Goal: Task Accomplishment & Management: Complete application form

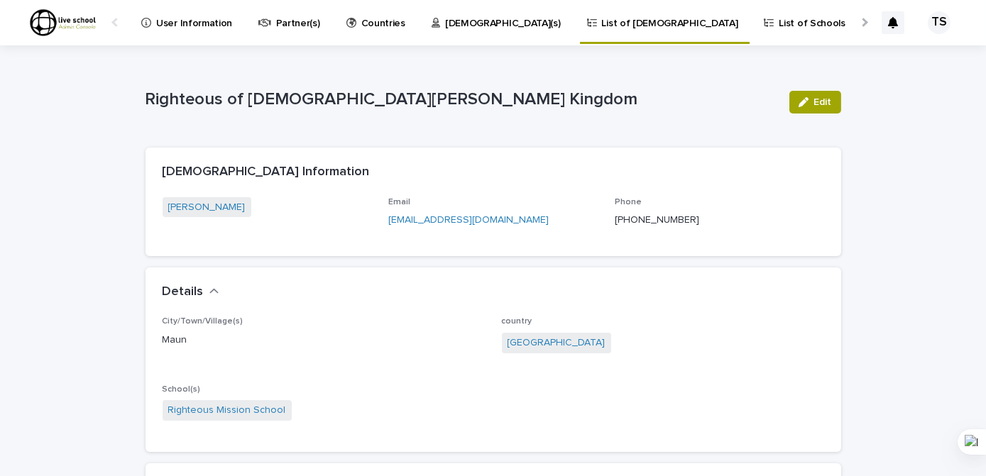
drag, startPoint x: 1176, startPoint y: 0, endPoint x: 704, endPoint y: 93, distance: 481.0
click at [704, 94] on p "Righteous of [DEMOGRAPHIC_DATA][PERSON_NAME] Kingdom" at bounding box center [461, 99] width 632 height 21
click at [673, 84] on div "Righteous of Christ's Kingdom Edit" at bounding box center [492, 102] width 695 height 57
click at [199, 26] on p "User Information" at bounding box center [194, 15] width 76 height 30
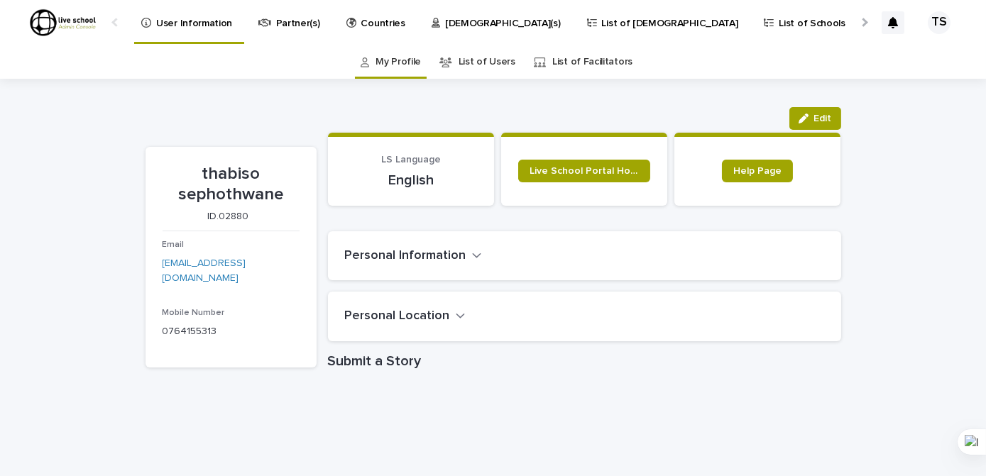
click at [933, 23] on div "TS" at bounding box center [939, 22] width 23 height 23
click at [903, 129] on div "Loading... Saving… Loading... Saving… thabiso sephothwane Edit Edit thabiso sep…" at bounding box center [493, 475] width 986 height 793
click at [815, 75] on div "My Profile List of Users List of Facilitators" at bounding box center [493, 61] width 986 height 33
click at [815, 61] on div "My Profile List of Users List of Facilitators" at bounding box center [493, 61] width 986 height 33
click at [815, 60] on div "My Profile List of Users List of Facilitators" at bounding box center [493, 61] width 986 height 33
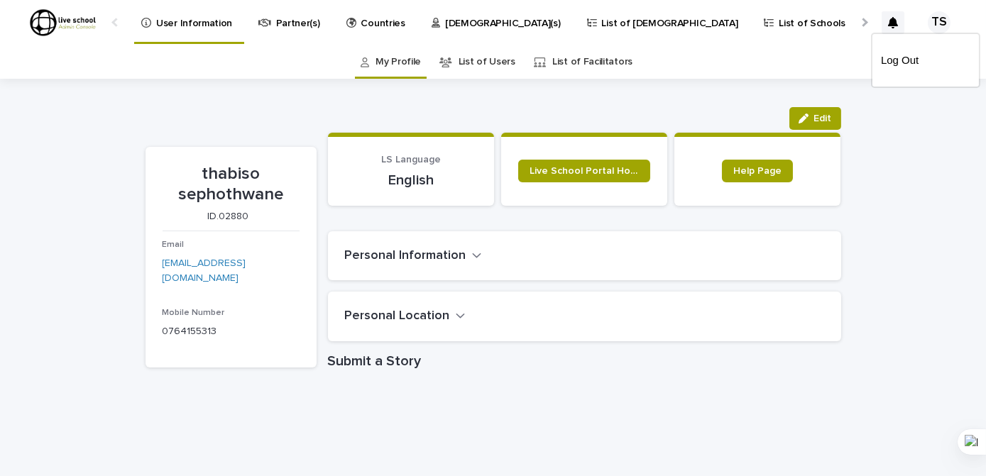
drag, startPoint x: 815, startPoint y: 61, endPoint x: 749, endPoint y: 75, distance: 68.1
click at [815, 60] on div "My Profile List of Users List of Facilitators" at bounding box center [493, 61] width 986 height 33
click at [747, 75] on div "My Profile List of Users List of Facilitators" at bounding box center [493, 61] width 986 height 33
click at [721, 72] on div "My Profile List of Users List of Facilitators" at bounding box center [493, 61] width 986 height 33
click at [717, 75] on div "My Profile List of Users List of Facilitators" at bounding box center [493, 61] width 986 height 33
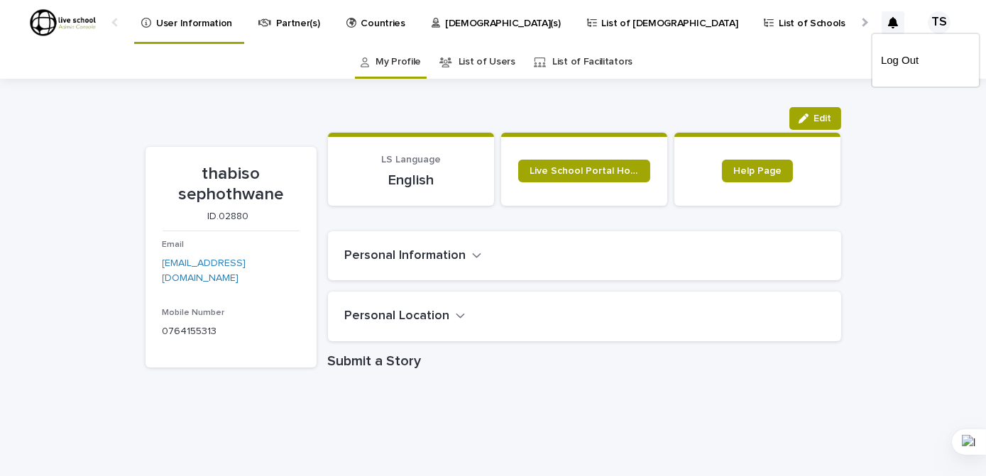
click at [711, 77] on div "My Profile List of Users List of Facilitators" at bounding box center [493, 61] width 986 height 33
click at [669, 89] on div "thabiso sephothwane Edit Edit thabiso sephothwane ID.02880 Email thabisoharry@g…" at bounding box center [492, 440] width 695 height 722
click at [280, 25] on div at bounding box center [493, 22] width 986 height 45
click at [286, 26] on p "Partner(s)" at bounding box center [298, 15] width 44 height 30
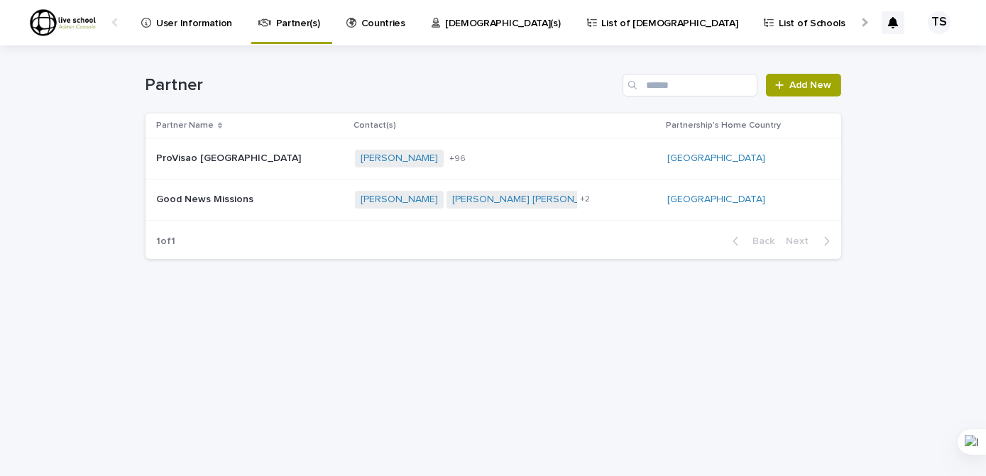
click at [374, 26] on p "Countries" at bounding box center [383, 15] width 44 height 30
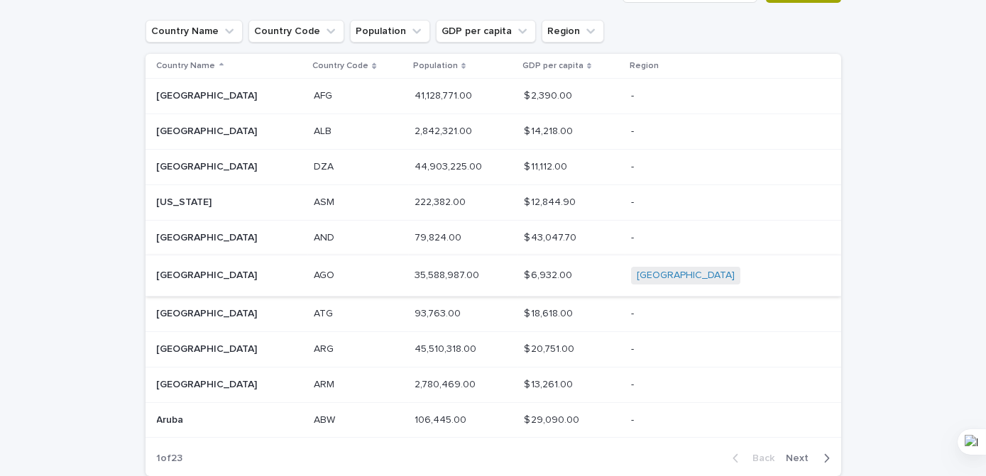
scroll to position [174, 0]
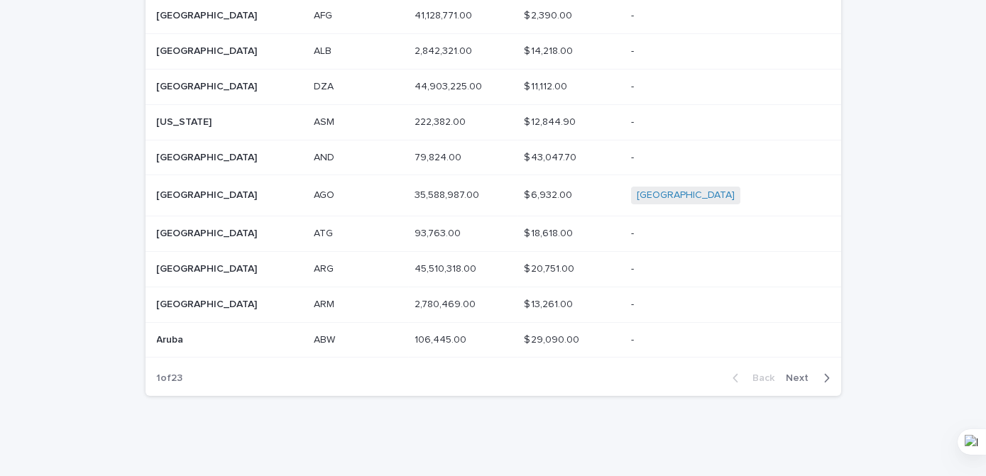
click at [823, 380] on icon "button" at bounding box center [826, 378] width 6 height 13
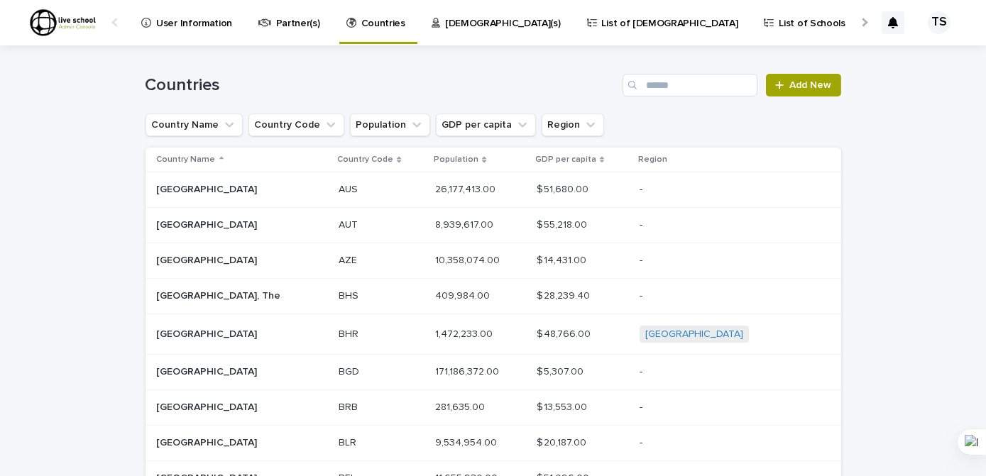
click at [445, 24] on p "[DEMOGRAPHIC_DATA](s)" at bounding box center [503, 15] width 116 height 30
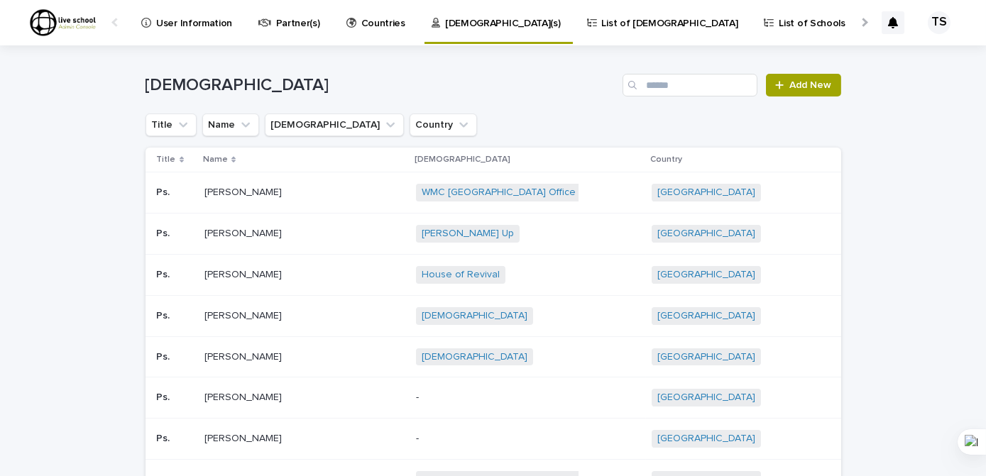
click at [602, 23] on p "List of [DEMOGRAPHIC_DATA]" at bounding box center [670, 15] width 136 height 30
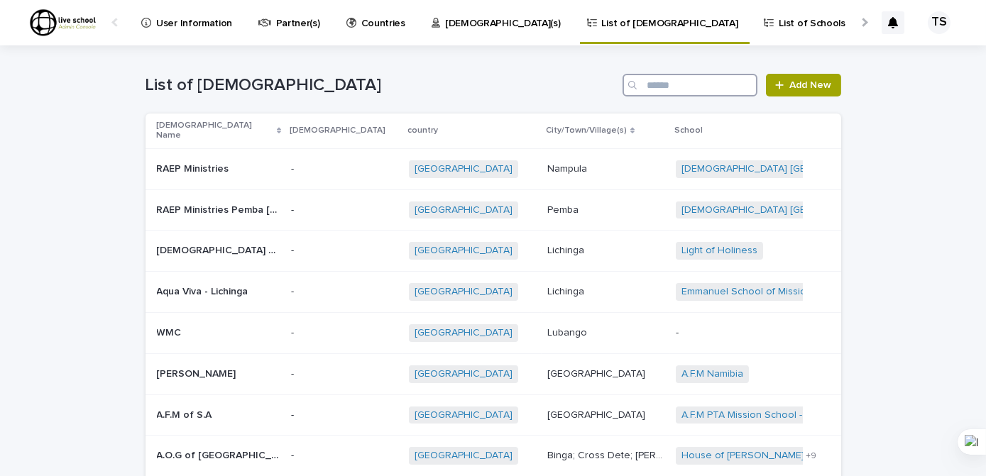
click at [654, 91] on input "Search" at bounding box center [689, 85] width 135 height 23
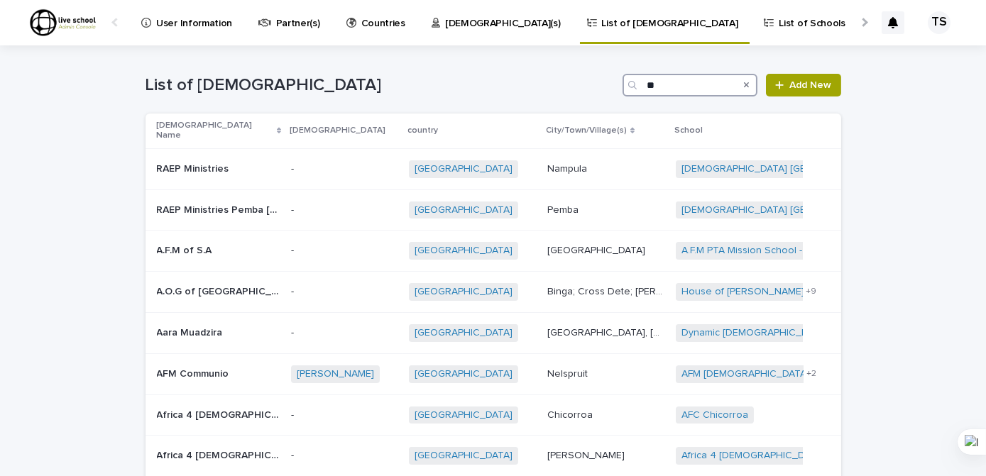
type input "*"
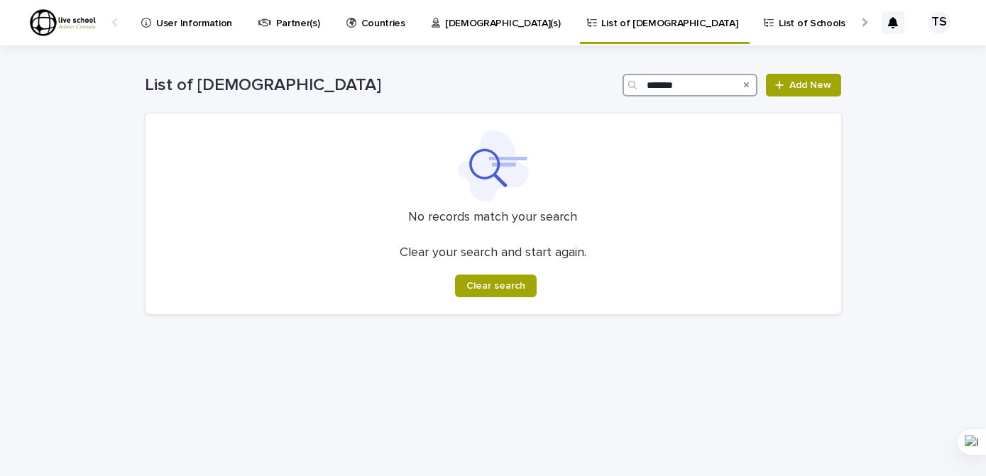
type input "******"
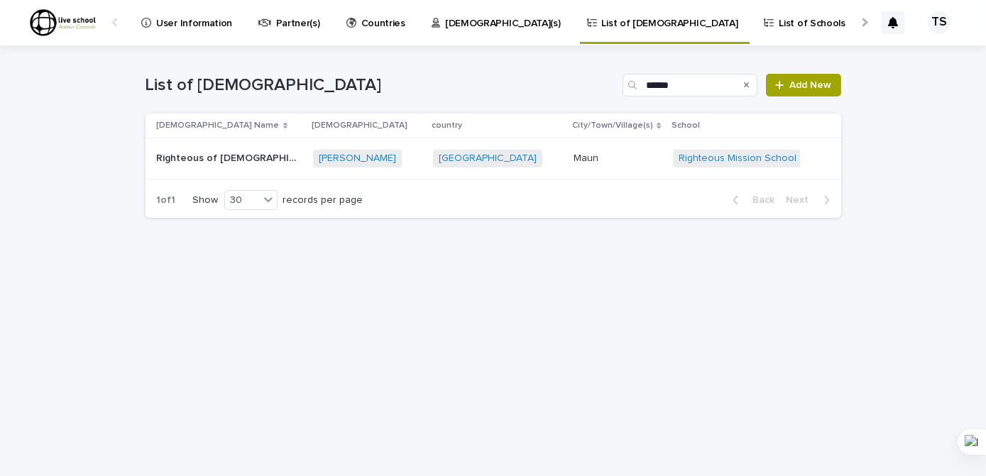
click at [602, 161] on p at bounding box center [617, 159] width 88 height 12
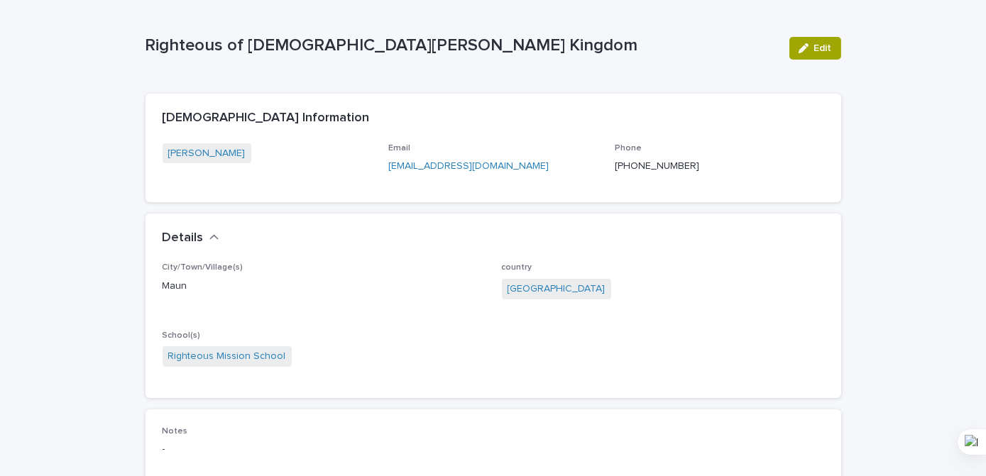
scroll to position [128, 0]
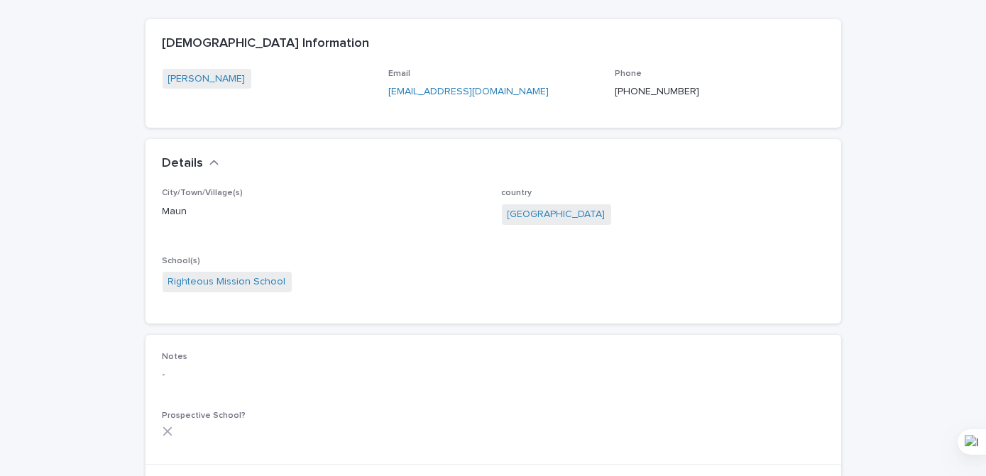
click at [209, 162] on icon "button" at bounding box center [213, 162] width 9 height 5
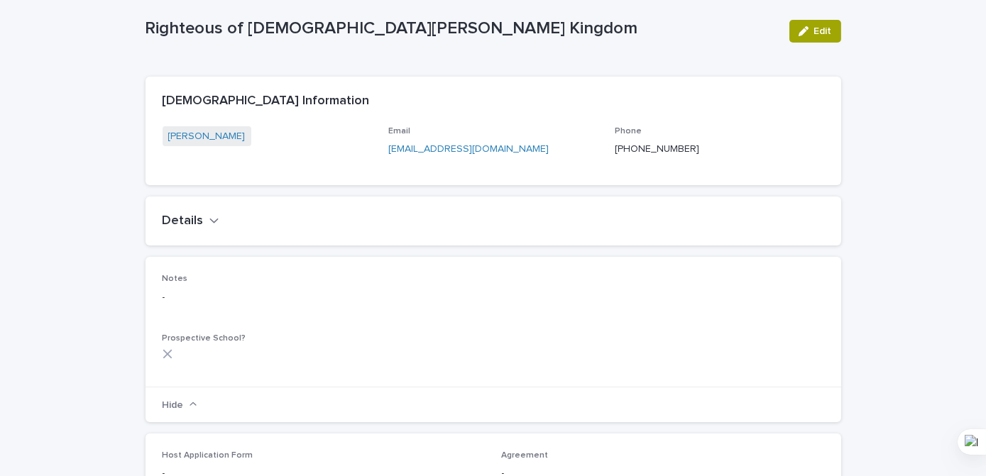
scroll to position [61, 0]
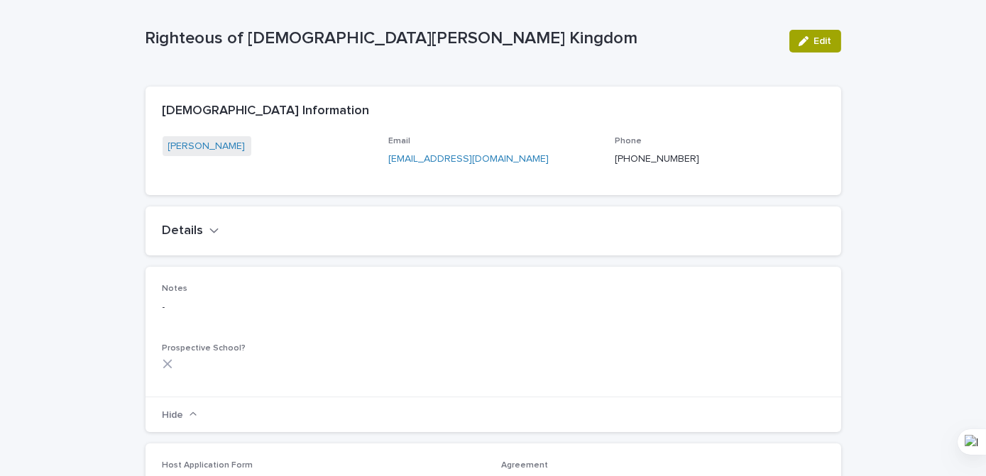
click at [209, 231] on icon "button" at bounding box center [214, 230] width 10 height 13
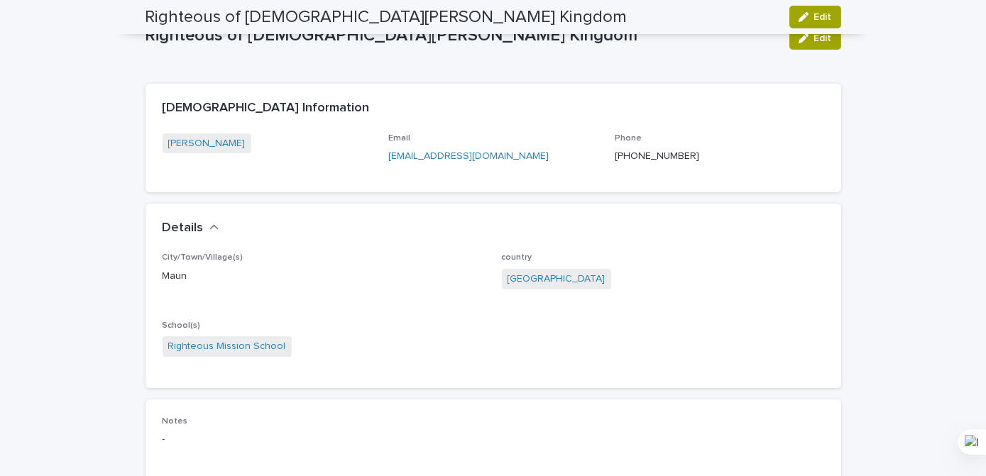
scroll to position [0, 0]
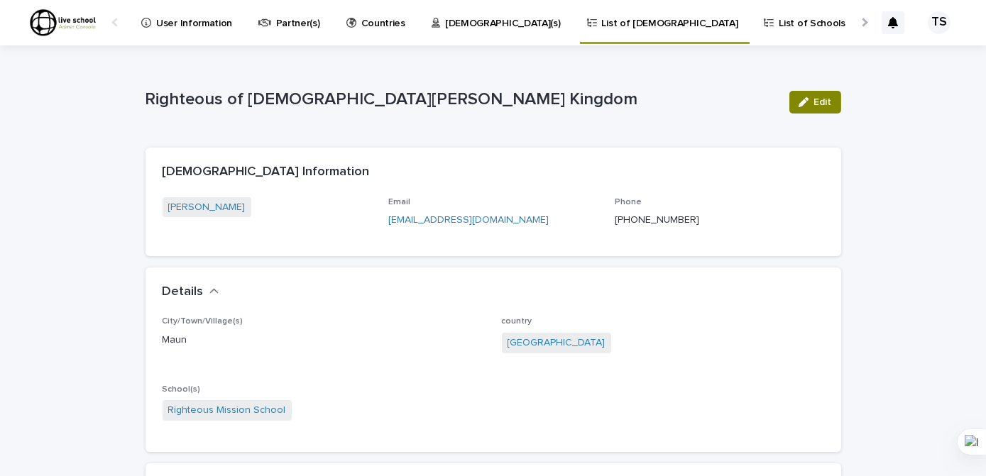
click at [814, 104] on span "Edit" at bounding box center [823, 102] width 18 height 10
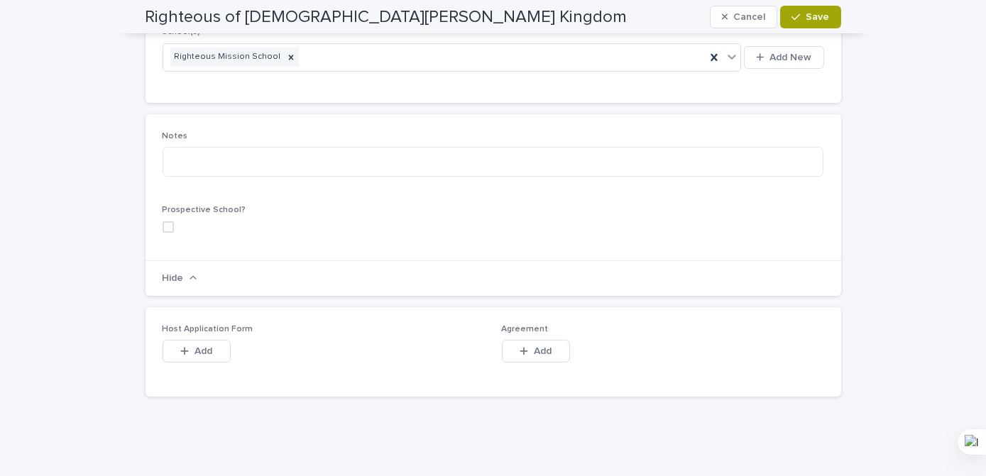
scroll to position [385, 0]
click at [199, 350] on span "Add" at bounding box center [203, 351] width 18 height 10
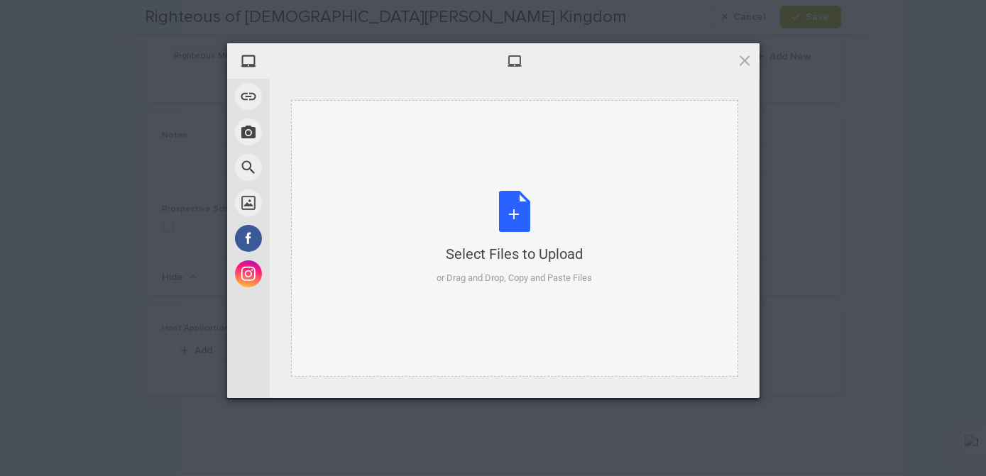
click at [515, 219] on div "Select Files to Upload or Drag and Drop, Copy and Paste Files" at bounding box center [513, 238] width 155 height 94
click at [739, 62] on span at bounding box center [745, 61] width 16 height 16
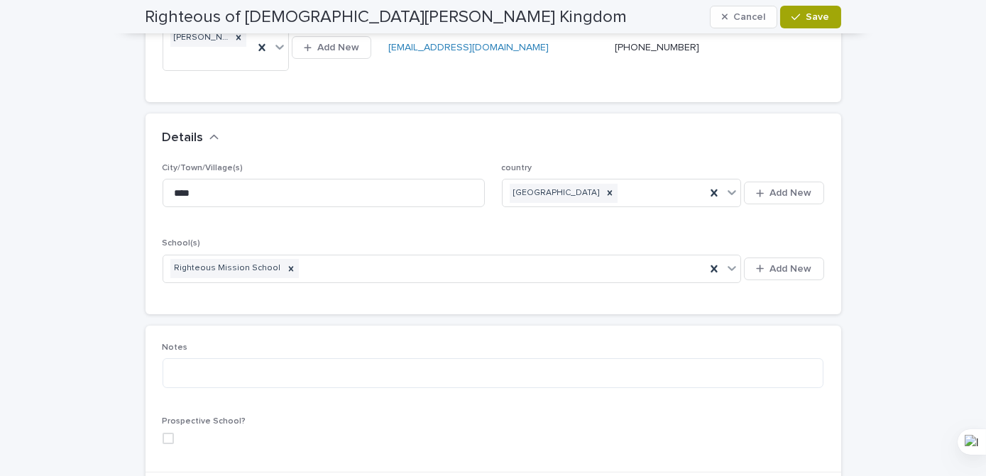
scroll to position [0, 0]
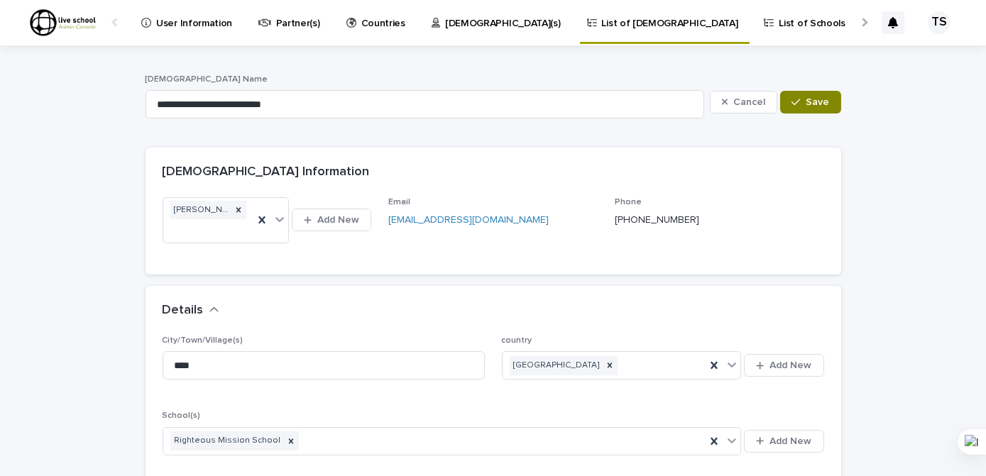
click at [806, 101] on span "Save" at bounding box center [817, 102] width 23 height 10
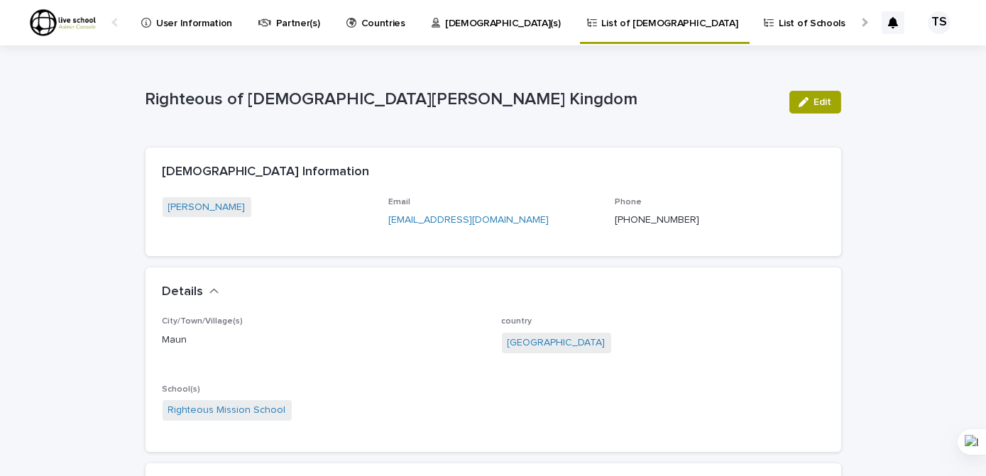
click at [779, 21] on p "List of Schools" at bounding box center [812, 15] width 66 height 30
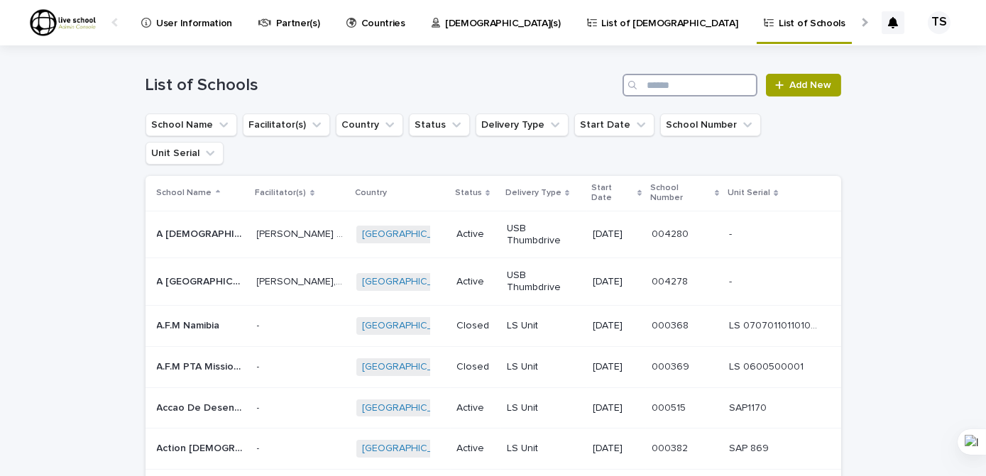
click at [654, 84] on input "Search" at bounding box center [689, 85] width 135 height 23
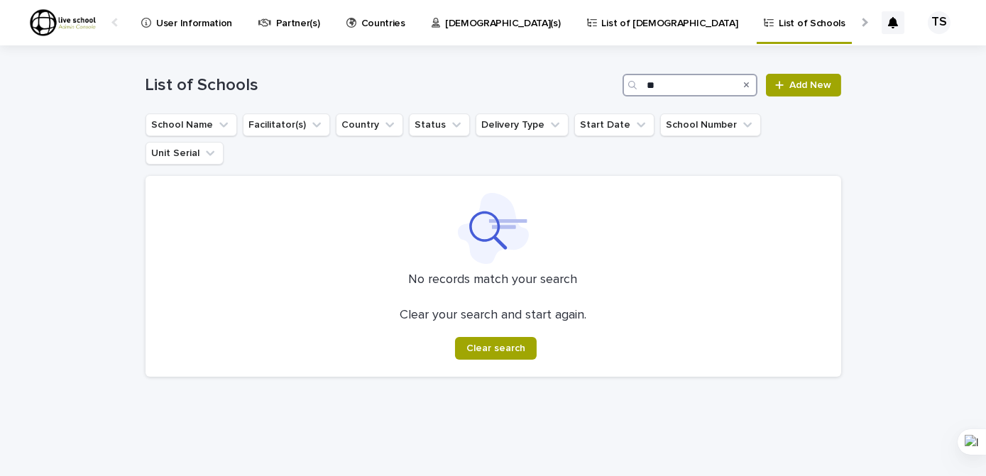
type input "*"
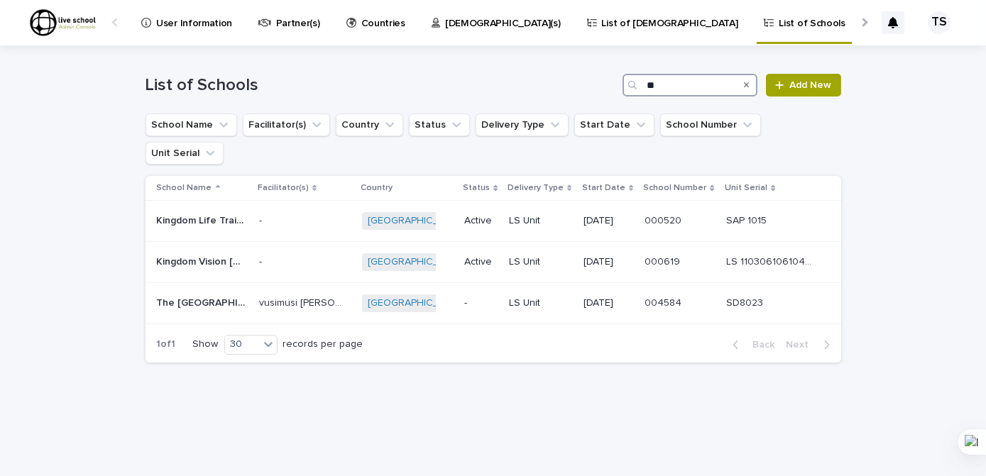
type input "*"
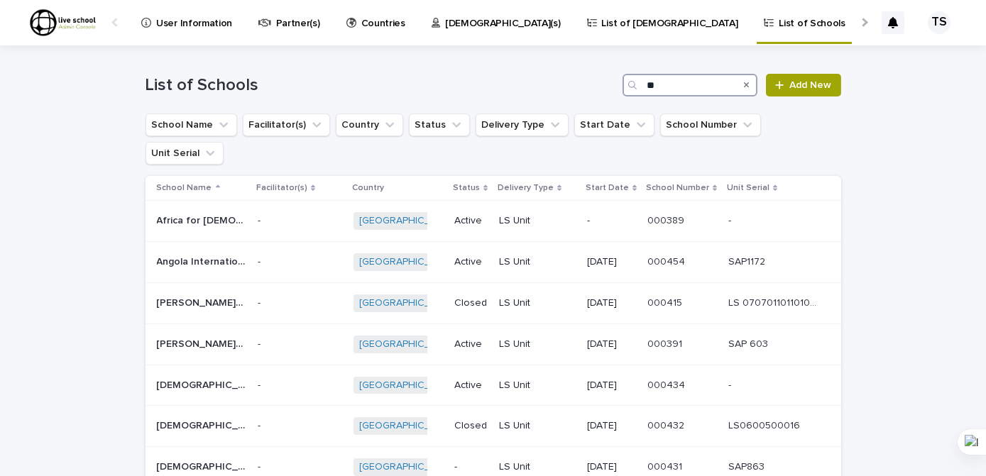
type input "*"
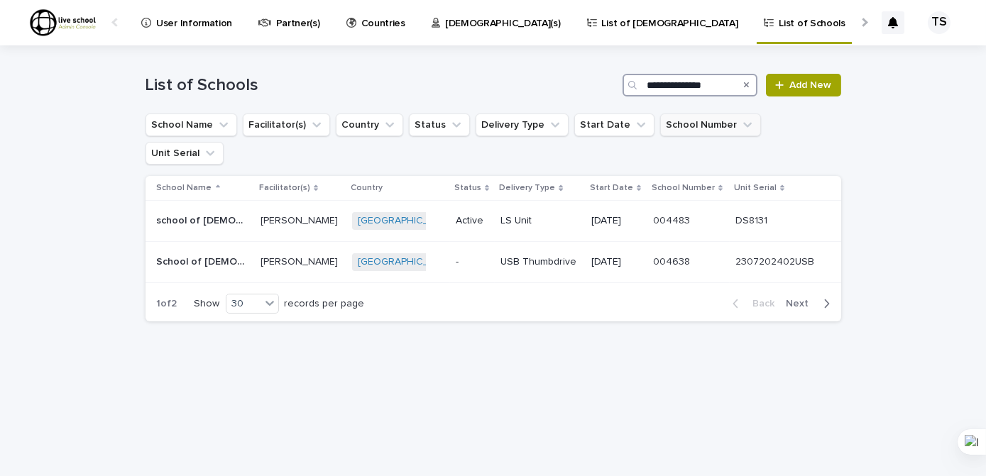
type input "**********"
click at [562, 215] on p "LS Unit" at bounding box center [539, 221] width 79 height 12
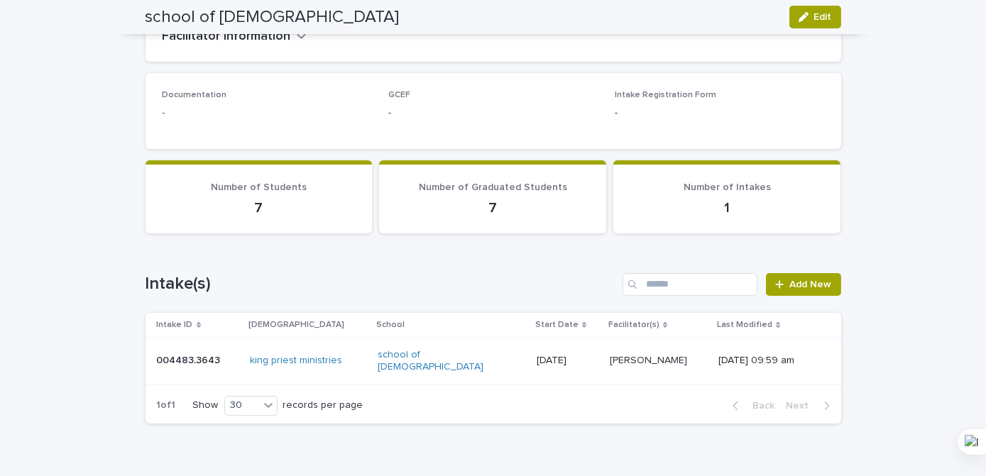
scroll to position [358, 0]
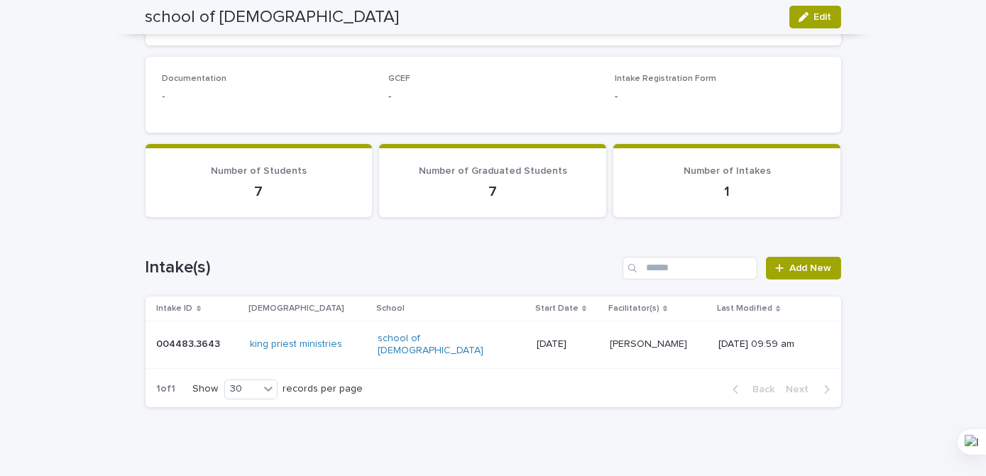
click at [657, 339] on div "Richard Sabošhego Modjadji Richard Sabošhego Modjadji" at bounding box center [658, 344] width 97 height 23
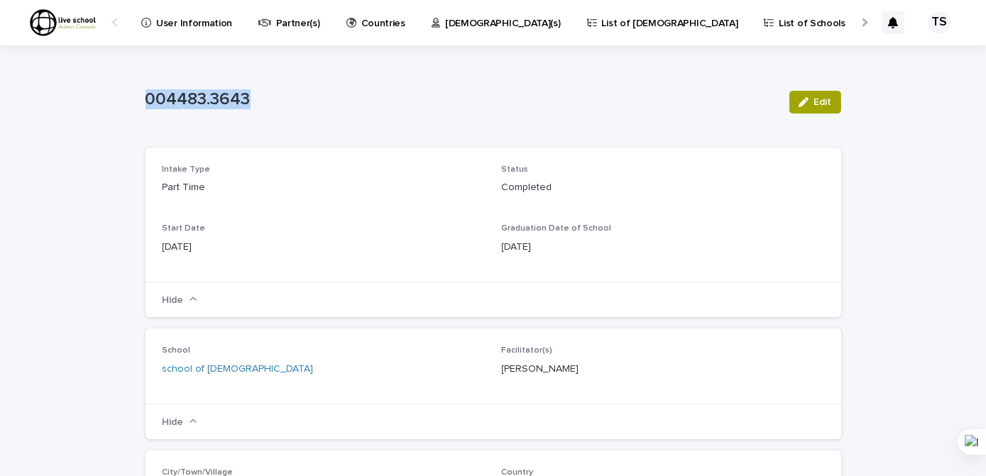
drag, startPoint x: 141, startPoint y: 98, endPoint x: 280, endPoint y: 94, distance: 138.5
click at [280, 94] on p "004483.3643" at bounding box center [461, 99] width 632 height 21
click at [460, 87] on div "004483.3643" at bounding box center [461, 98] width 632 height 23
click at [351, 90] on p "004483.3643" at bounding box center [461, 99] width 632 height 21
click at [859, 23] on div at bounding box center [863, 22] width 9 height 9
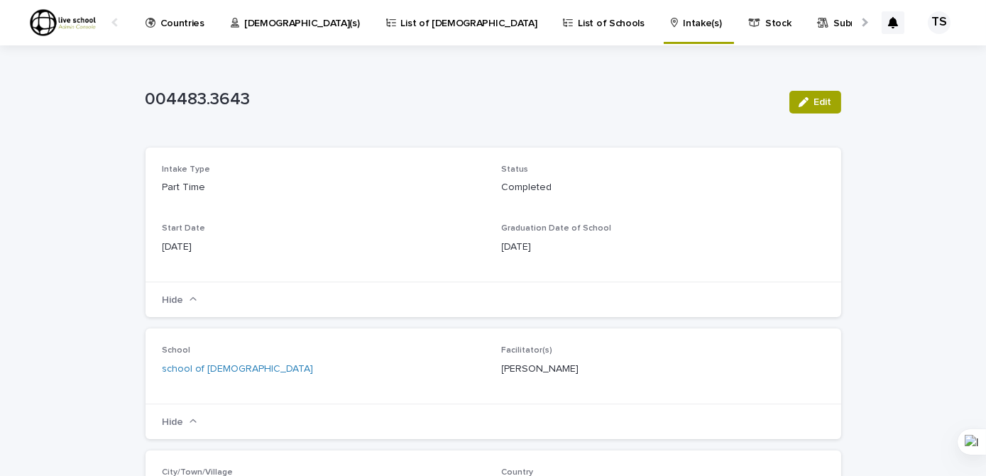
scroll to position [0, 263]
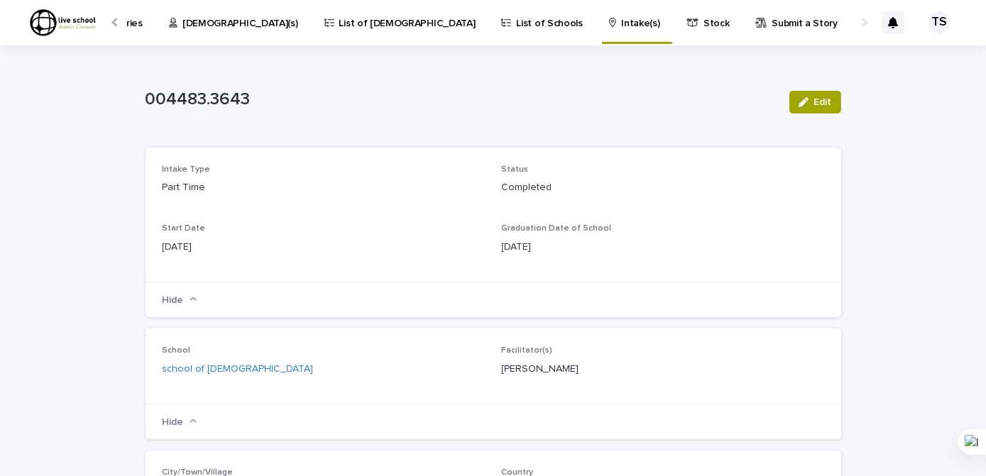
click at [771, 23] on p "Submit a Story" at bounding box center [804, 15] width 66 height 30
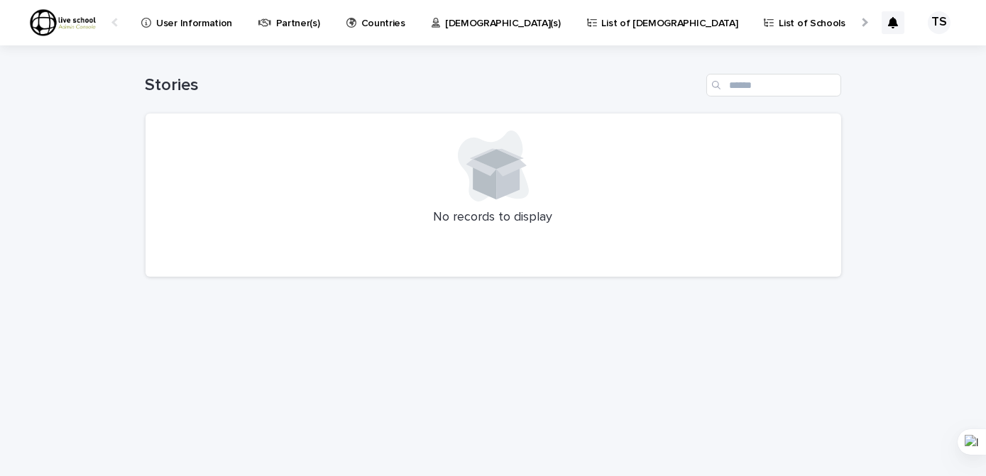
click at [862, 23] on div at bounding box center [863, 22] width 9 height 9
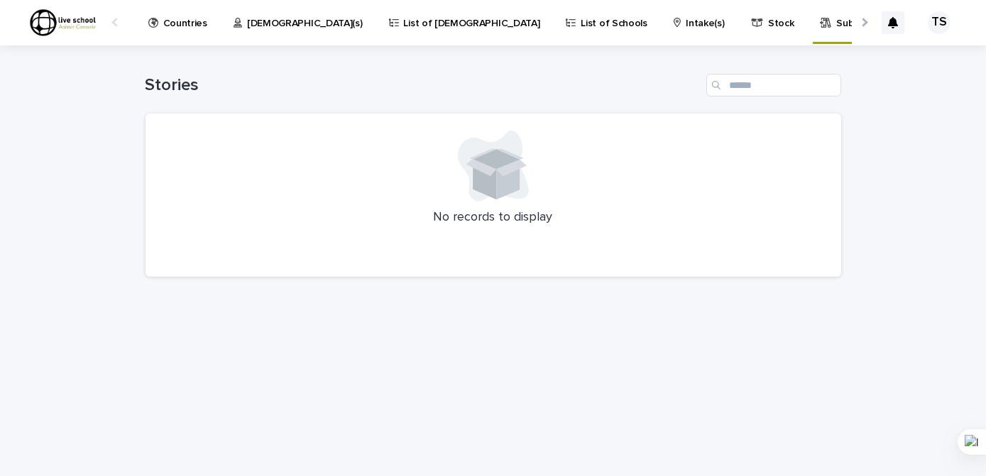
scroll to position [0, 253]
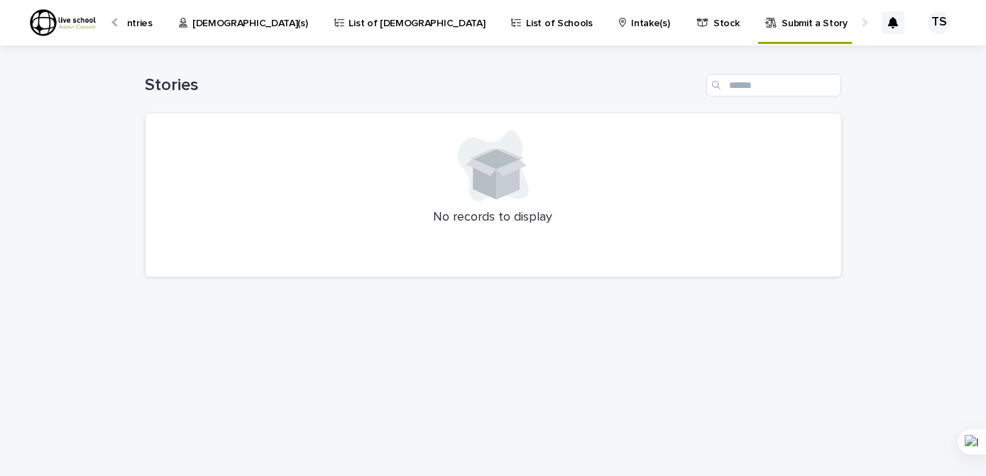
click at [862, 27] on div at bounding box center [863, 22] width 23 height 44
click at [114, 24] on div at bounding box center [115, 22] width 9 height 9
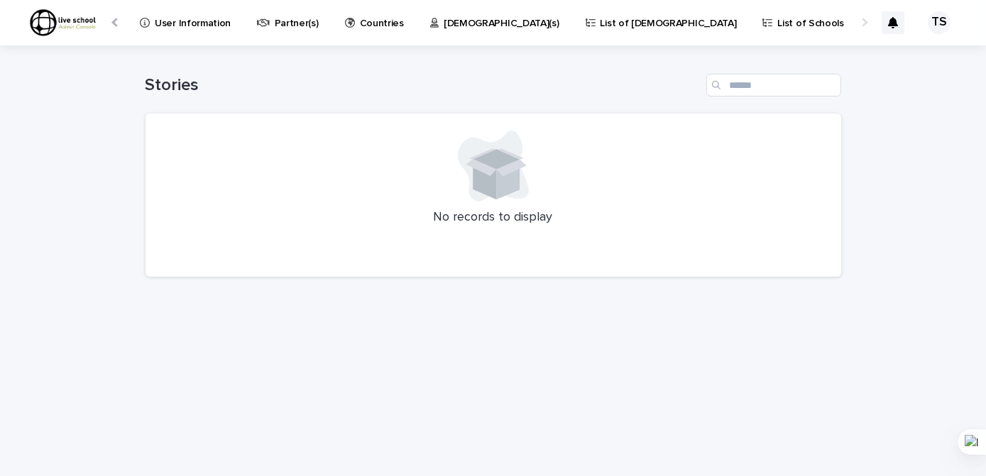
scroll to position [0, 0]
click at [864, 26] on div at bounding box center [863, 22] width 23 height 44
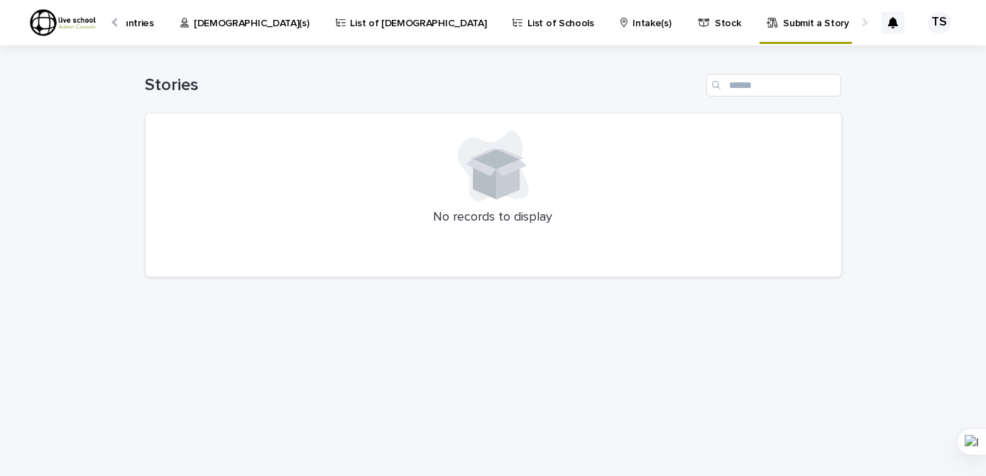
scroll to position [0, 253]
click at [111, 20] on div at bounding box center [115, 22] width 23 height 44
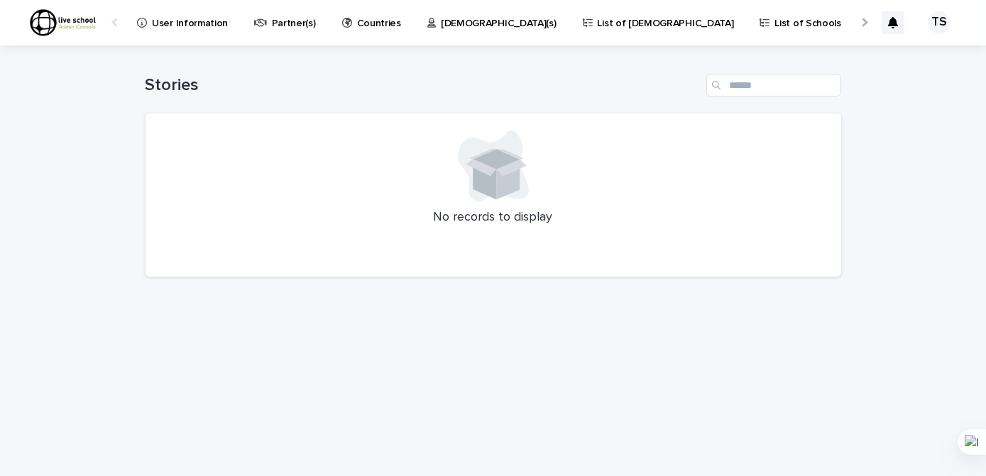
scroll to position [0, 0]
click at [445, 29] on p "[DEMOGRAPHIC_DATA](s)" at bounding box center [503, 15] width 116 height 30
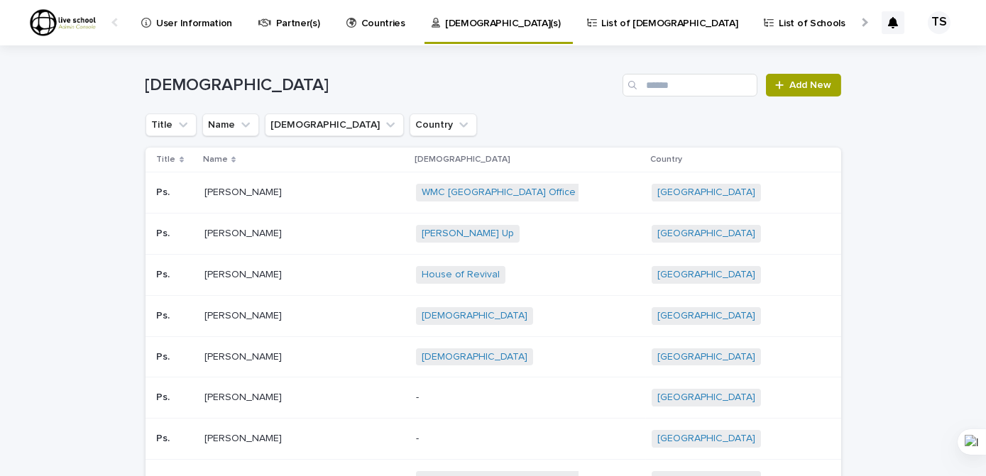
click at [932, 27] on div "TS" at bounding box center [939, 22] width 23 height 23
click at [886, 62] on p "Log Out" at bounding box center [925, 60] width 89 height 24
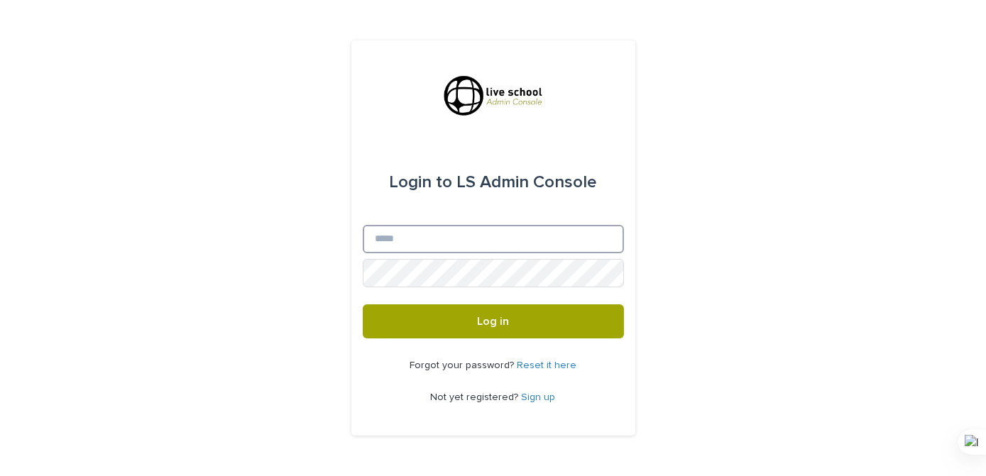
type input "**********"
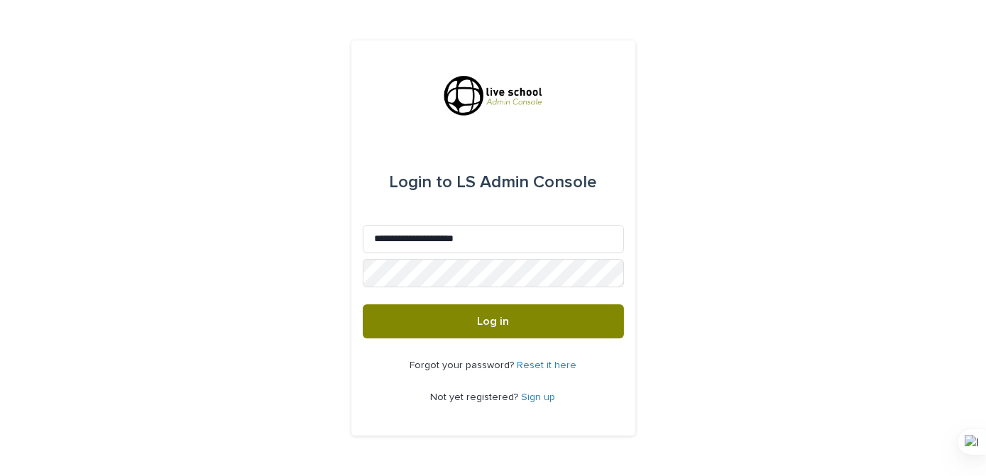
click at [502, 321] on span "Log in" at bounding box center [493, 321] width 32 height 11
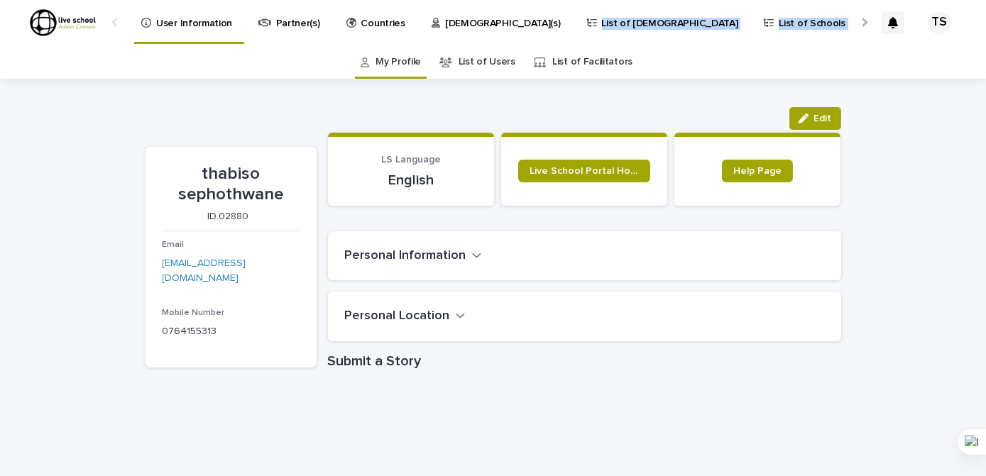
drag, startPoint x: 490, startPoint y: 21, endPoint x: 756, endPoint y: 20, distance: 265.4
click at [753, 21] on div "User Information Partner(s) Countries Pastor(s) List of [DEMOGRAPHIC_DATA] List…" at bounding box center [489, 22] width 725 height 44
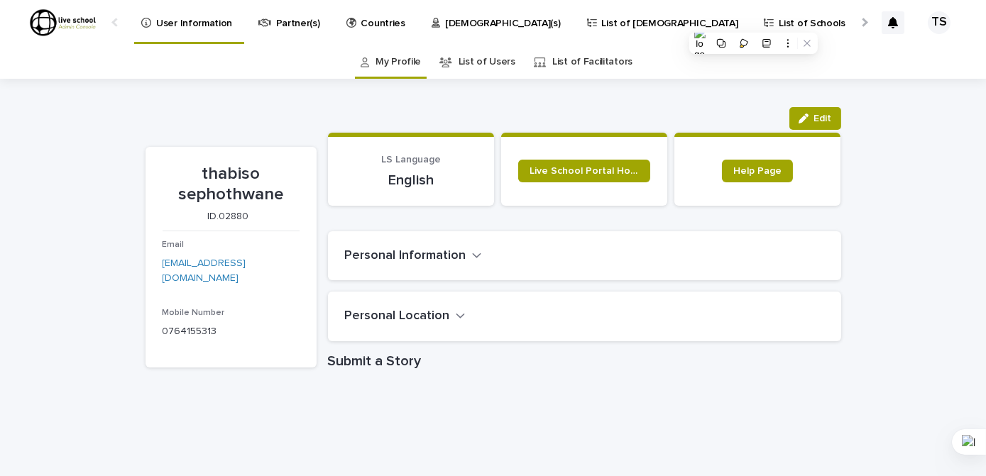
click at [665, 68] on div "My Profile List of Users List of Facilitators" at bounding box center [493, 61] width 986 height 33
click at [484, 62] on link "List of Users" at bounding box center [486, 61] width 57 height 33
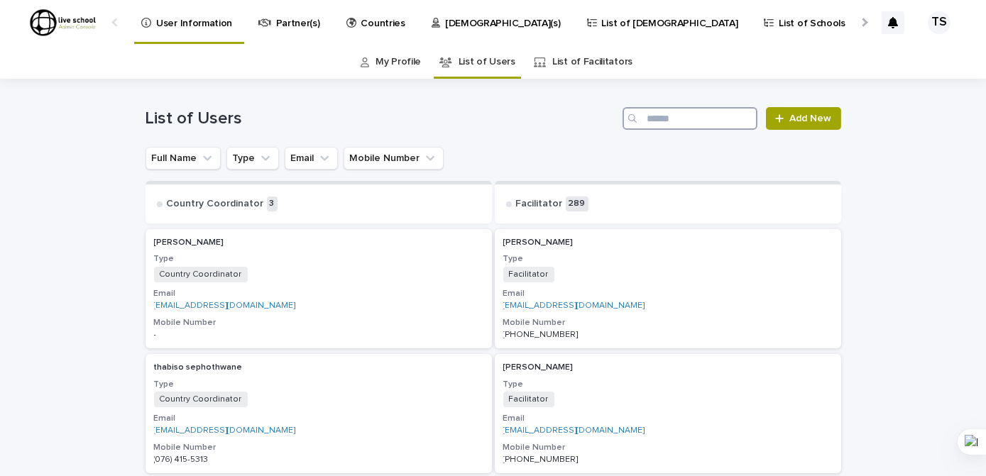
click at [664, 120] on input "Search" at bounding box center [689, 118] width 135 height 23
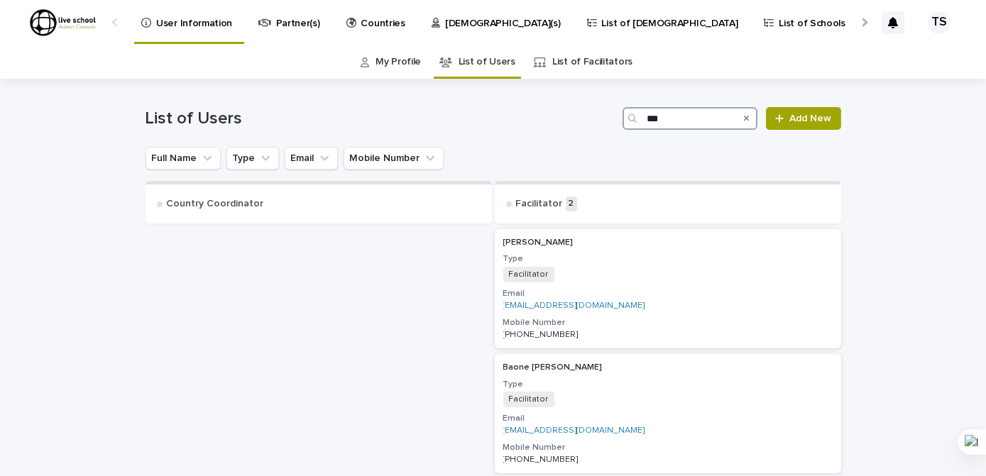
type input "***"
click at [571, 65] on link "List of Facilitators" at bounding box center [592, 61] width 80 height 33
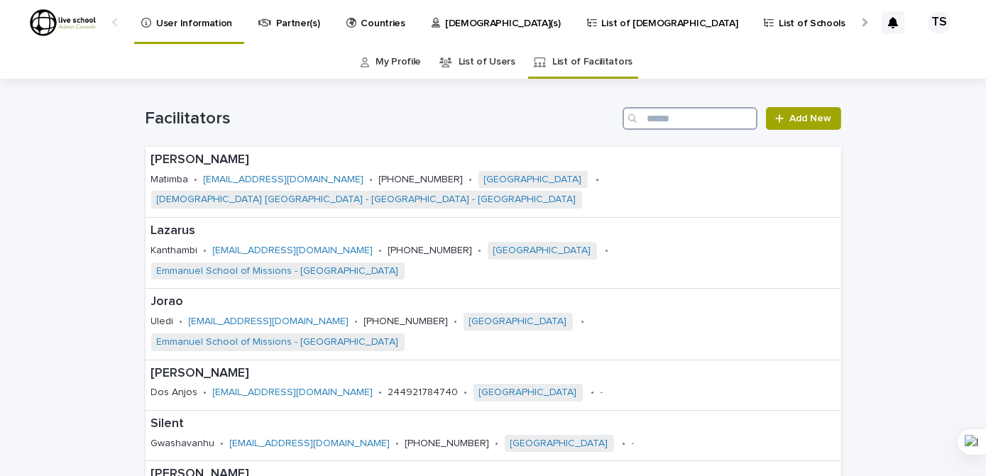
click at [654, 118] on input "Search" at bounding box center [689, 118] width 135 height 23
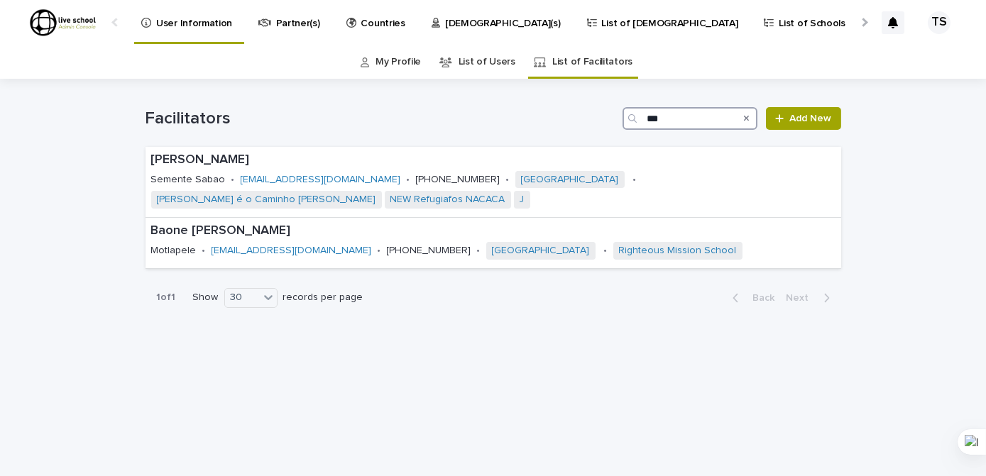
type input "***"
drag, startPoint x: 747, startPoint y: 119, endPoint x: 28, endPoint y: 145, distance: 718.7
click at [745, 119] on icon "Search" at bounding box center [747, 118] width 6 height 9
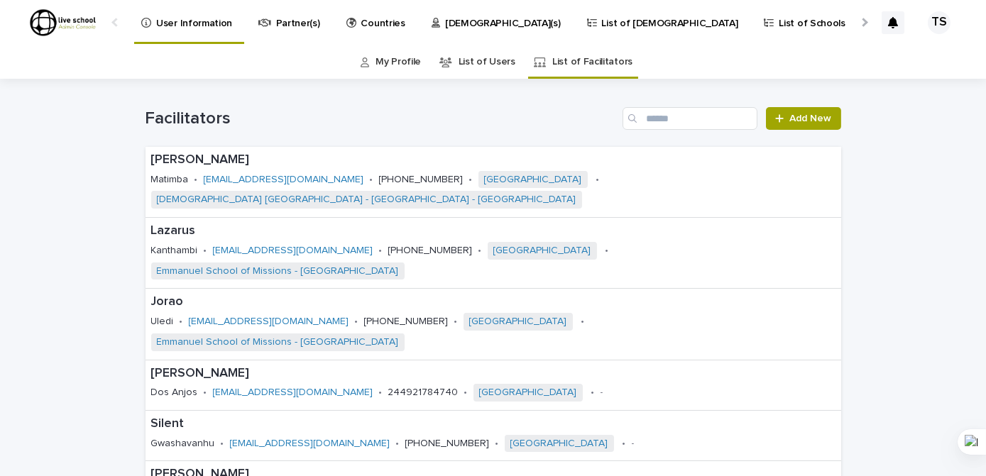
click at [473, 60] on link "List of Users" at bounding box center [486, 61] width 57 height 33
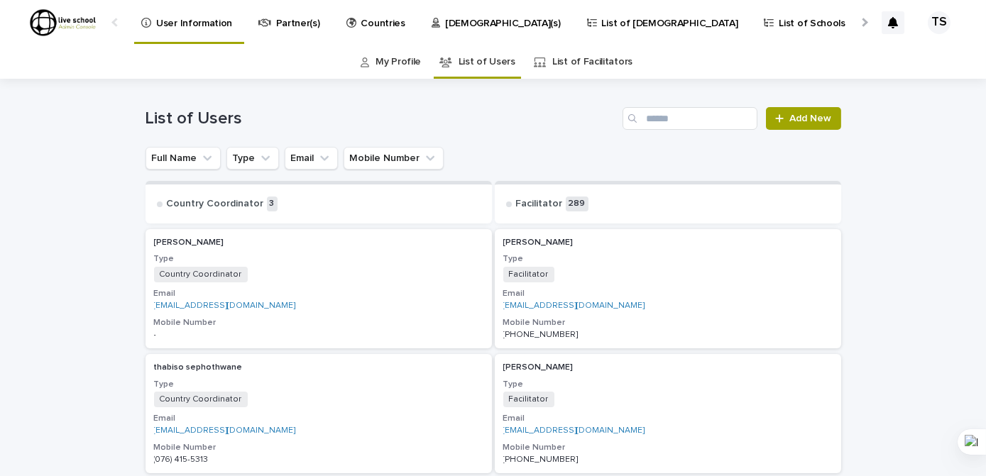
click at [449, 25] on p "[DEMOGRAPHIC_DATA](s)" at bounding box center [503, 15] width 116 height 30
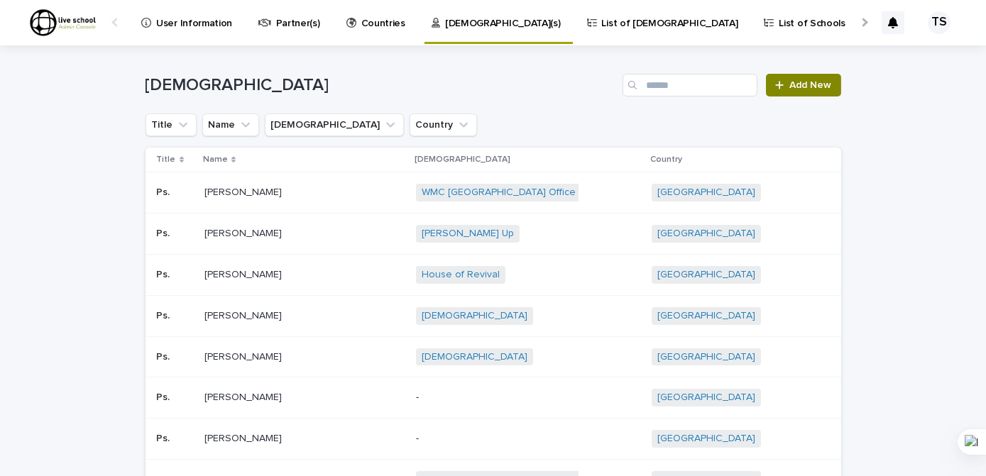
click at [803, 82] on span "Add New" at bounding box center [811, 85] width 42 height 10
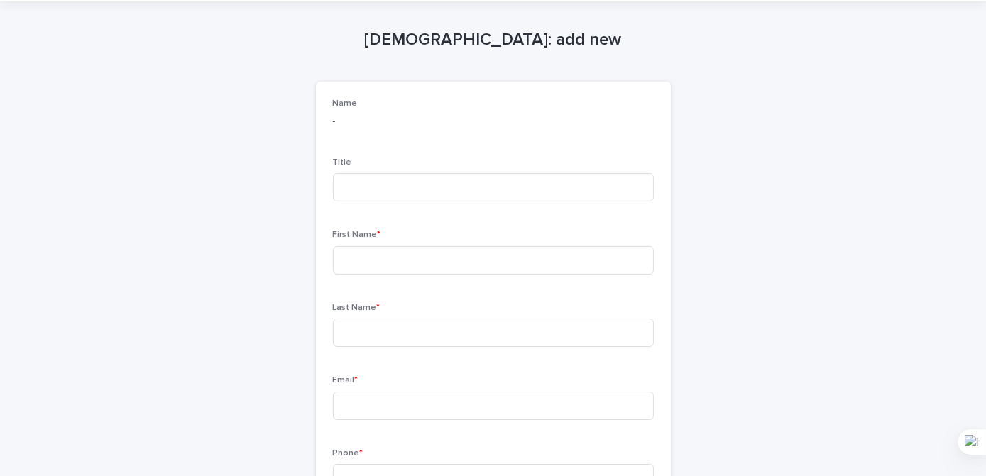
scroll to position [64, 0]
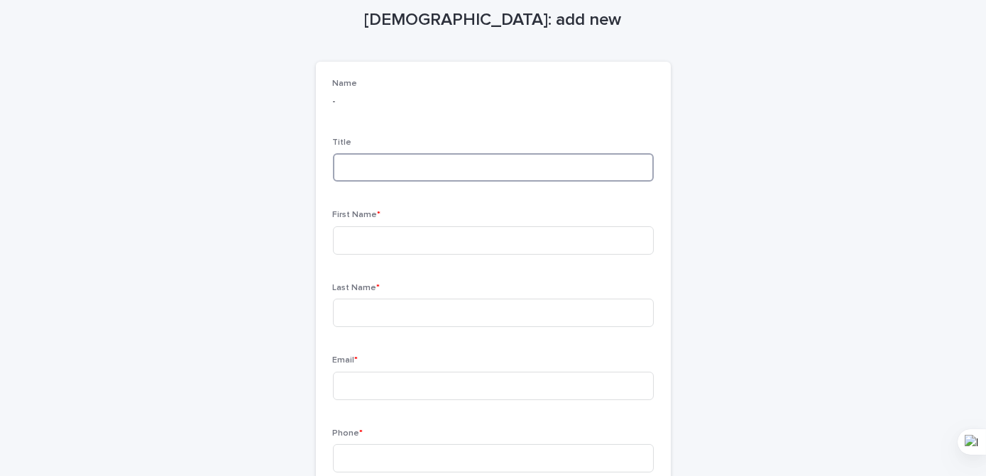
click at [346, 169] on input at bounding box center [493, 167] width 321 height 28
type input "*"
type input "******"
click at [367, 240] on input at bounding box center [493, 240] width 321 height 28
type input "******"
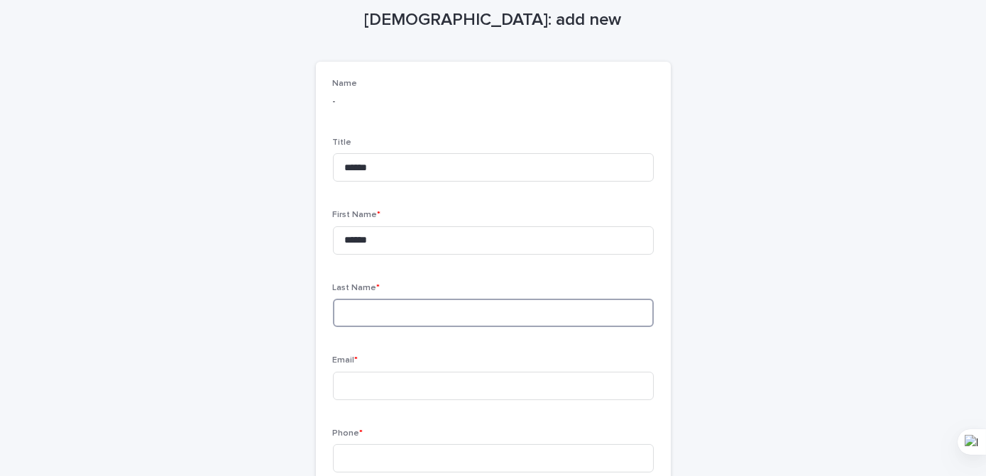
click at [368, 315] on input at bounding box center [493, 313] width 321 height 28
type input "*********"
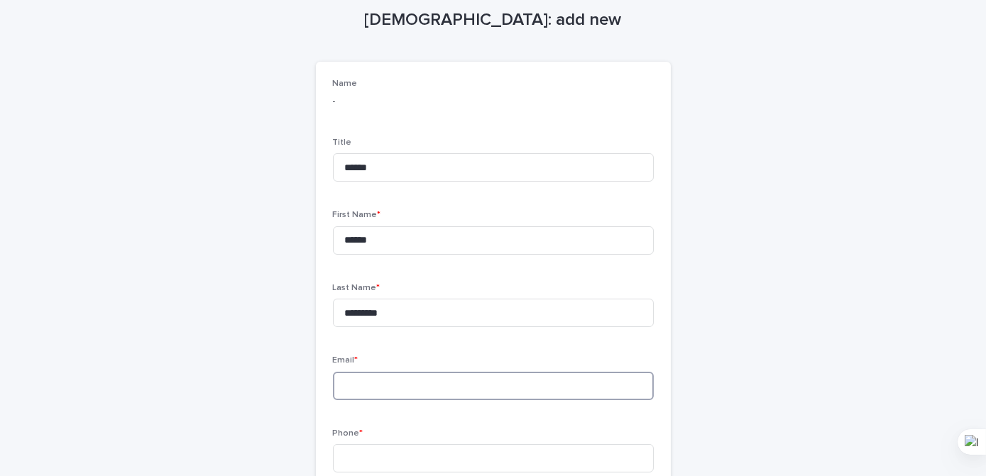
click at [370, 386] on input at bounding box center [493, 386] width 321 height 28
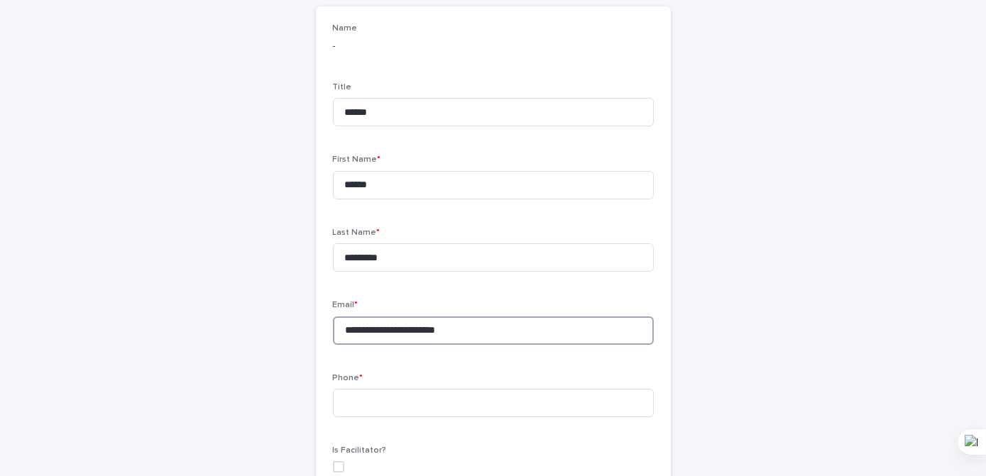
scroll to position [193, 0]
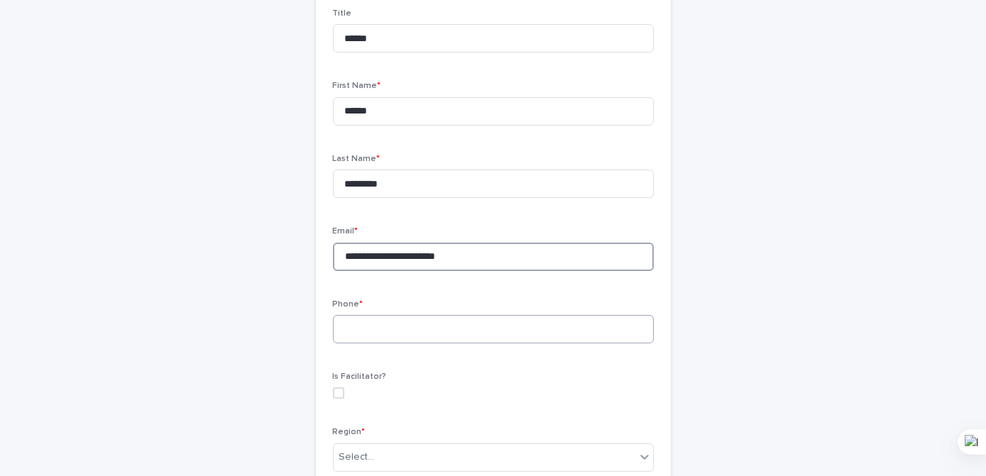
type input "**********"
click at [365, 330] on input at bounding box center [493, 329] width 321 height 28
click at [638, 223] on div "**********" at bounding box center [493, 253] width 321 height 606
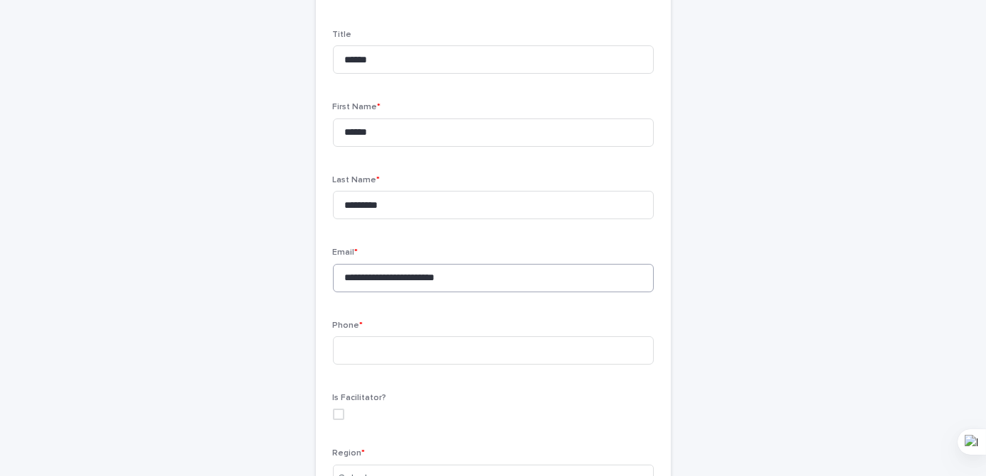
scroll to position [322, 0]
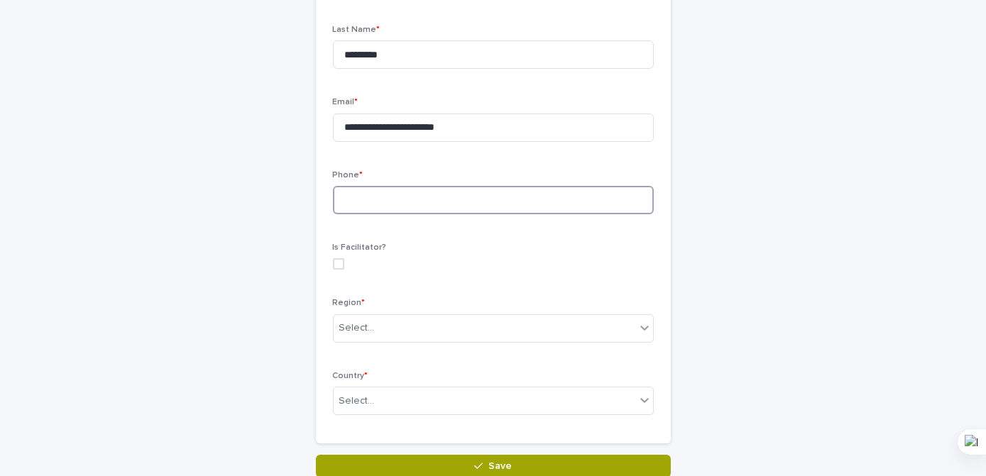
click at [359, 200] on input at bounding box center [493, 200] width 321 height 28
click at [334, 263] on span at bounding box center [338, 263] width 11 height 11
type input "**********"
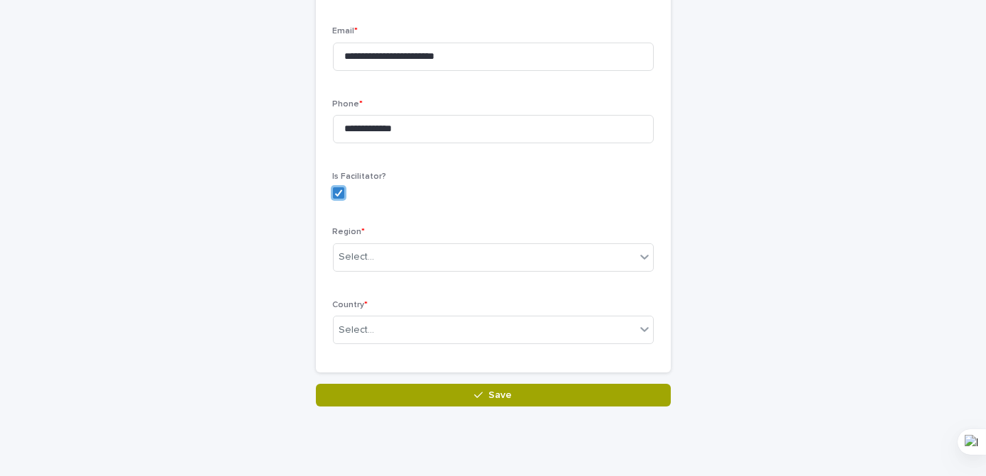
scroll to position [393, 0]
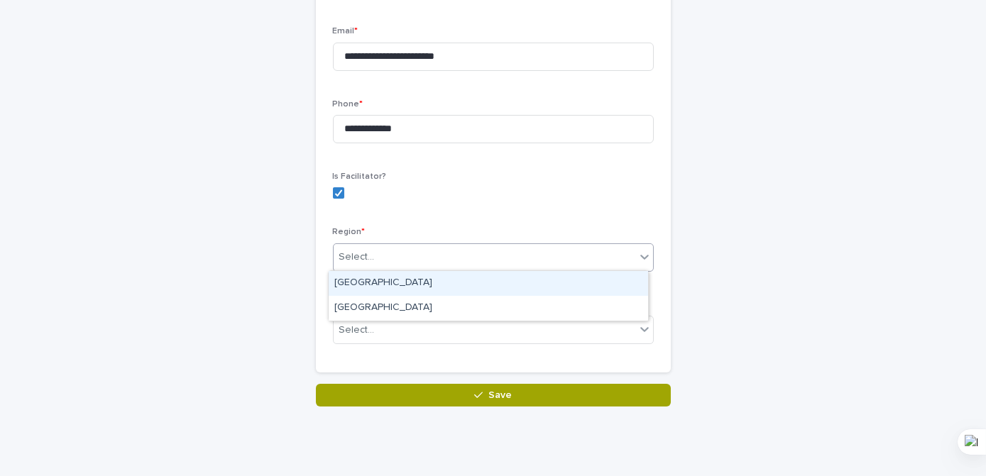
click at [641, 256] on icon at bounding box center [644, 257] width 9 height 5
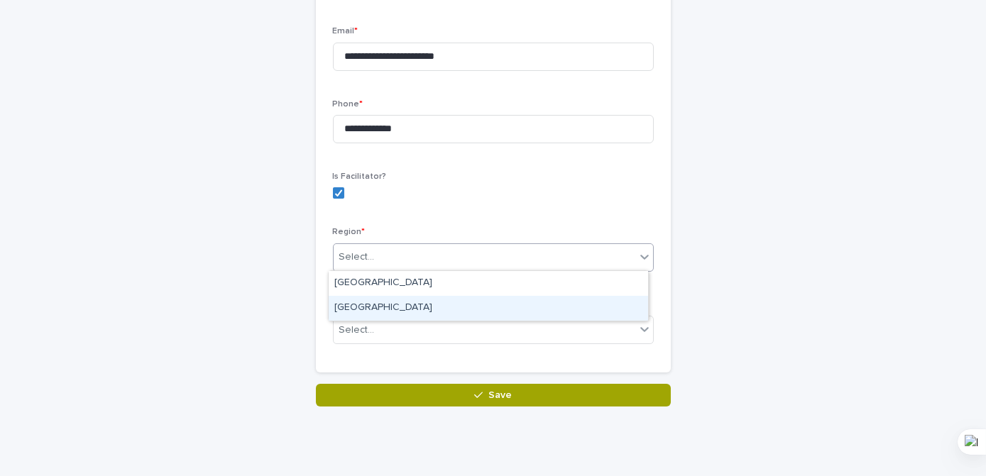
click at [371, 306] on div "[GEOGRAPHIC_DATA]" at bounding box center [488, 308] width 319 height 25
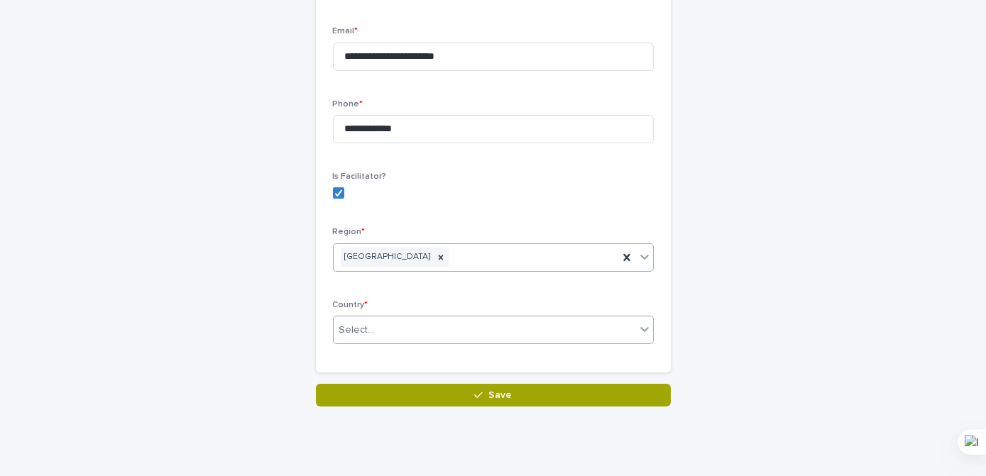
click at [640, 328] on icon at bounding box center [644, 329] width 9 height 5
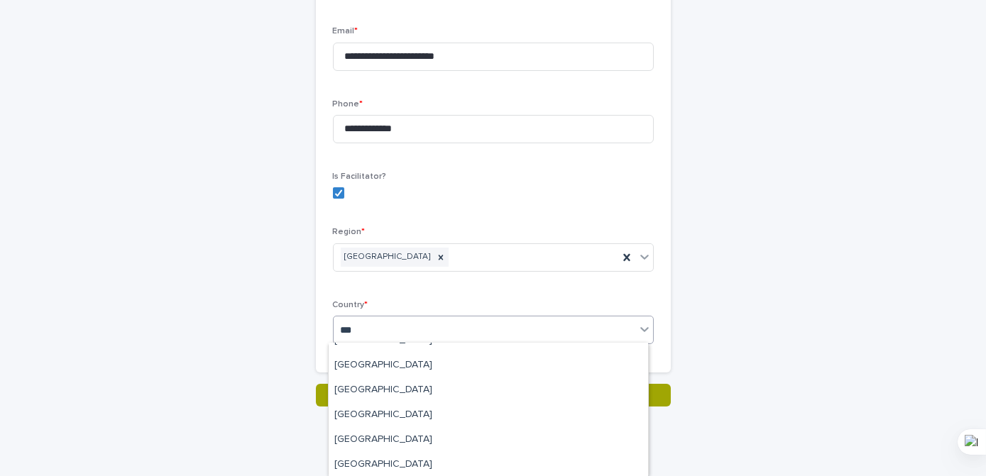
scroll to position [0, 0]
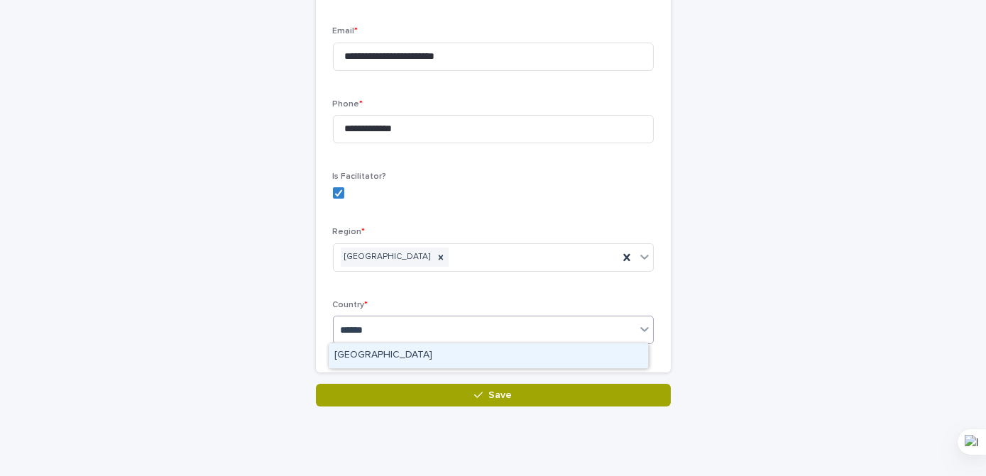
type input "*******"
click at [373, 356] on div "[GEOGRAPHIC_DATA]" at bounding box center [488, 355] width 319 height 25
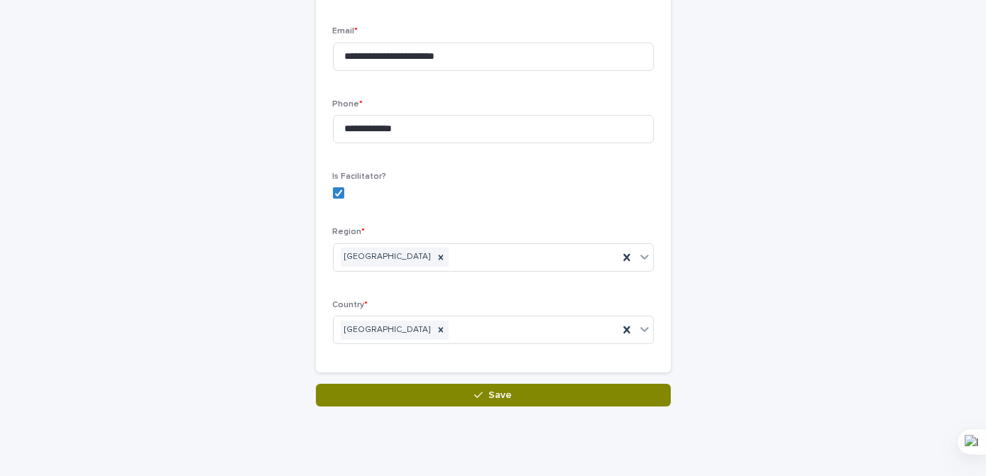
click at [498, 395] on span "Save" at bounding box center [499, 395] width 23 height 10
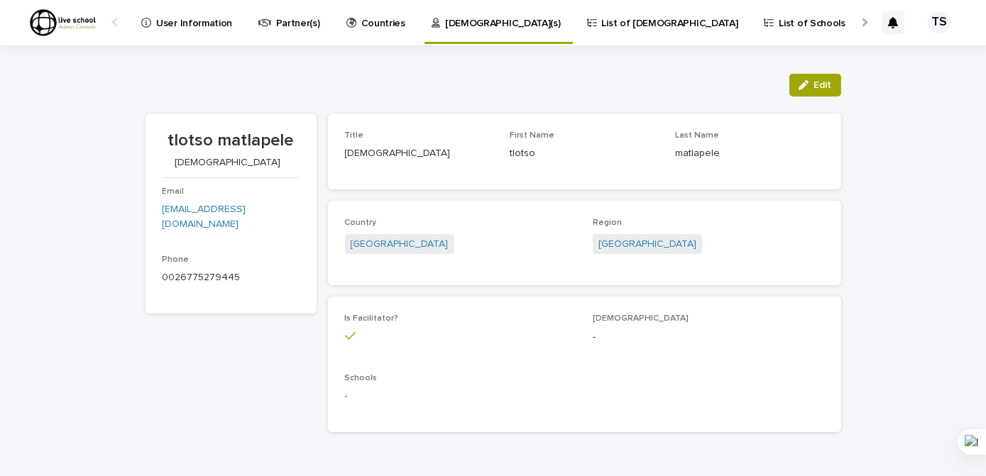
click at [602, 24] on p "List of [DEMOGRAPHIC_DATA]" at bounding box center [670, 15] width 136 height 30
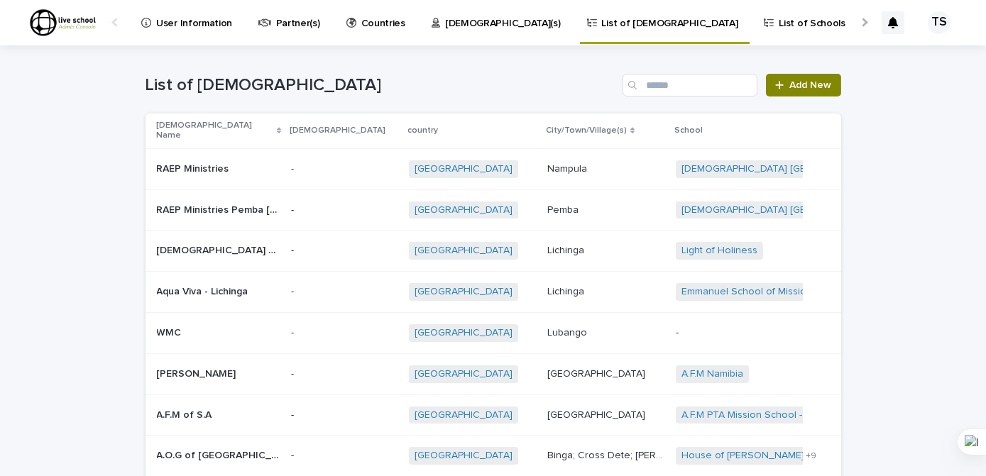
click at [793, 84] on span "Add New" at bounding box center [811, 85] width 42 height 10
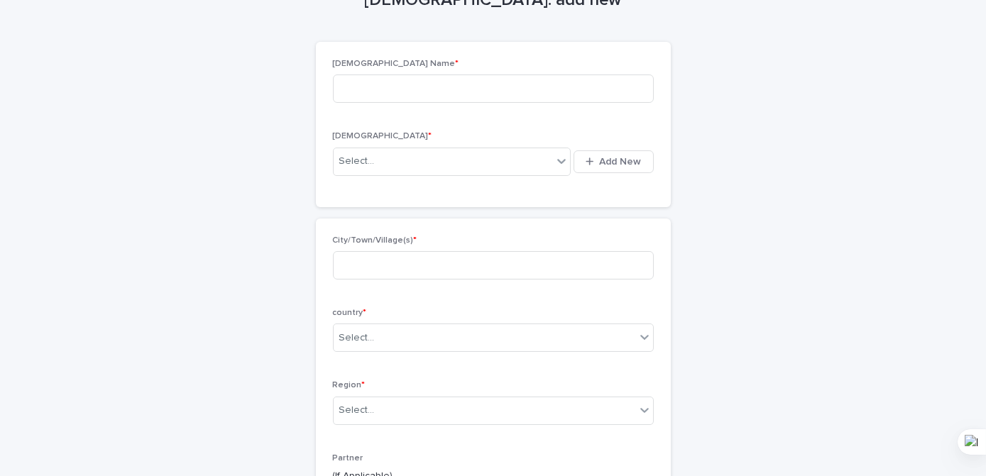
scroll to position [64, 0]
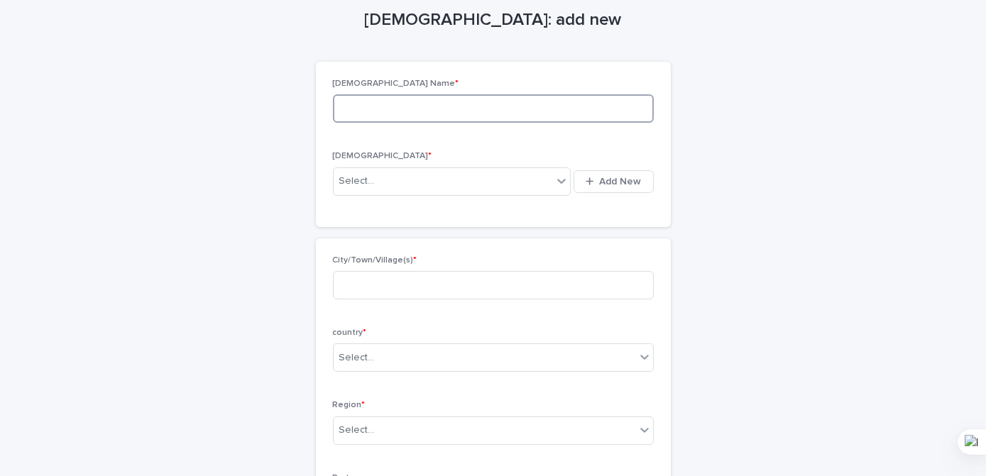
click at [364, 108] on input at bounding box center [493, 108] width 321 height 28
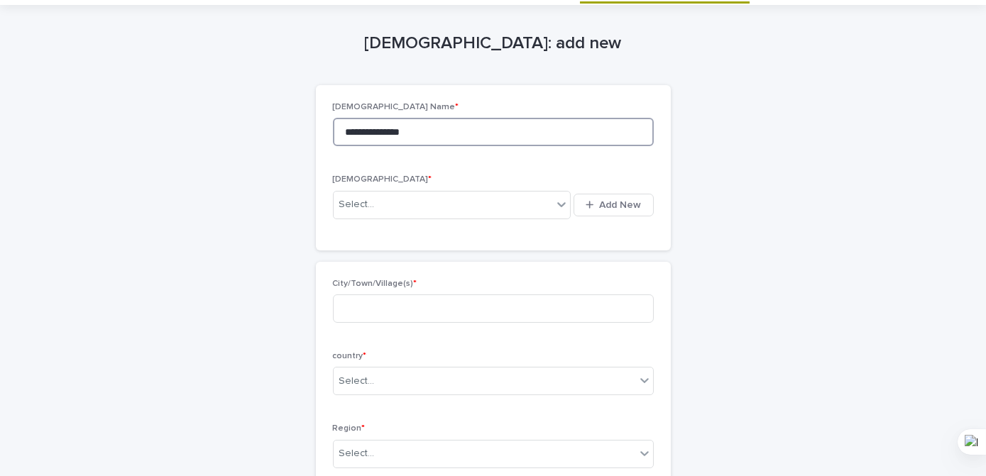
scroll to position [0, 0]
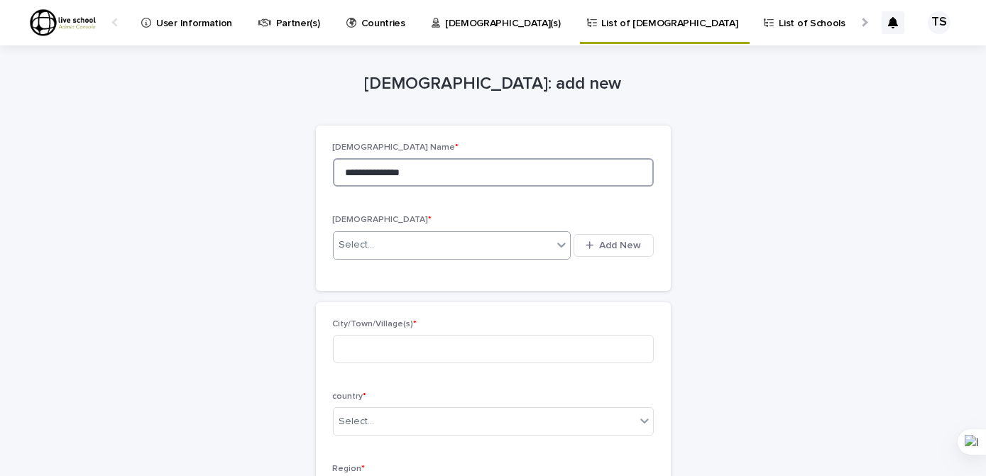
type input "**********"
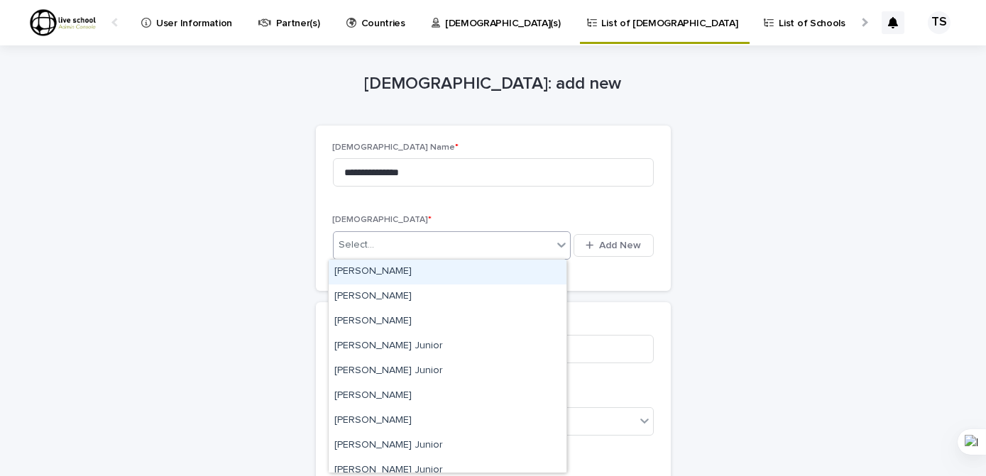
click at [477, 243] on div "Select..." at bounding box center [443, 244] width 219 height 23
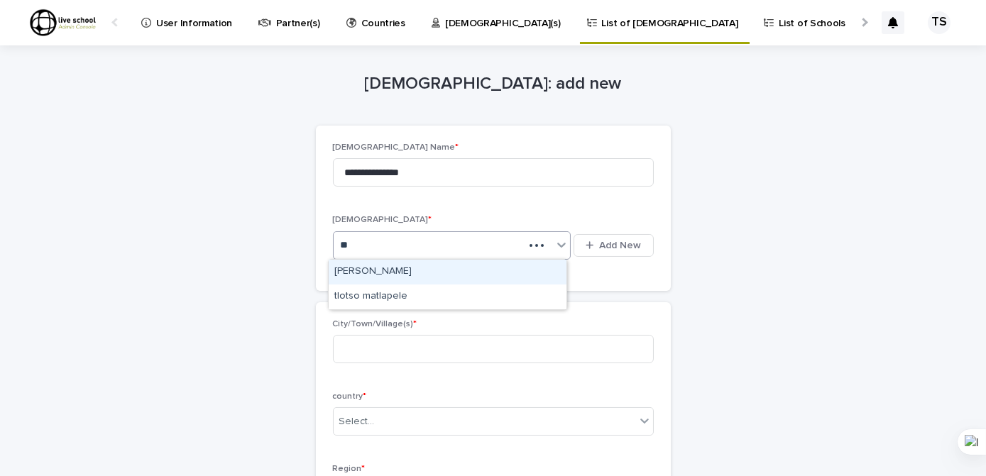
type input "***"
click at [388, 270] on div "tlotso matlapele" at bounding box center [448, 272] width 238 height 25
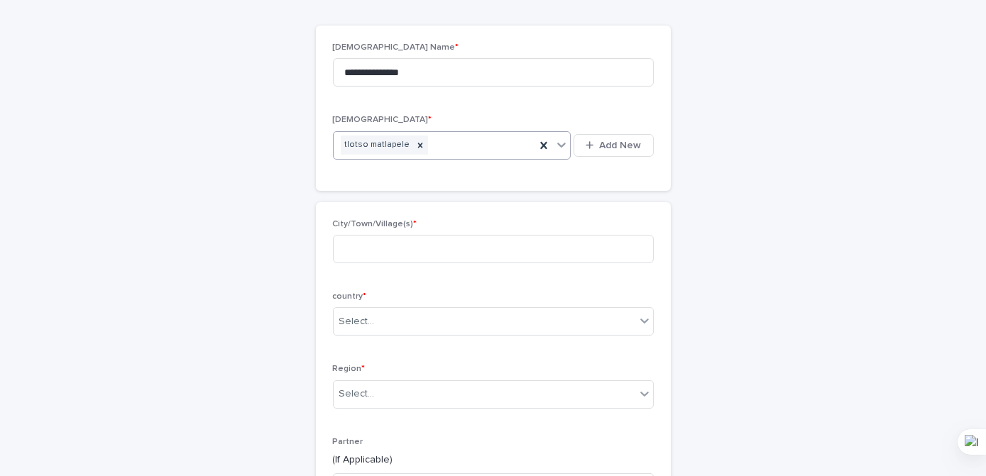
scroll to position [128, 0]
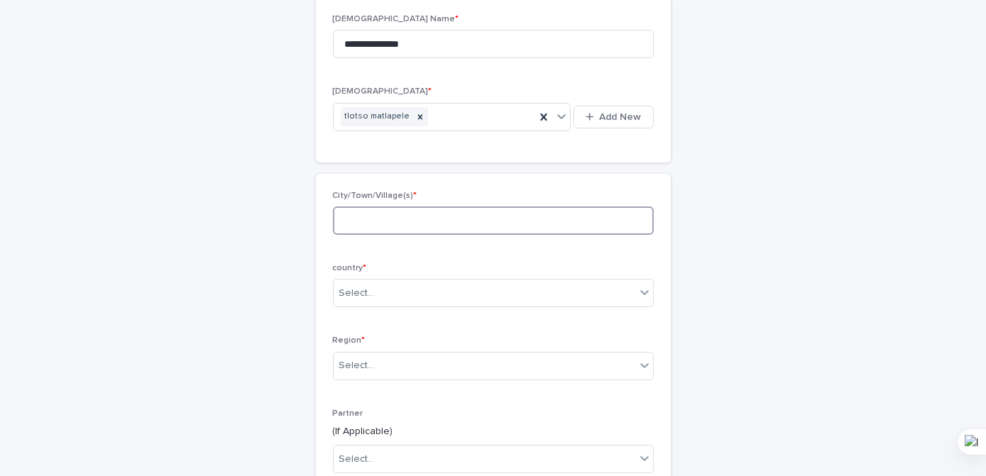
click at [369, 222] on input at bounding box center [493, 221] width 321 height 28
type input "****"
click at [571, 292] on div "Select..." at bounding box center [485, 293] width 302 height 23
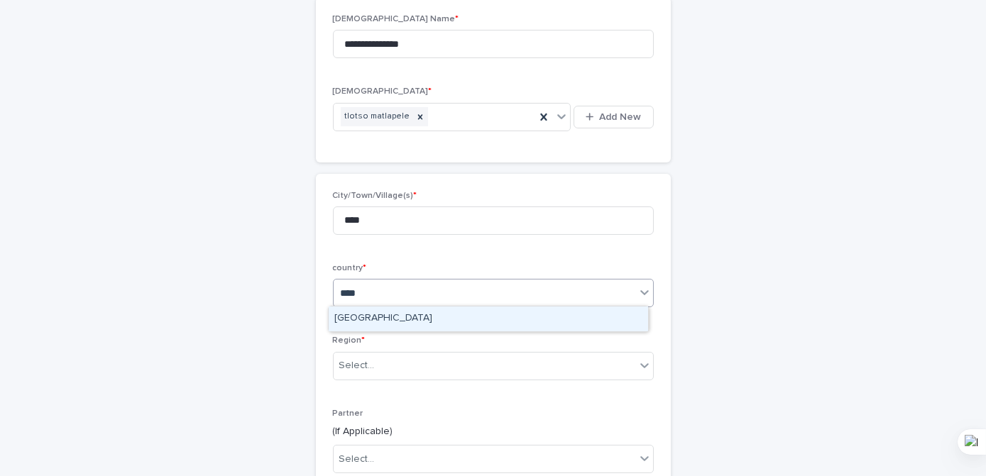
type input "*****"
click at [375, 315] on div "[GEOGRAPHIC_DATA]" at bounding box center [488, 319] width 319 height 25
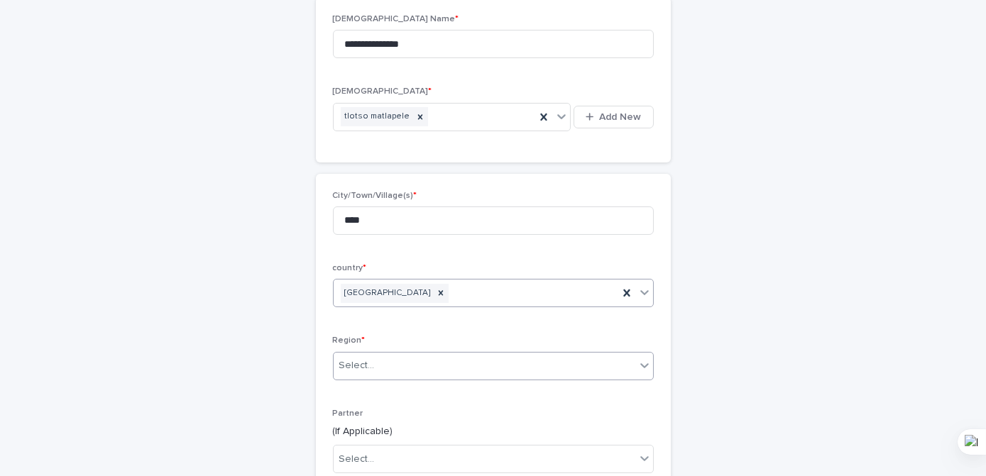
click at [391, 364] on div "Select..." at bounding box center [485, 365] width 302 height 23
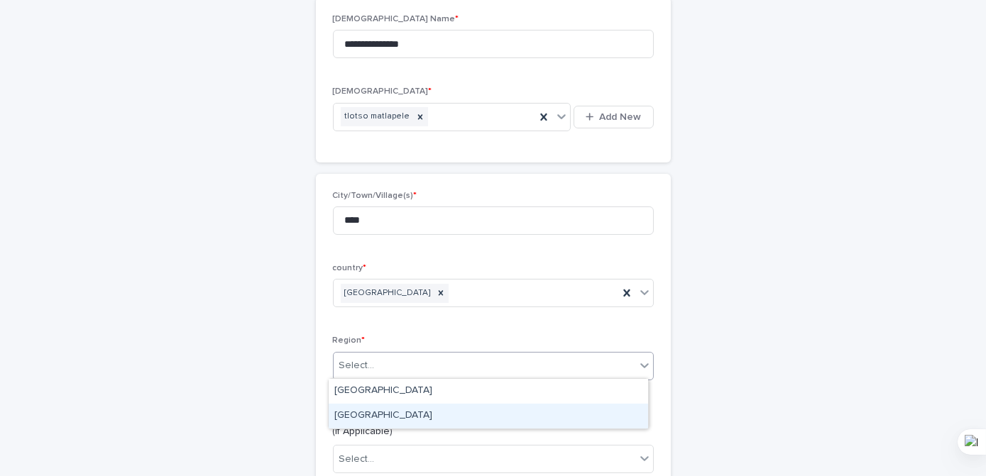
click at [378, 414] on div "[GEOGRAPHIC_DATA]" at bounding box center [488, 416] width 319 height 25
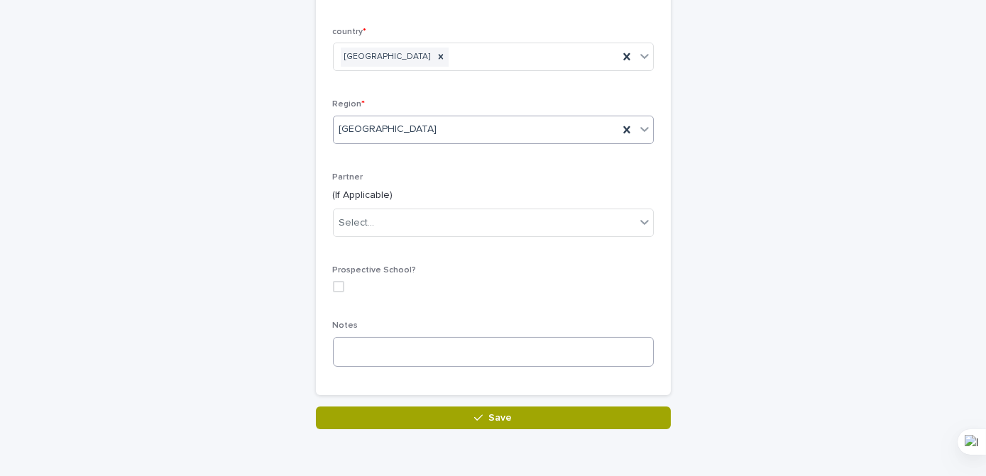
scroll to position [387, 0]
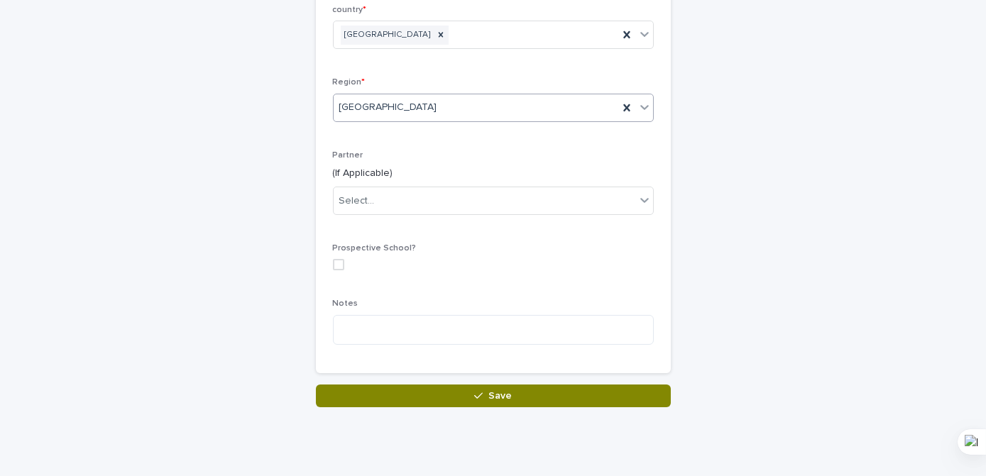
click at [524, 397] on button "Save" at bounding box center [493, 396] width 355 height 23
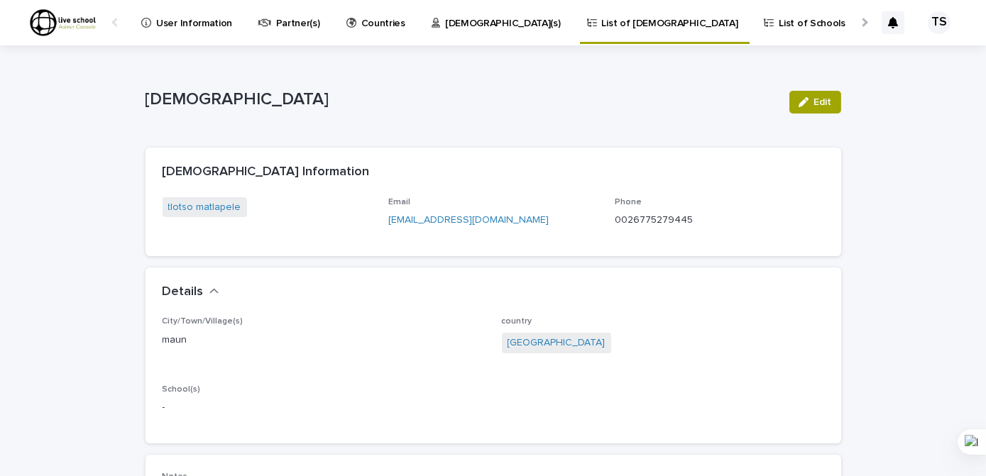
click at [779, 25] on p "List of Schools" at bounding box center [812, 15] width 66 height 30
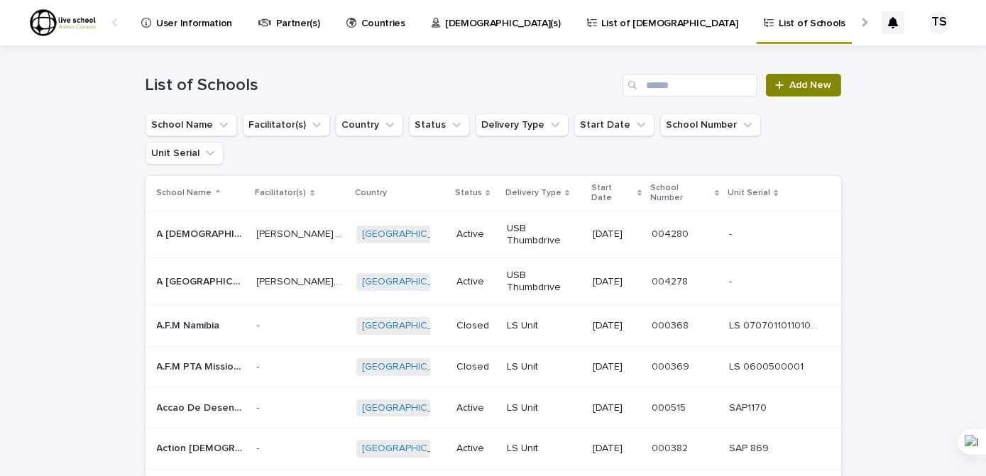
click at [796, 87] on span "Add New" at bounding box center [811, 85] width 42 height 10
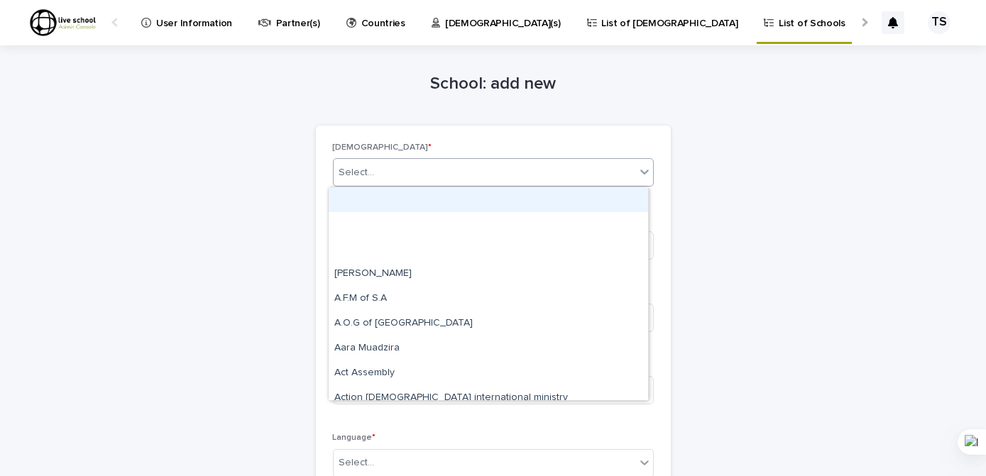
click at [434, 171] on div "Select..." at bounding box center [485, 172] width 302 height 23
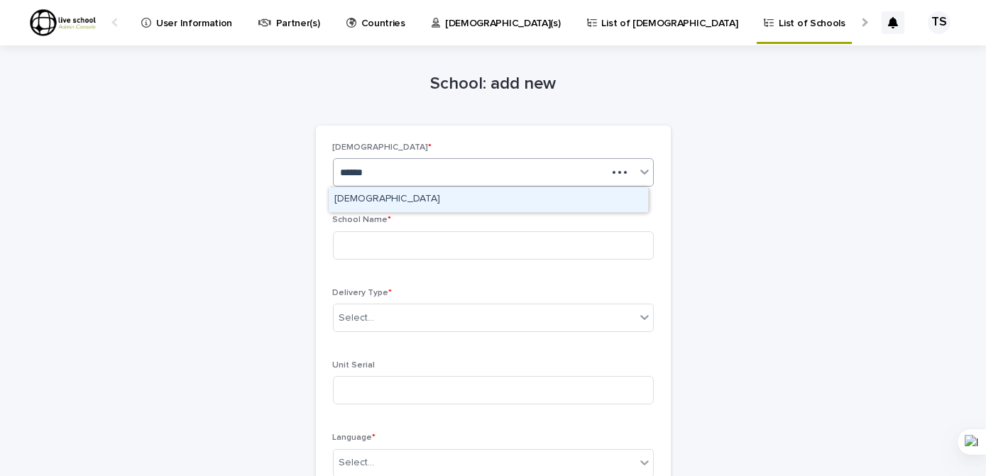
type input "*******"
click at [390, 199] on div "[DEMOGRAPHIC_DATA]" at bounding box center [488, 199] width 319 height 25
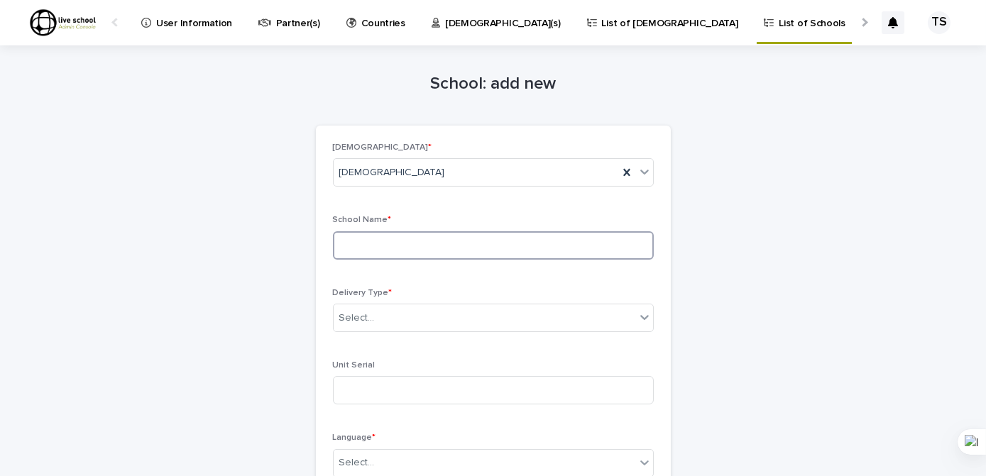
click at [380, 238] on input at bounding box center [493, 245] width 321 height 28
type input "**********"
click at [644, 275] on div "**********" at bounding box center [493, 423] width 321 height 560
click at [637, 316] on icon at bounding box center [644, 317] width 14 height 14
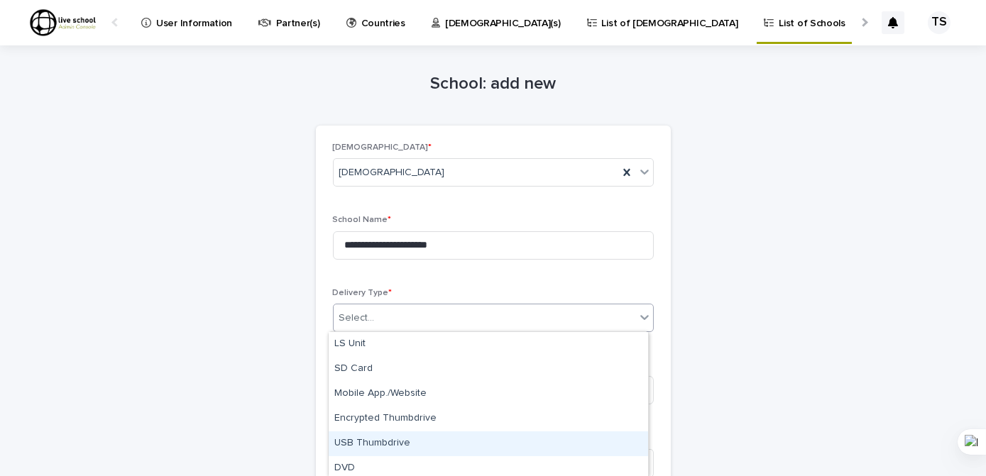
click at [380, 441] on div "USB Thumbdrive" at bounding box center [488, 443] width 319 height 25
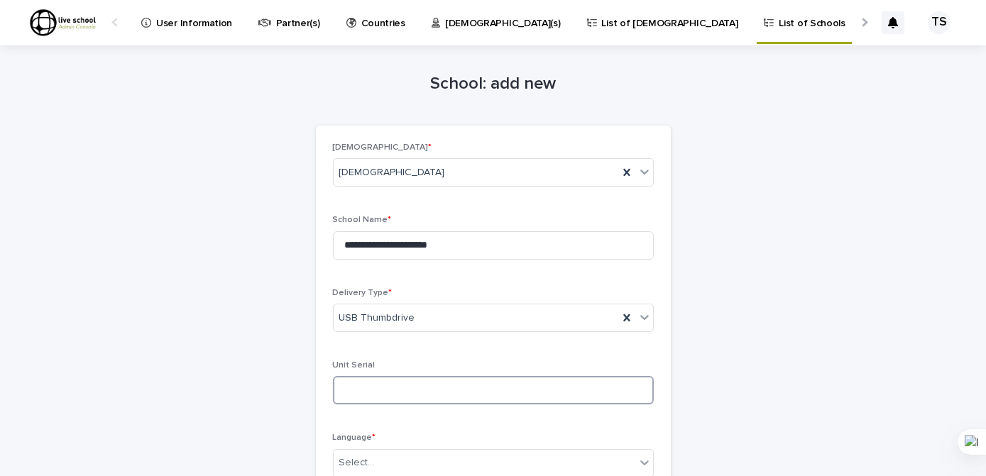
click at [361, 391] on input at bounding box center [493, 390] width 321 height 28
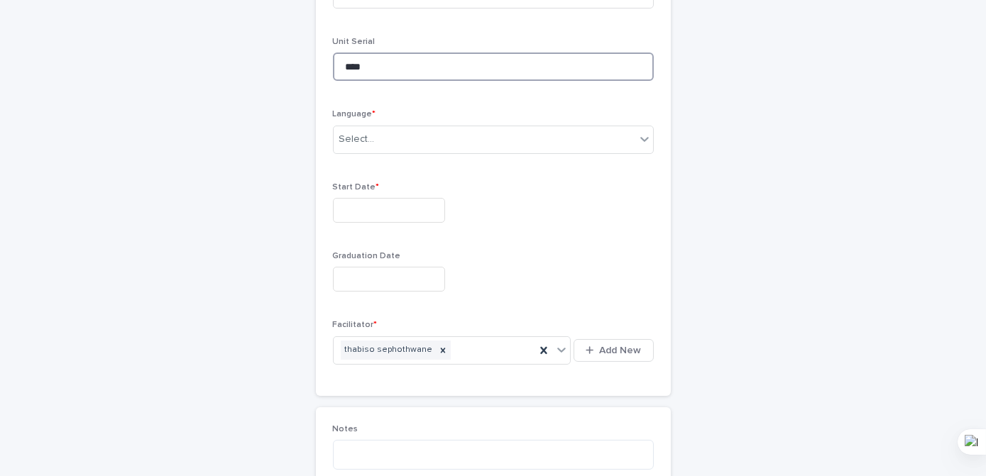
scroll to position [258, 0]
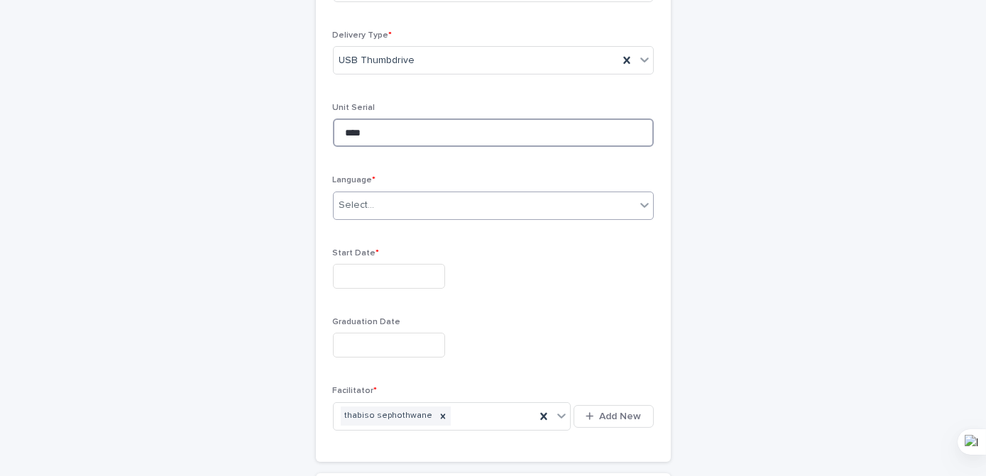
type input "****"
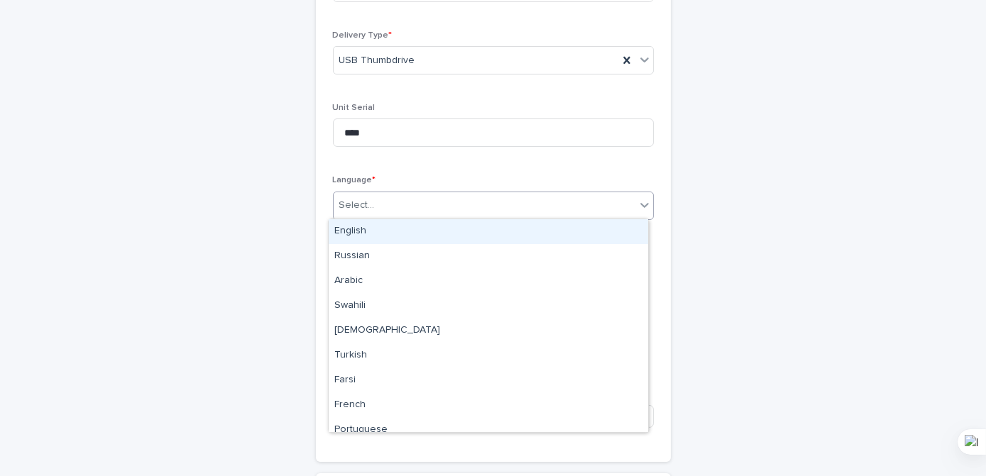
click at [640, 204] on icon at bounding box center [644, 205] width 9 height 5
click at [352, 230] on div "English" at bounding box center [488, 231] width 319 height 25
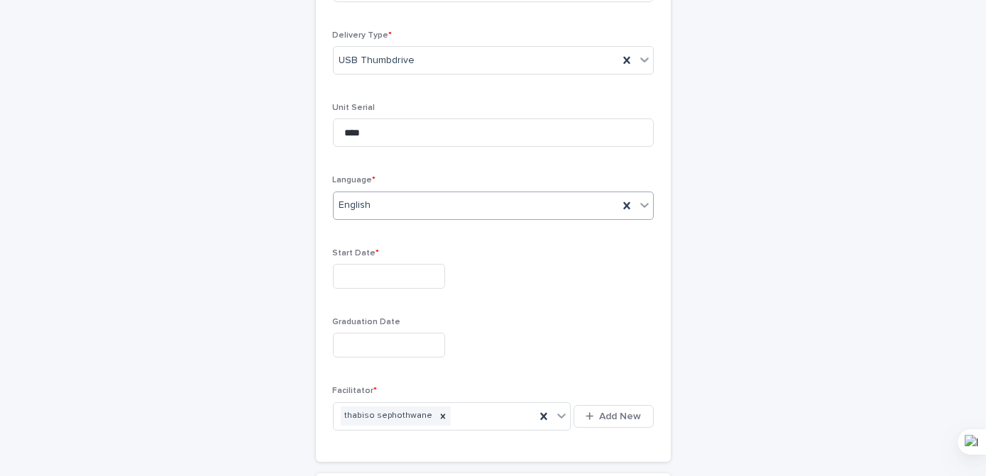
click at [374, 272] on input "text" at bounding box center [389, 276] width 112 height 25
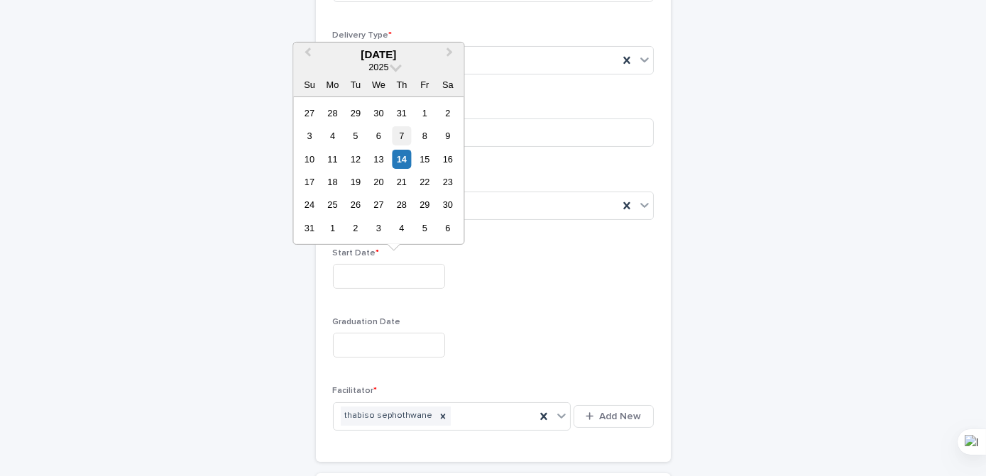
click at [397, 136] on div "7" at bounding box center [401, 135] width 19 height 19
type input "**********"
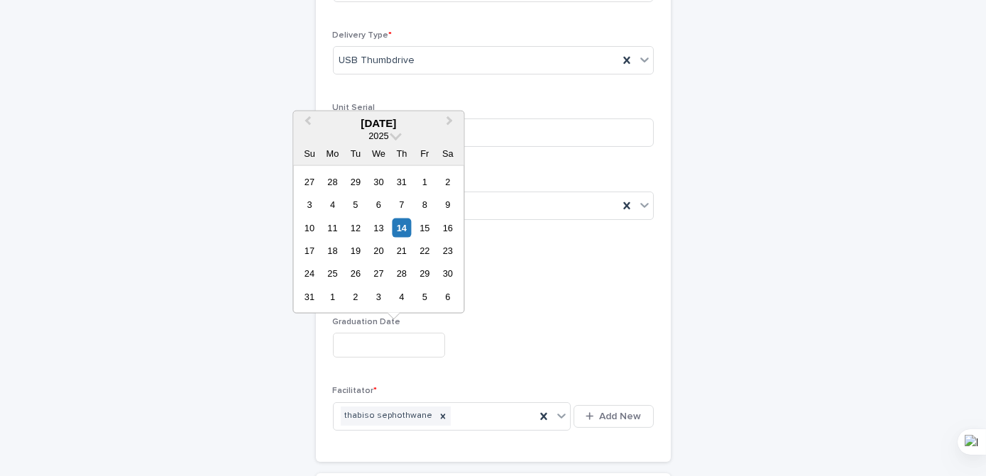
click at [370, 341] on input "text" at bounding box center [389, 345] width 112 height 25
click at [449, 121] on span "Next Month" at bounding box center [449, 123] width 0 height 19
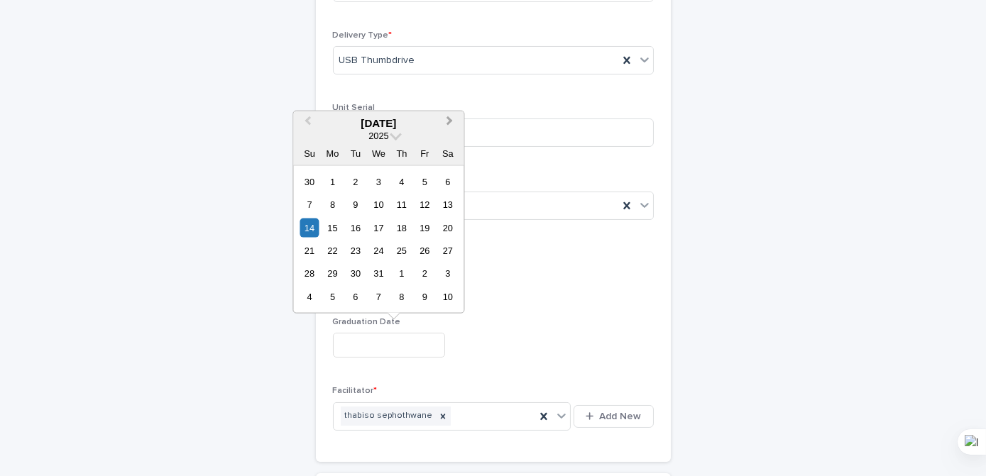
click at [449, 121] on span "Next Month" at bounding box center [449, 123] width 0 height 19
click at [402, 280] on div "30" at bounding box center [401, 273] width 19 height 19
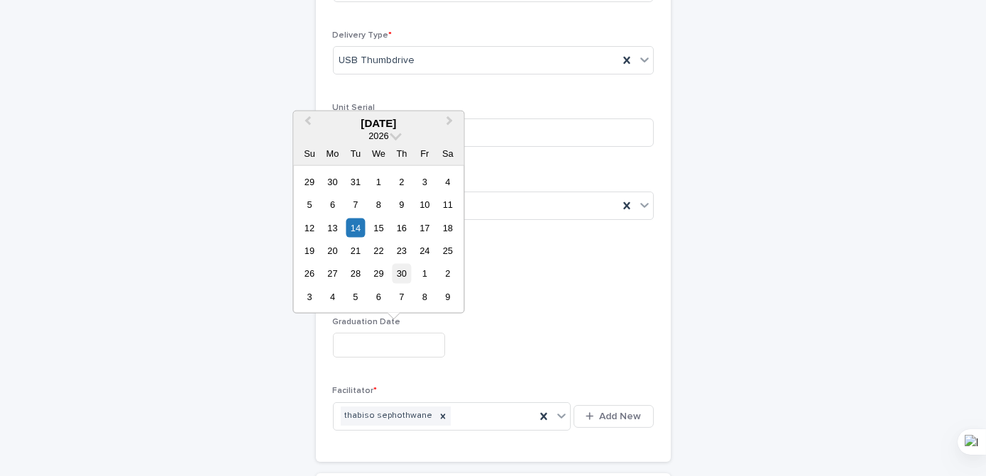
type input "*********"
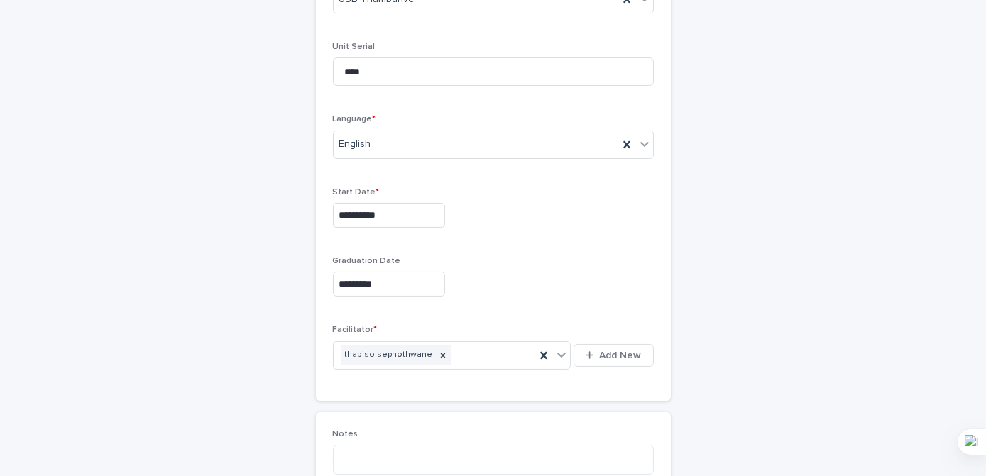
scroll to position [451, 0]
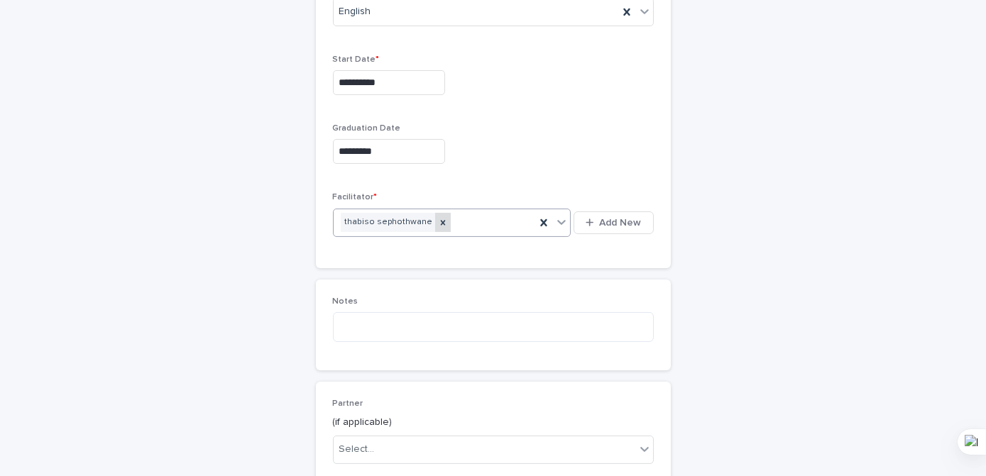
click at [438, 221] on icon at bounding box center [443, 223] width 10 height 10
click at [607, 221] on span "Add New" at bounding box center [621, 223] width 42 height 10
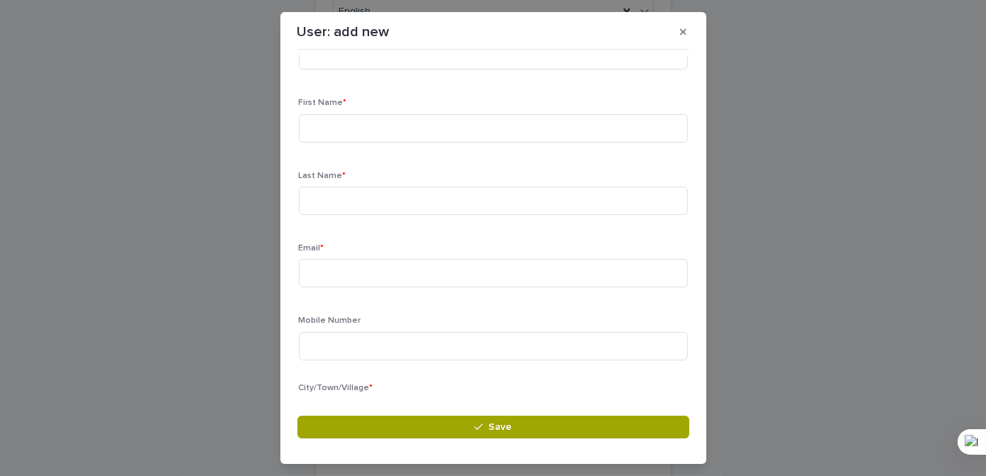
scroll to position [0, 0]
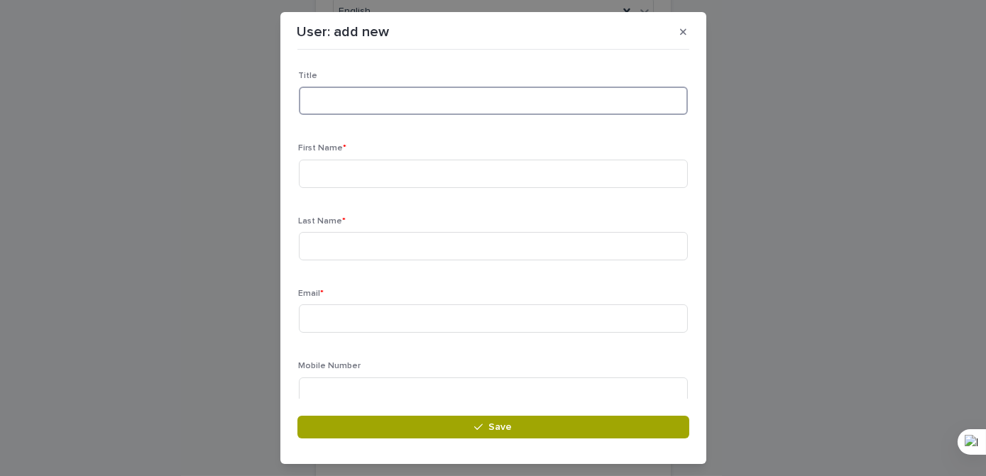
click at [336, 103] on input at bounding box center [493, 101] width 389 height 28
type input "******"
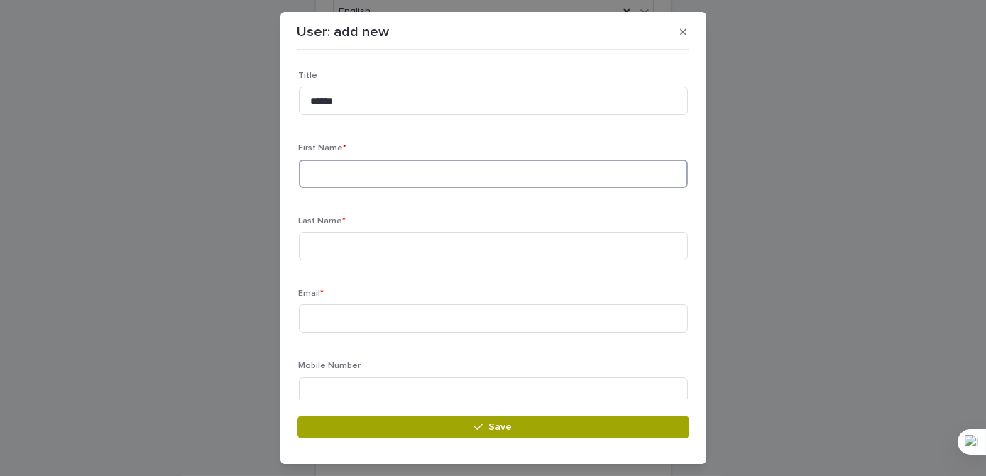
click at [317, 175] on input at bounding box center [493, 174] width 389 height 28
type input "*****"
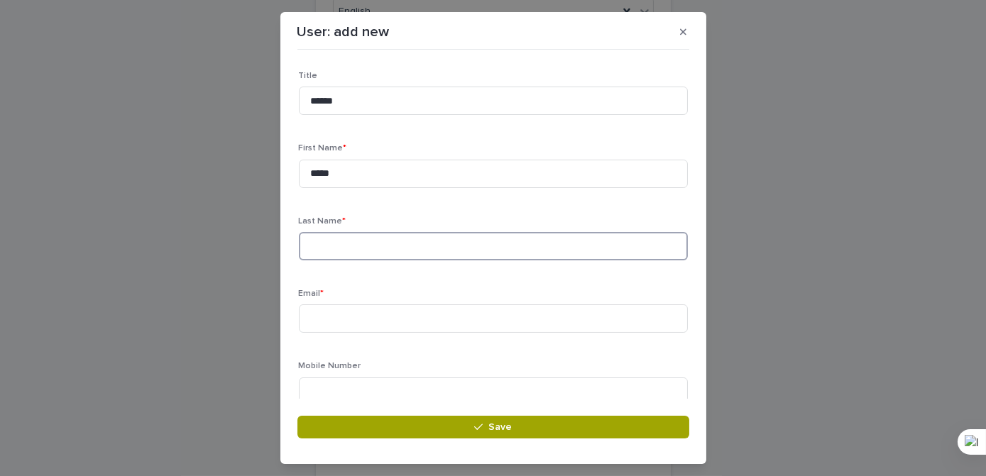
click at [327, 253] on input at bounding box center [493, 246] width 389 height 28
type input "*********"
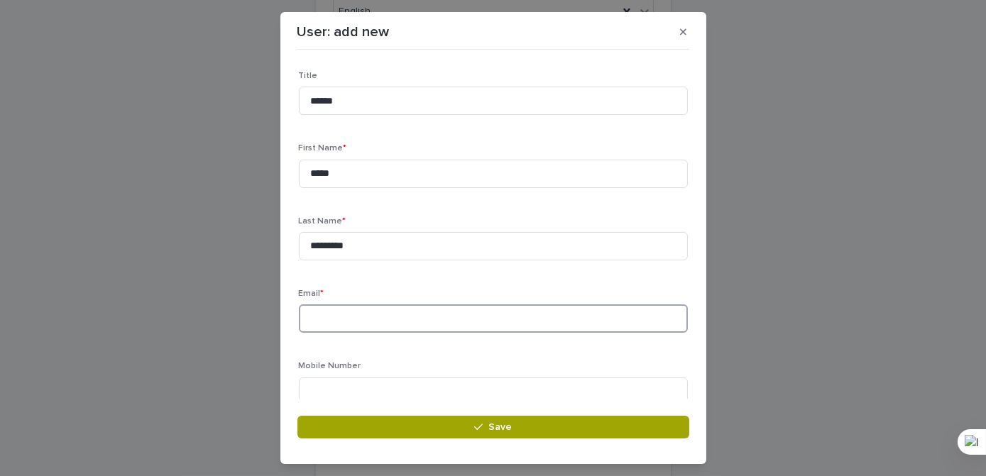
click at [354, 316] on input at bounding box center [493, 318] width 389 height 28
type input "**********"
type input "********"
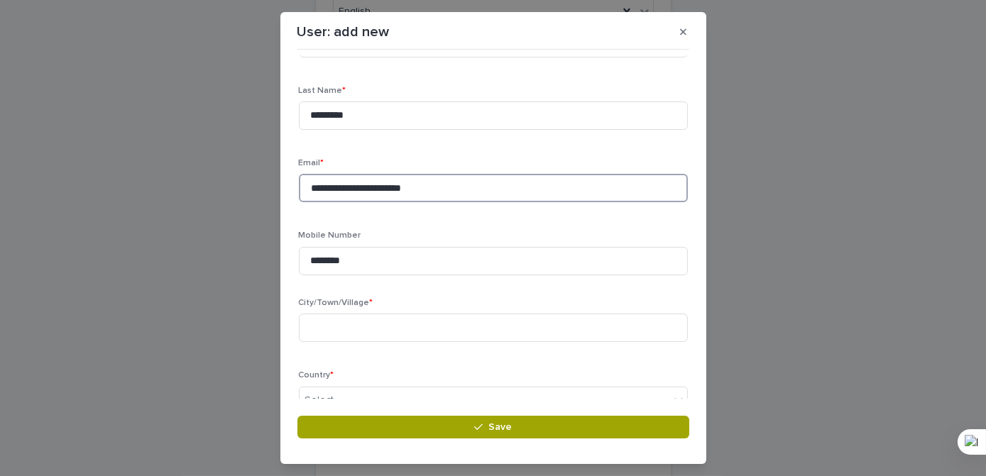
scroll to position [258, 0]
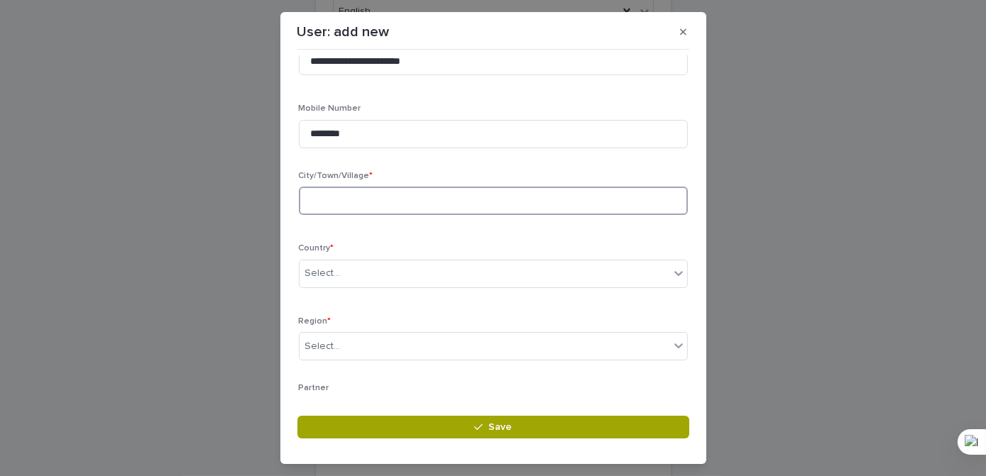
click at [331, 207] on input at bounding box center [493, 201] width 389 height 28
type input "****"
click at [467, 268] on div "Select..." at bounding box center [484, 273] width 370 height 23
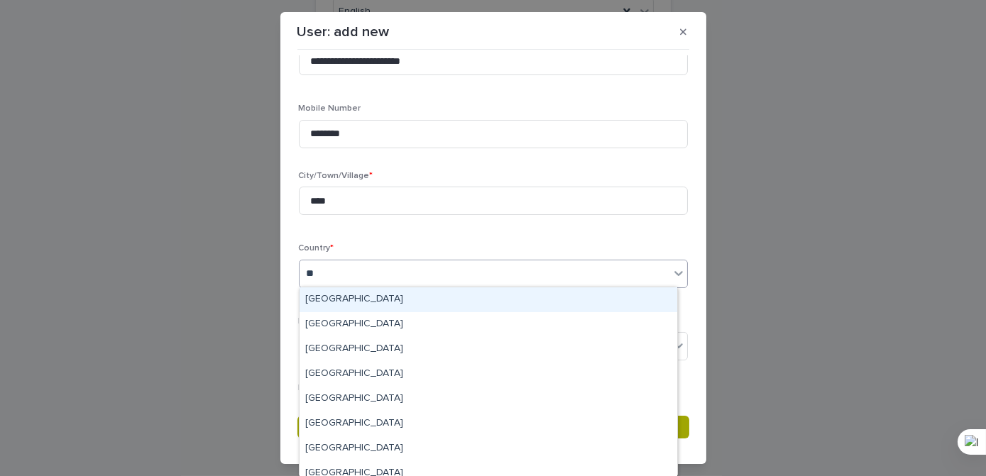
type input "***"
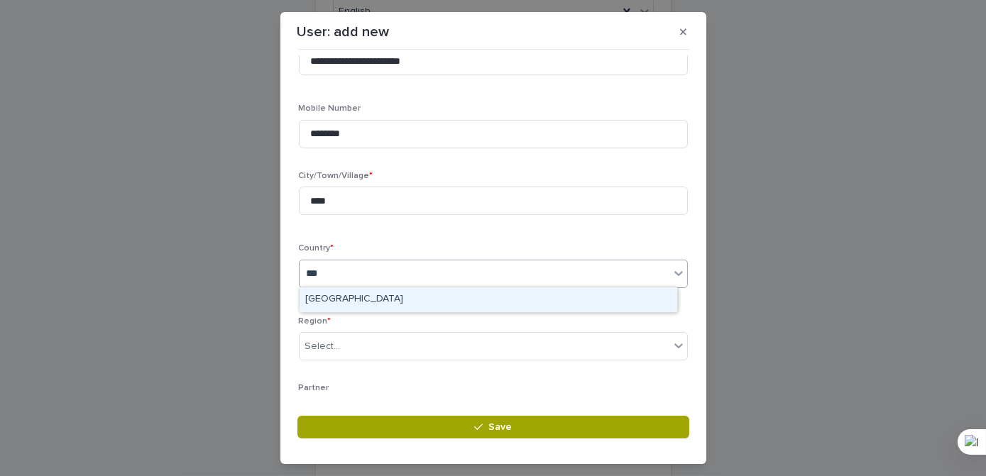
click at [342, 300] on div "[GEOGRAPHIC_DATA]" at bounding box center [488, 299] width 378 height 25
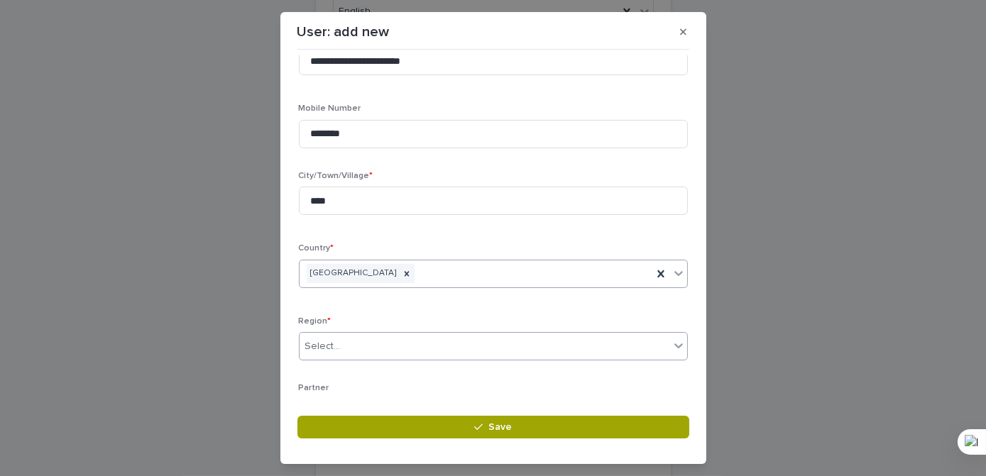
click at [358, 342] on div "Select..." at bounding box center [484, 346] width 370 height 23
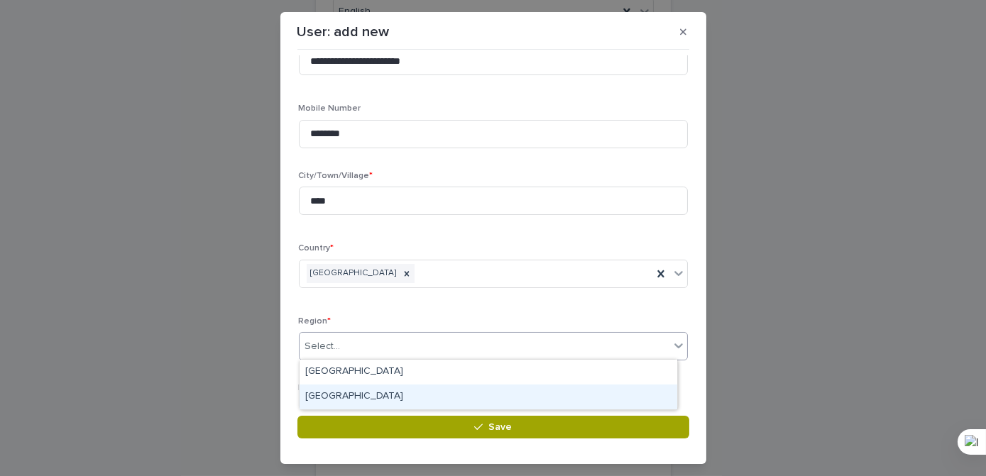
click at [348, 396] on div "[GEOGRAPHIC_DATA]" at bounding box center [488, 397] width 378 height 25
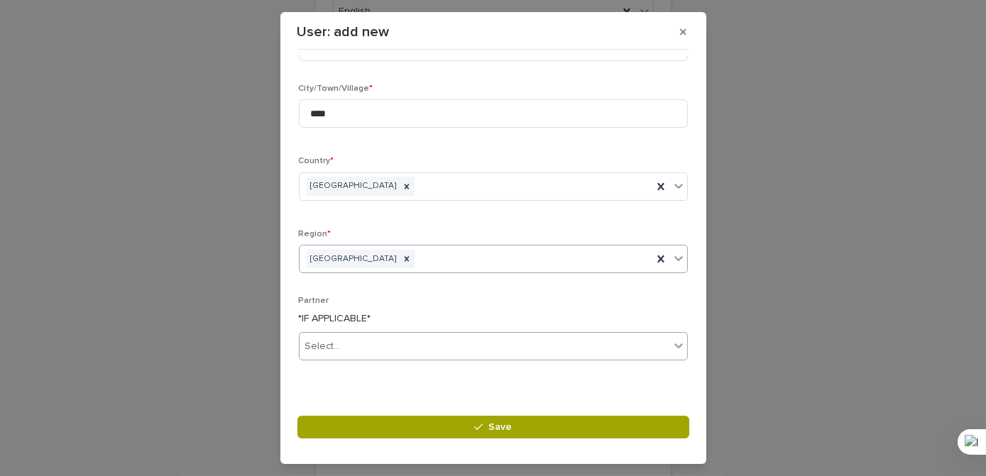
scroll to position [349, 0]
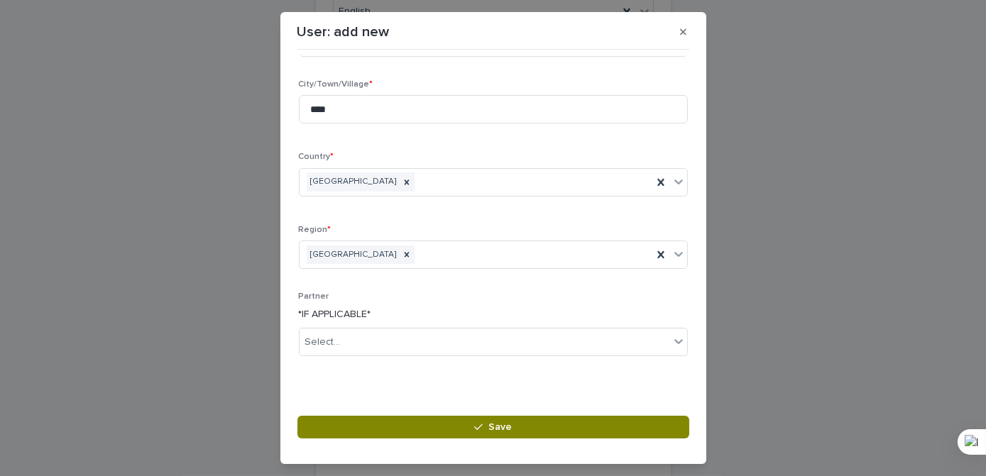
click at [511, 432] on span "Save" at bounding box center [499, 427] width 23 height 10
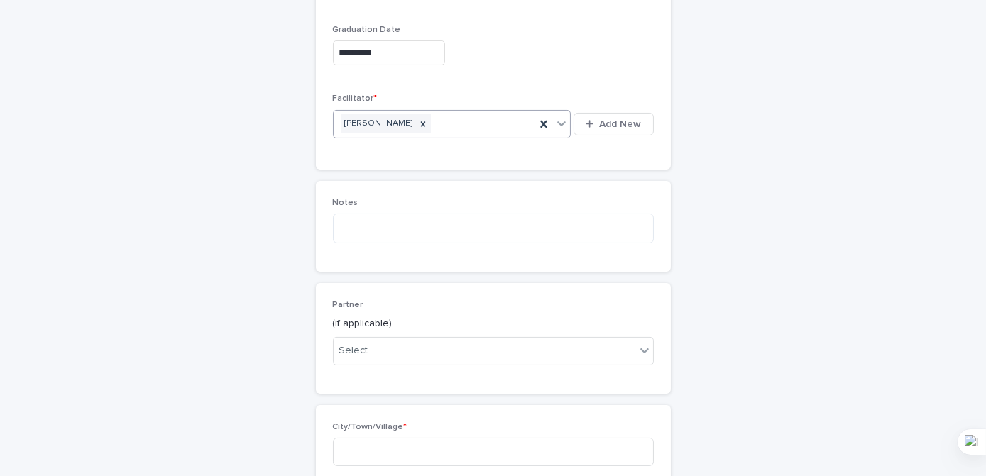
scroll to position [670, 0]
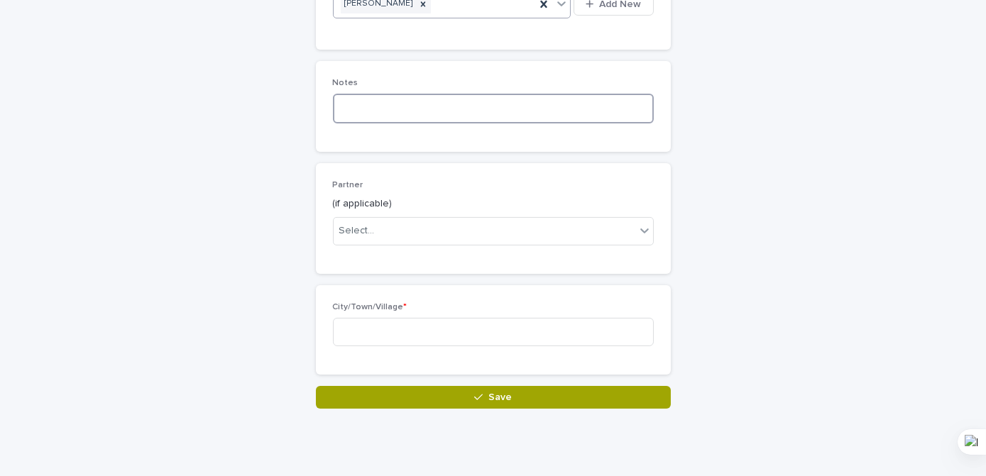
drag, startPoint x: 346, startPoint y: 98, endPoint x: 352, endPoint y: 111, distance: 14.0
click at [347, 99] on textarea at bounding box center [493, 109] width 321 height 30
click at [637, 132] on div "Notes" at bounding box center [493, 107] width 355 height 92
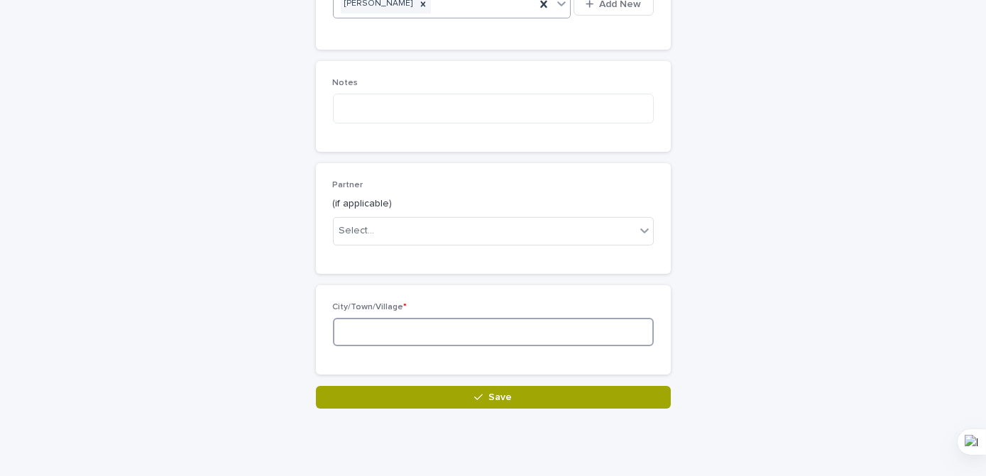
click at [361, 328] on input at bounding box center [493, 332] width 321 height 28
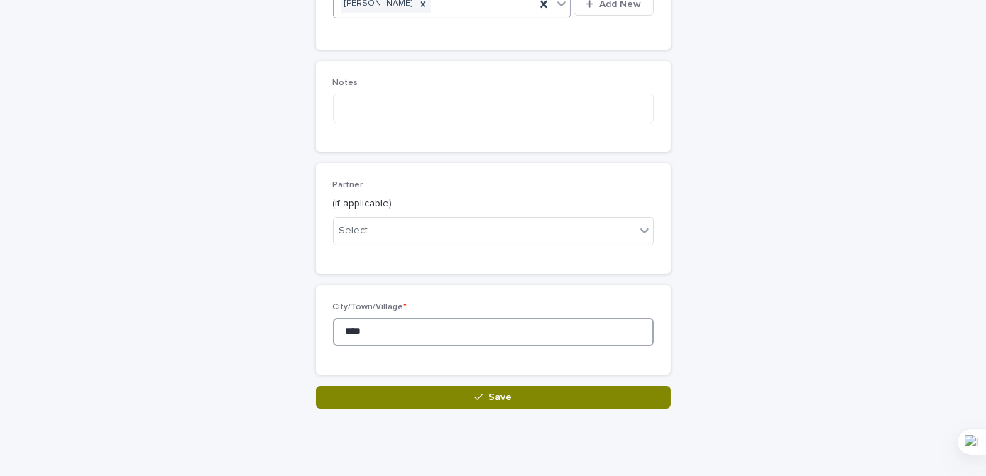
type input "****"
click at [507, 395] on button "Save" at bounding box center [493, 397] width 355 height 23
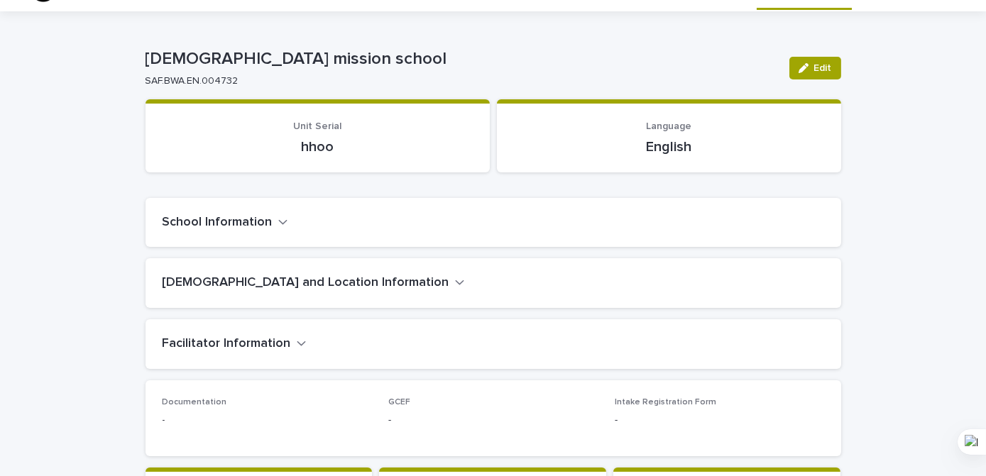
scroll to position [64, 0]
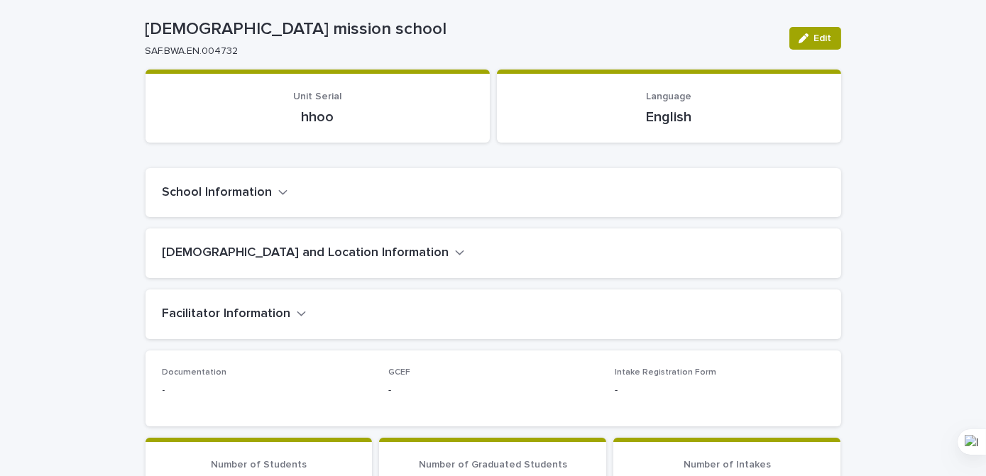
click at [278, 194] on icon "button" at bounding box center [283, 192] width 10 height 13
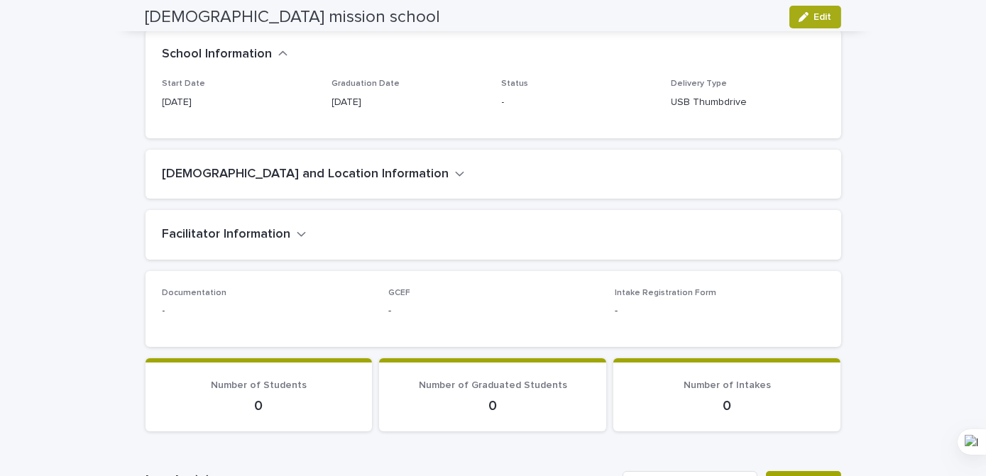
scroll to position [223, 0]
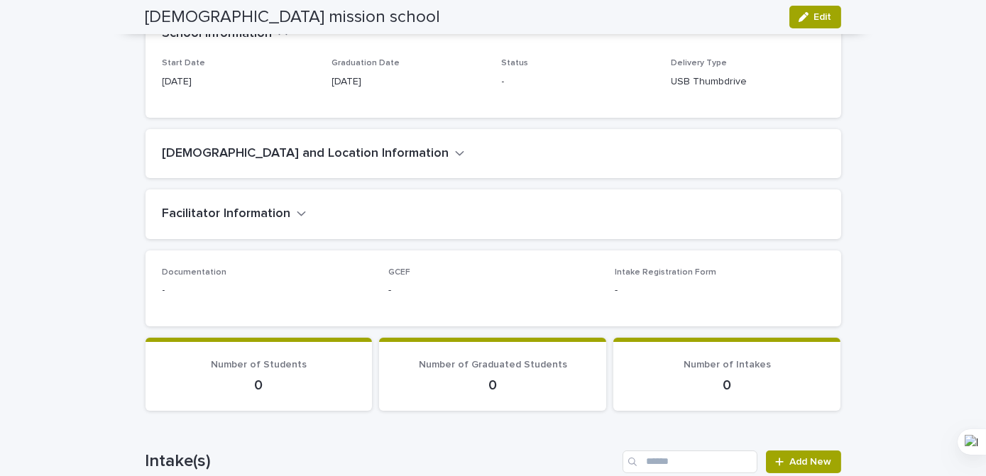
click at [455, 155] on icon "button" at bounding box center [460, 153] width 10 height 13
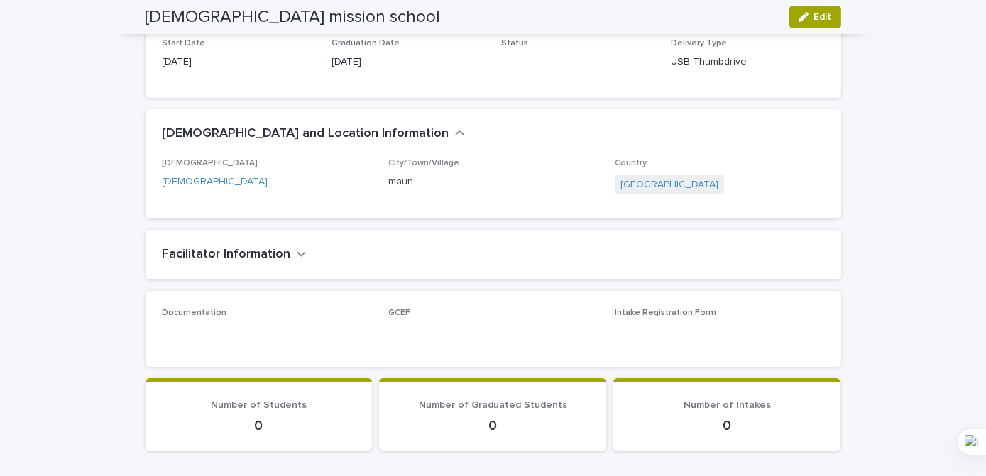
scroll to position [257, 0]
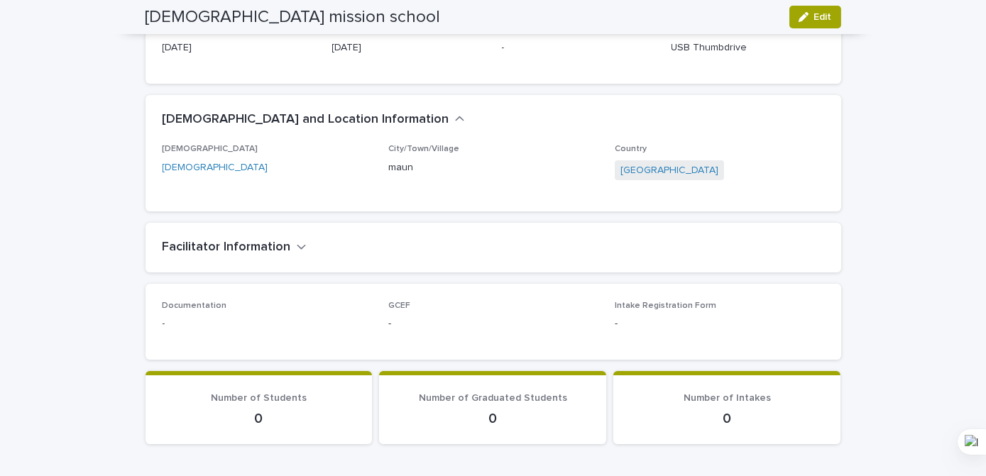
click at [297, 248] on icon "button" at bounding box center [301, 247] width 9 height 5
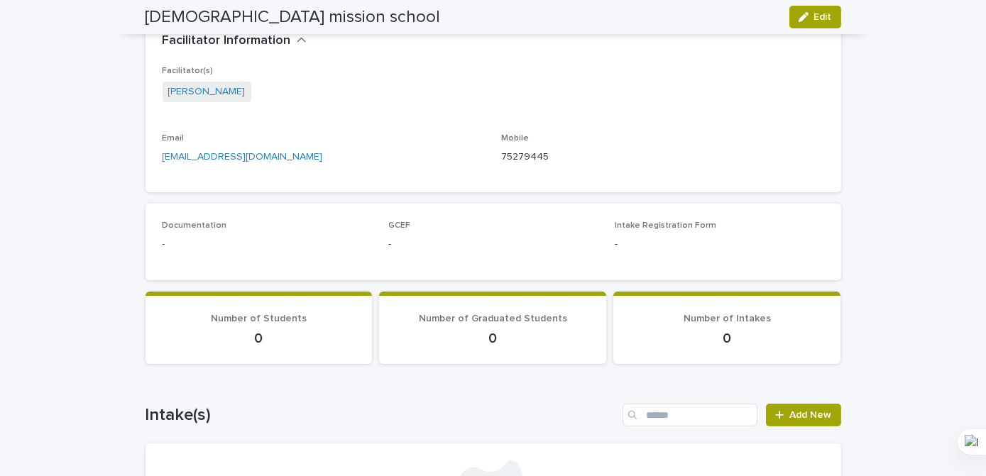
scroll to position [384, 0]
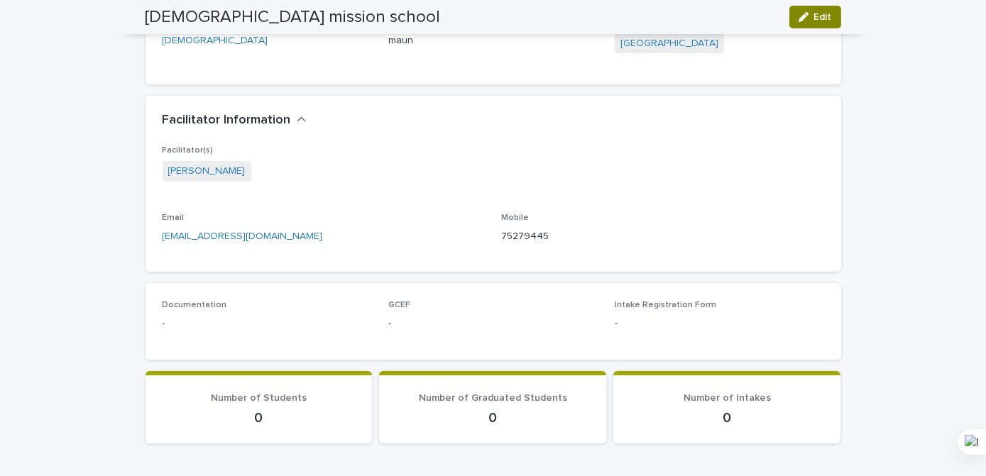
click at [814, 17] on span "Edit" at bounding box center [823, 17] width 18 height 10
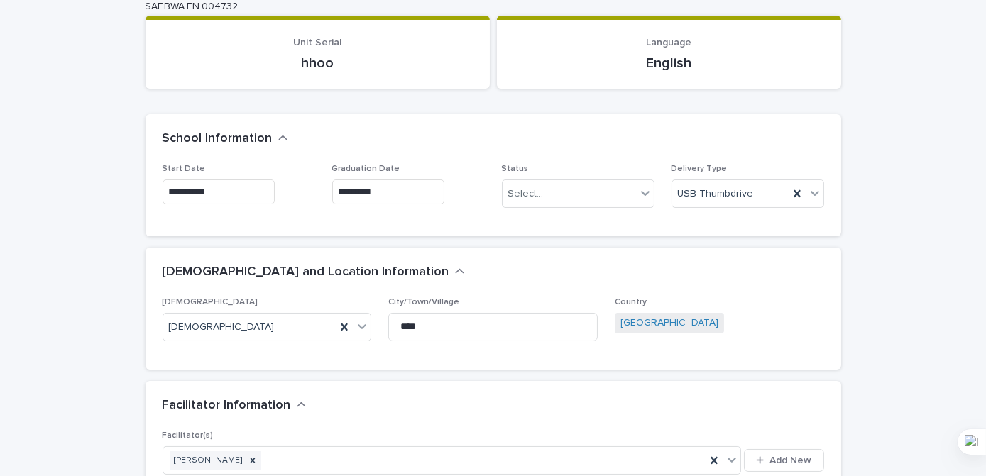
scroll to position [0, 0]
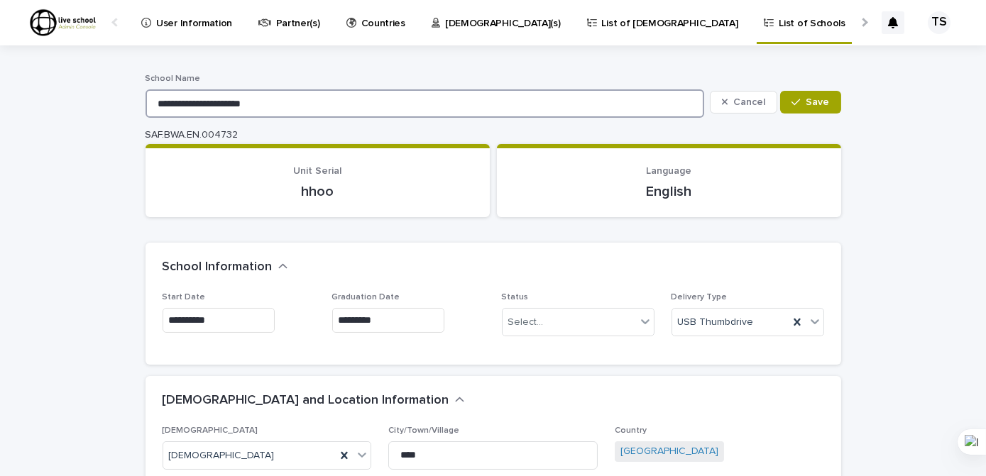
click at [254, 105] on input "**********" at bounding box center [424, 103] width 559 height 28
type input "**********"
click at [815, 104] on span "Save" at bounding box center [817, 102] width 23 height 10
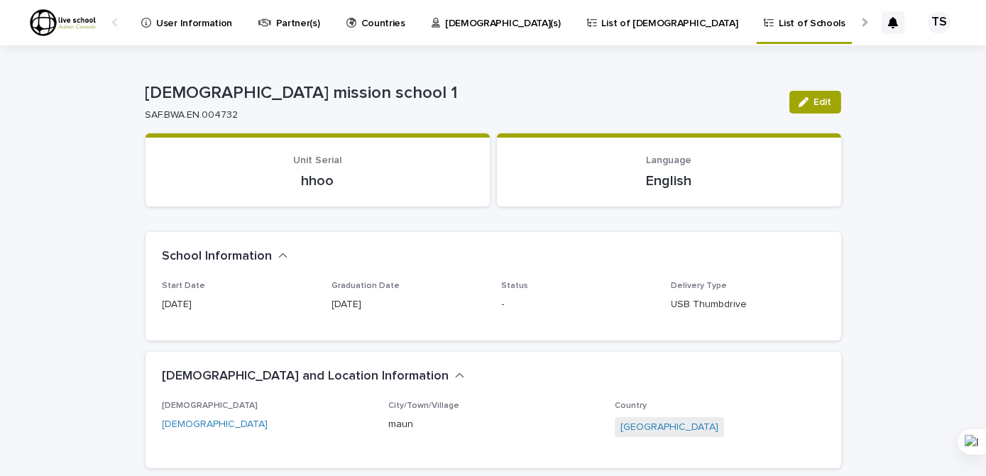
click at [884, 26] on p "Intake(s)" at bounding box center [903, 15] width 38 height 30
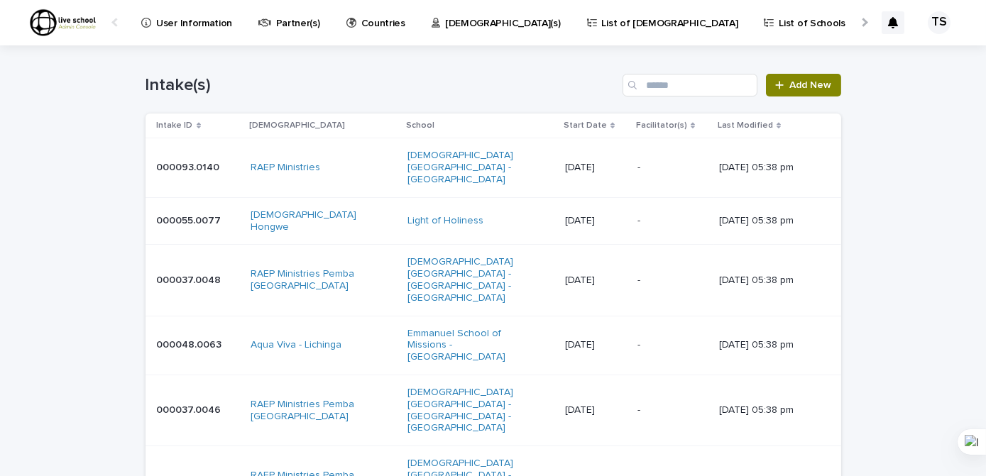
click at [795, 85] on span "Add New" at bounding box center [811, 85] width 42 height 10
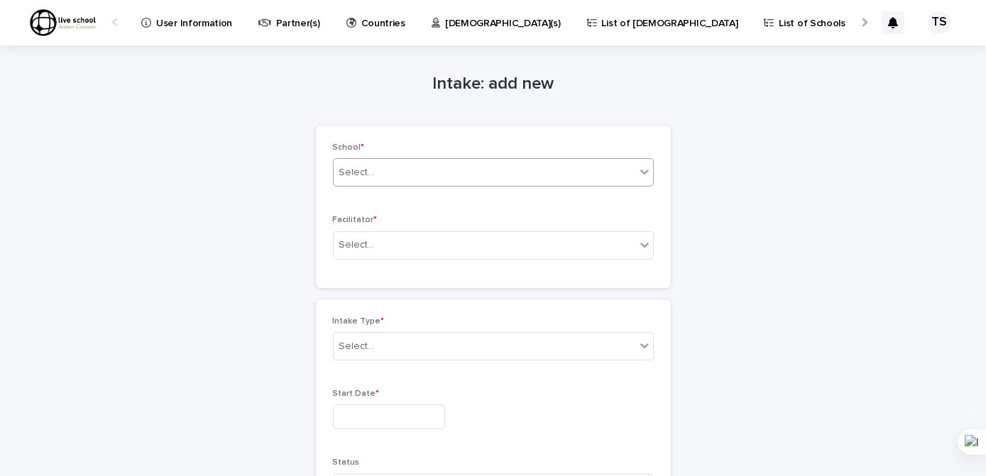
click at [434, 174] on div "Select..." at bounding box center [485, 172] width 302 height 23
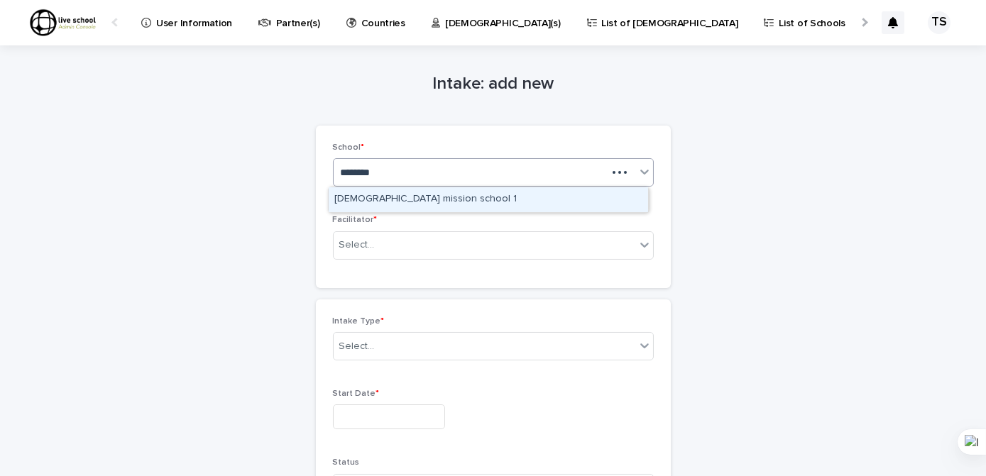
type input "********"
click at [392, 200] on div "[DEMOGRAPHIC_DATA] mission school 1" at bounding box center [488, 199] width 319 height 25
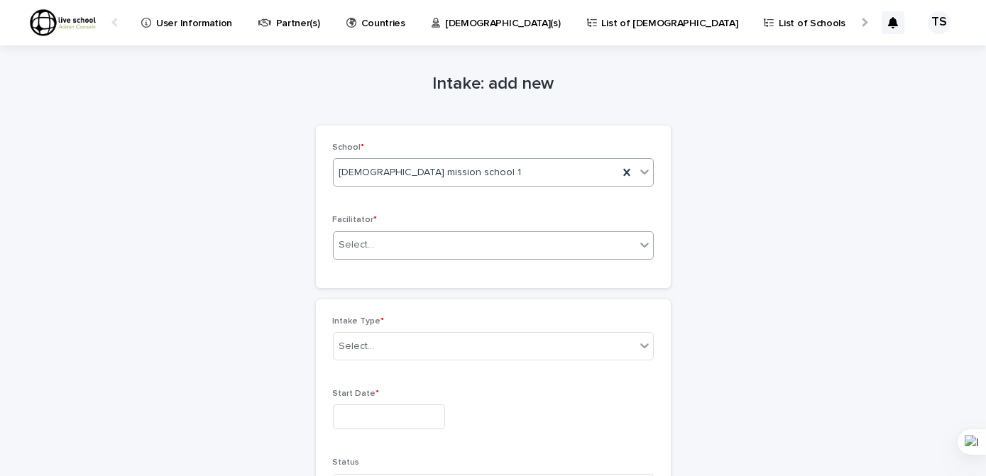
click at [478, 243] on div "Select..." at bounding box center [485, 244] width 302 height 23
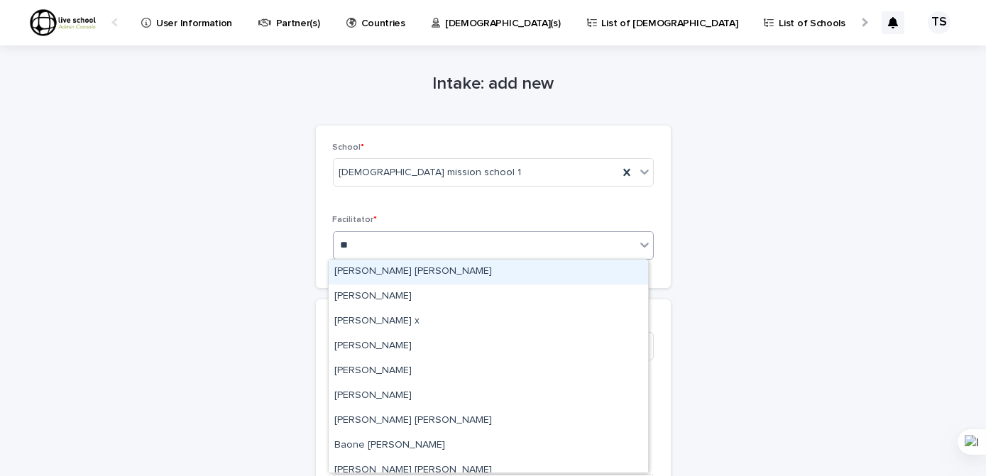
type input "***"
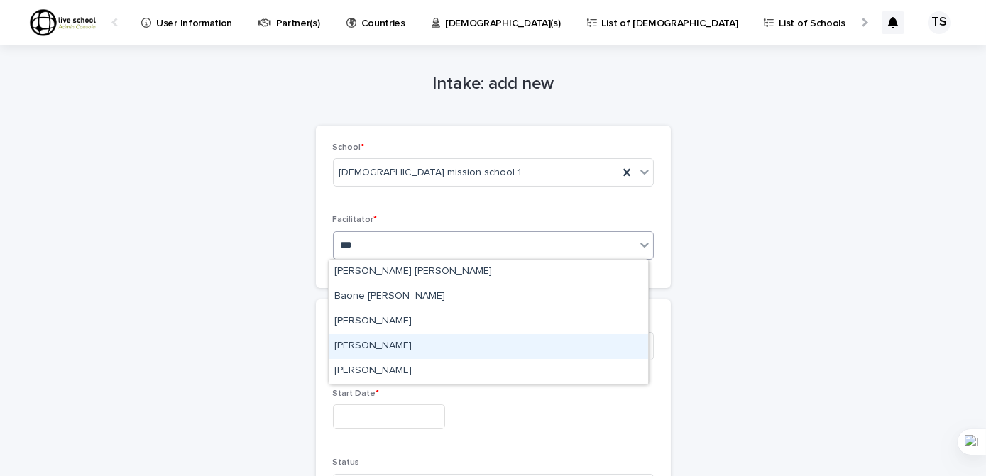
click at [371, 344] on div "[PERSON_NAME]" at bounding box center [488, 346] width 319 height 25
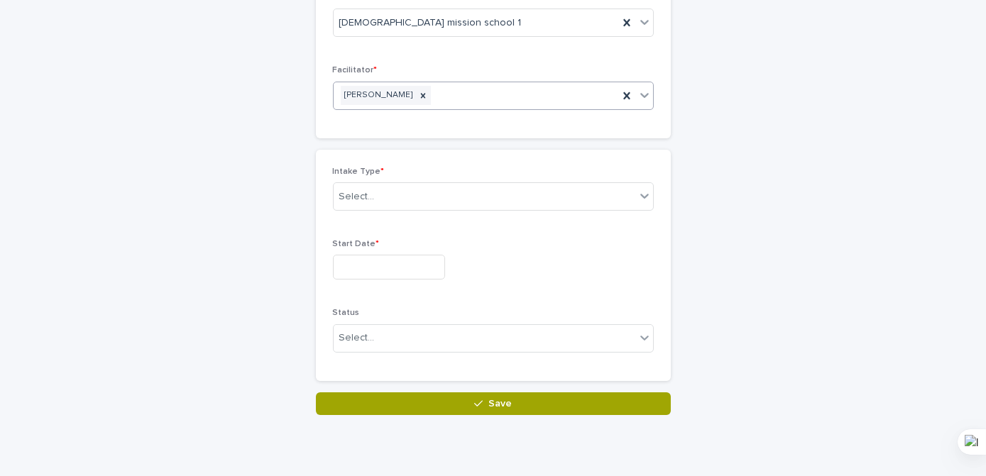
scroll to position [157, 0]
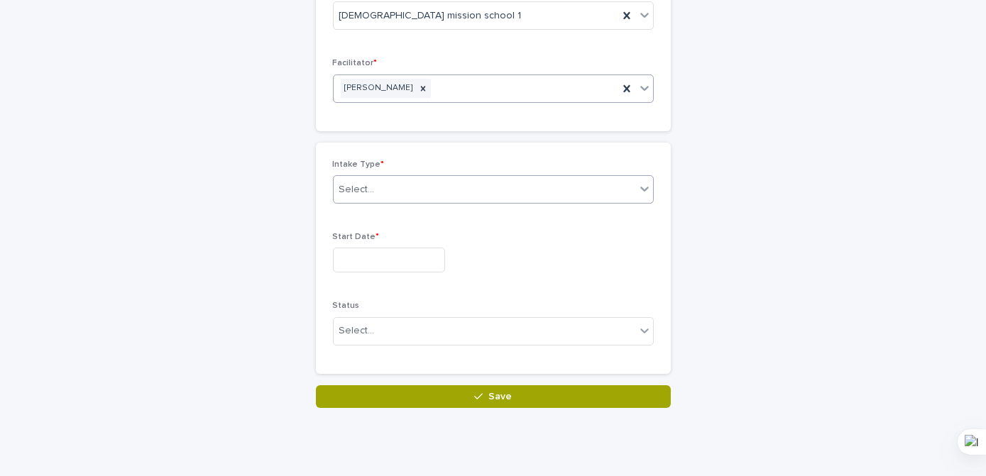
click at [637, 189] on icon at bounding box center [644, 189] width 14 height 14
click at [650, 165] on div "Intake Type * option Full Time focused, 1 of 2. 2 results available. Use Up and…" at bounding box center [493, 258] width 355 height 231
click at [640, 188] on icon at bounding box center [644, 189] width 9 height 5
click at [354, 213] on div "Full Time" at bounding box center [488, 215] width 319 height 25
click at [347, 260] on input "text" at bounding box center [389, 260] width 112 height 25
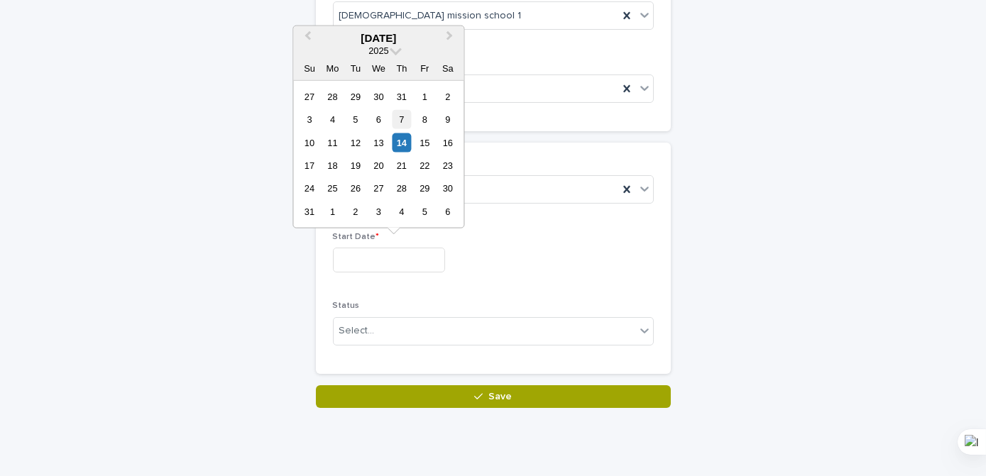
click at [399, 118] on div "7" at bounding box center [401, 119] width 19 height 19
type input "**********"
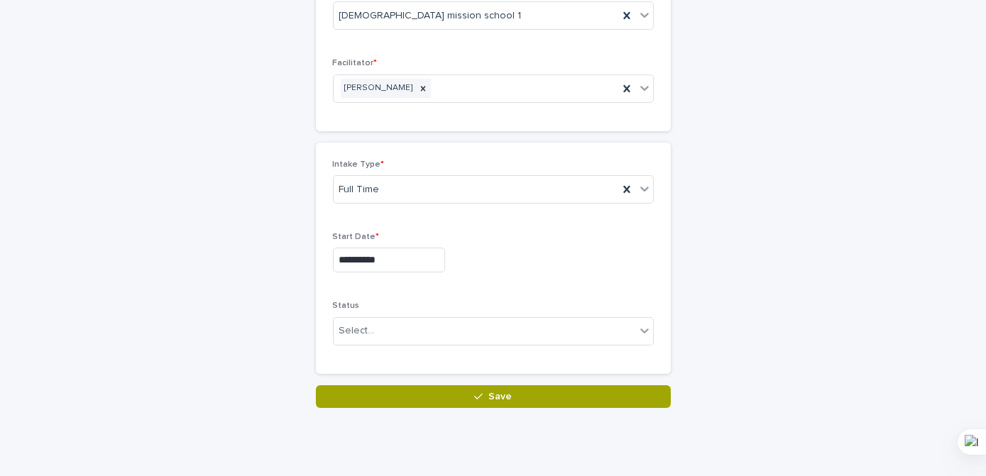
click at [383, 256] on input "**********" at bounding box center [389, 260] width 112 height 25
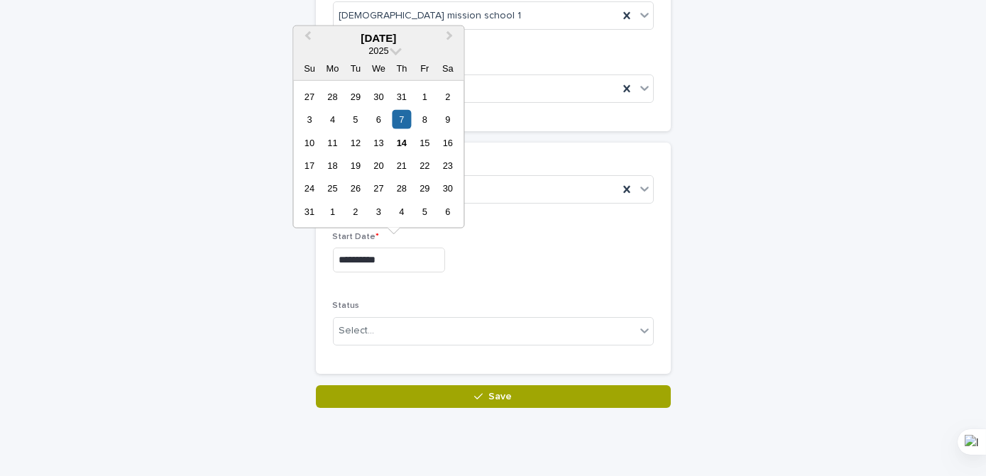
click at [409, 258] on input "**********" at bounding box center [389, 260] width 112 height 25
click at [442, 293] on div "**********" at bounding box center [493, 258] width 321 height 197
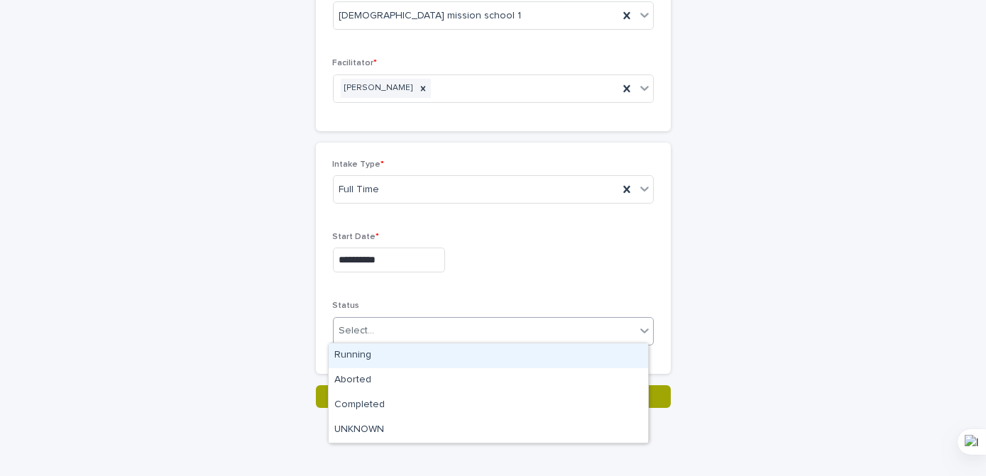
click at [637, 328] on icon at bounding box center [644, 331] width 14 height 14
click at [361, 356] on div "Running" at bounding box center [488, 355] width 319 height 25
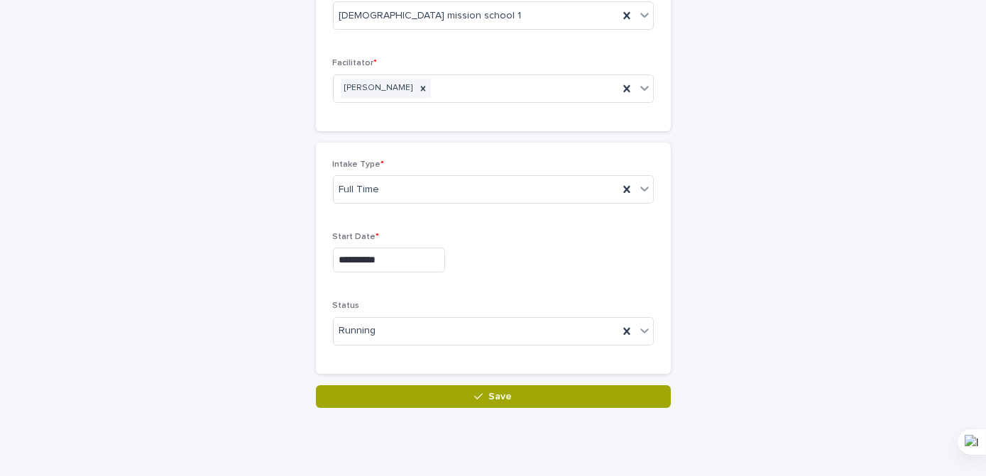
click at [503, 395] on span "Save" at bounding box center [499, 397] width 23 height 10
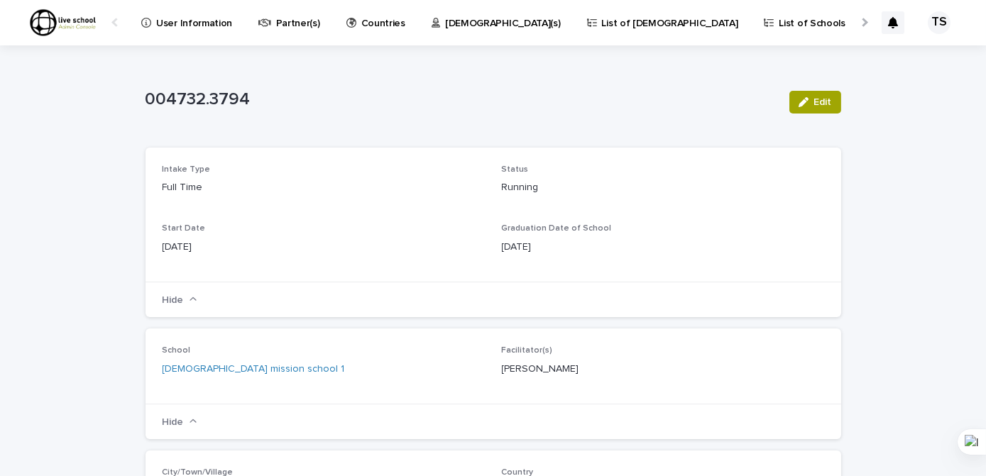
click at [187, 21] on p "User Information" at bounding box center [194, 15] width 76 height 30
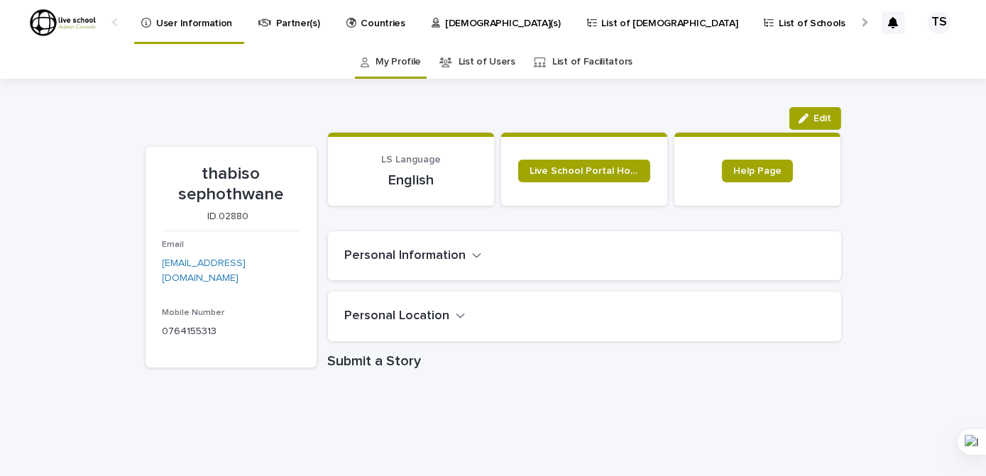
click at [567, 60] on link "List of Facilitators" at bounding box center [592, 61] width 80 height 33
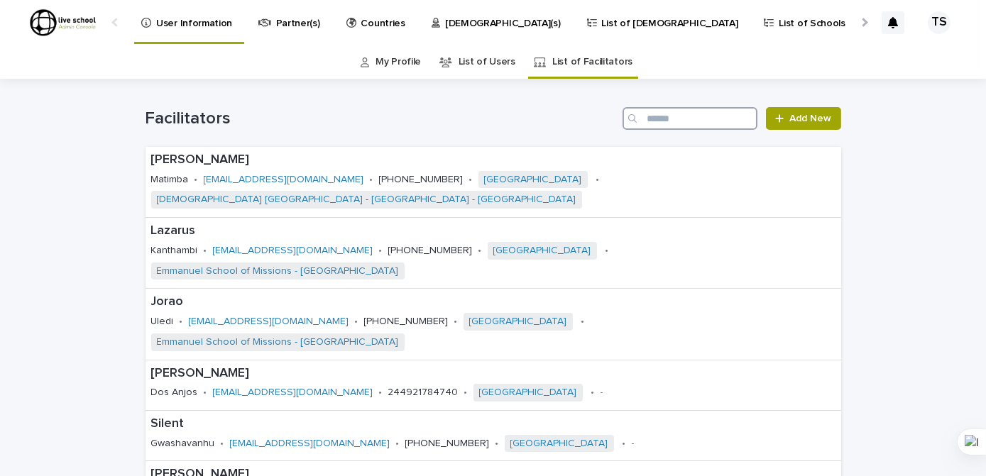
click at [660, 119] on input "Search" at bounding box center [689, 118] width 135 height 23
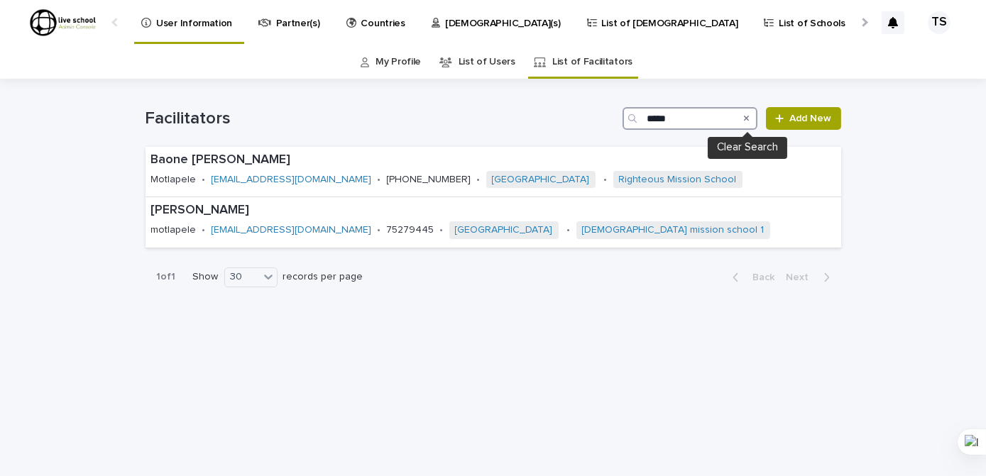
type input "*****"
drag, startPoint x: 747, startPoint y: 120, endPoint x: 514, endPoint y: 98, distance: 234.5
click at [747, 120] on icon "Search" at bounding box center [747, 118] width 6 height 9
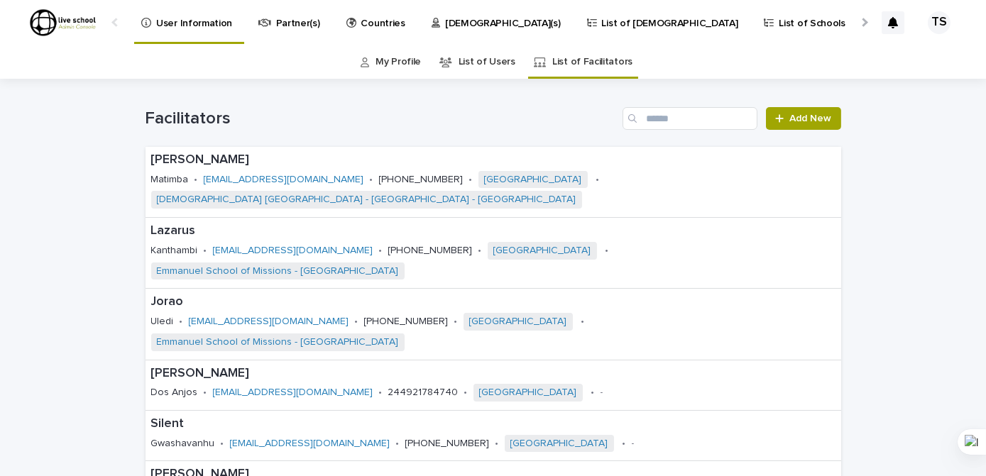
click at [447, 26] on p "[DEMOGRAPHIC_DATA](s)" at bounding box center [503, 15] width 116 height 30
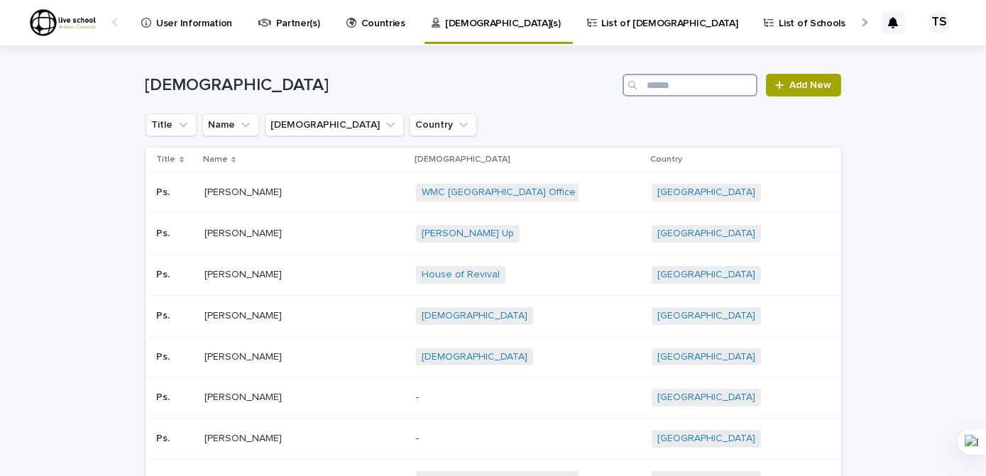
click at [650, 85] on input "Search" at bounding box center [689, 85] width 135 height 23
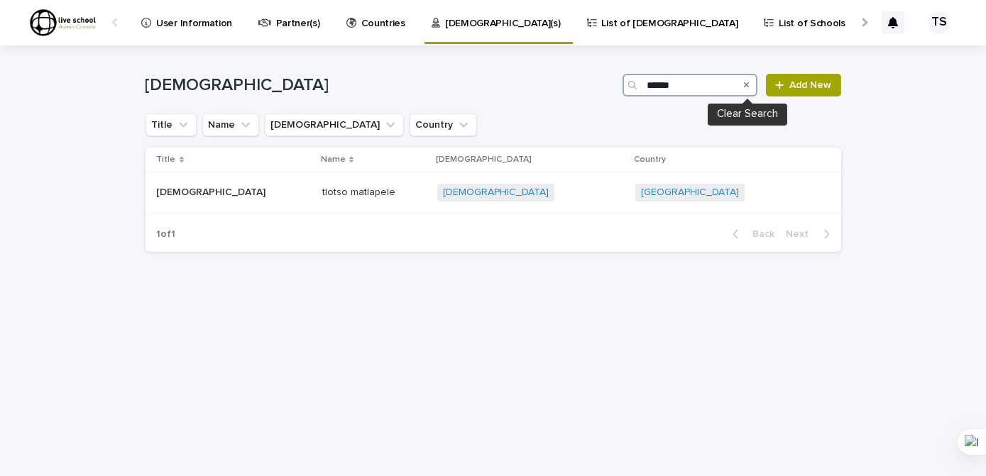
type input "******"
click at [747, 86] on icon "Search" at bounding box center [747, 85] width 6 height 9
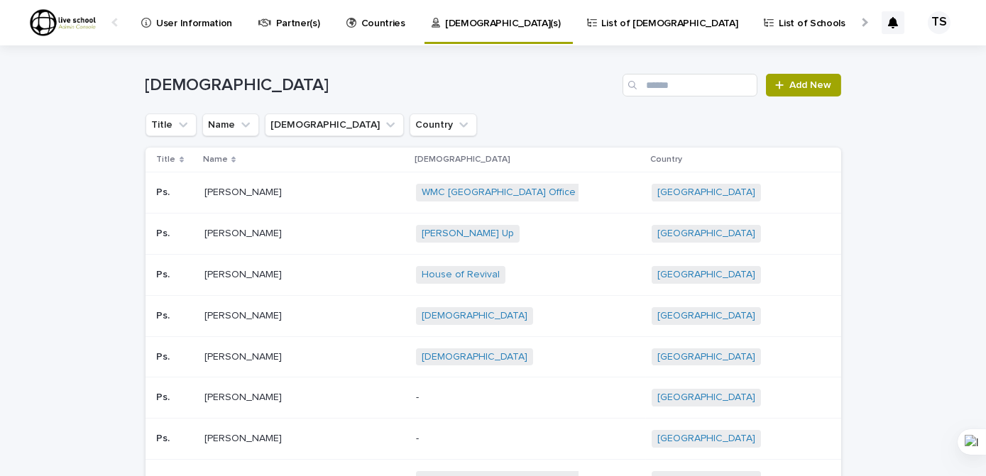
click at [602, 23] on p "List of [DEMOGRAPHIC_DATA]" at bounding box center [670, 15] width 136 height 30
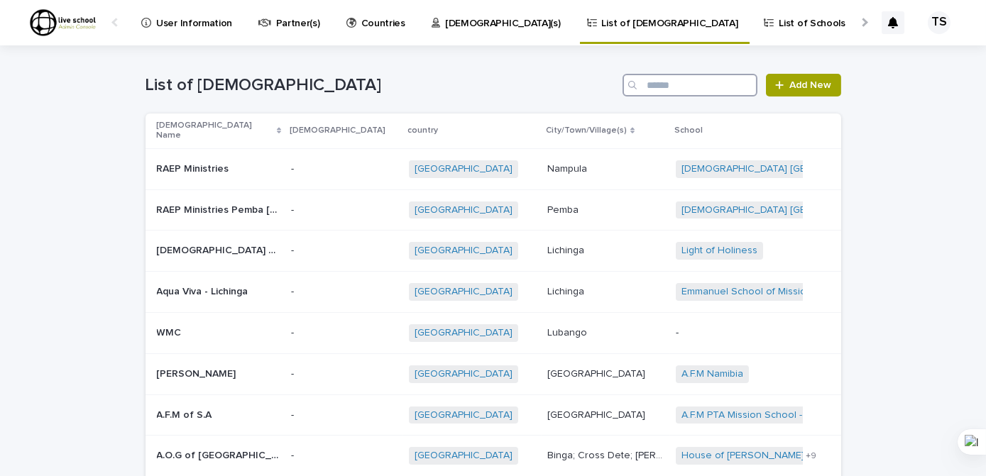
click at [663, 85] on input "Search" at bounding box center [689, 85] width 135 height 23
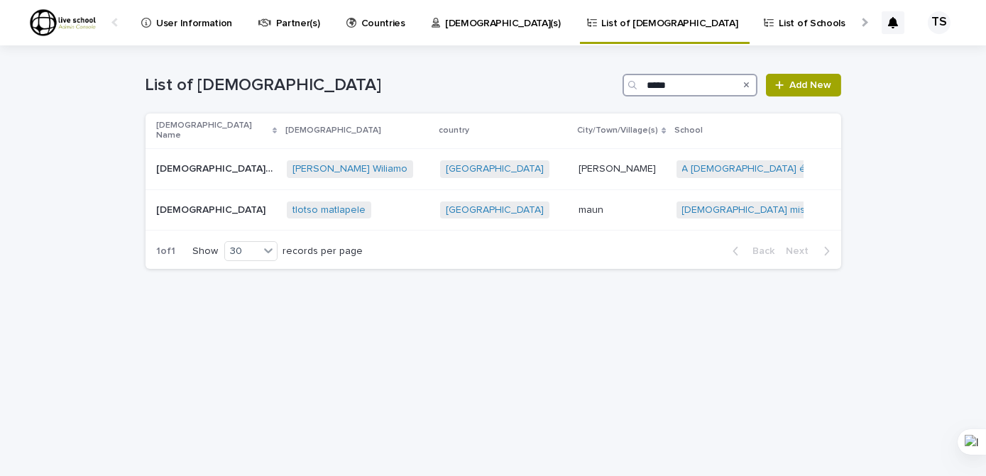
type input "*****"
click at [744, 84] on icon "Search" at bounding box center [747, 85] width 6 height 9
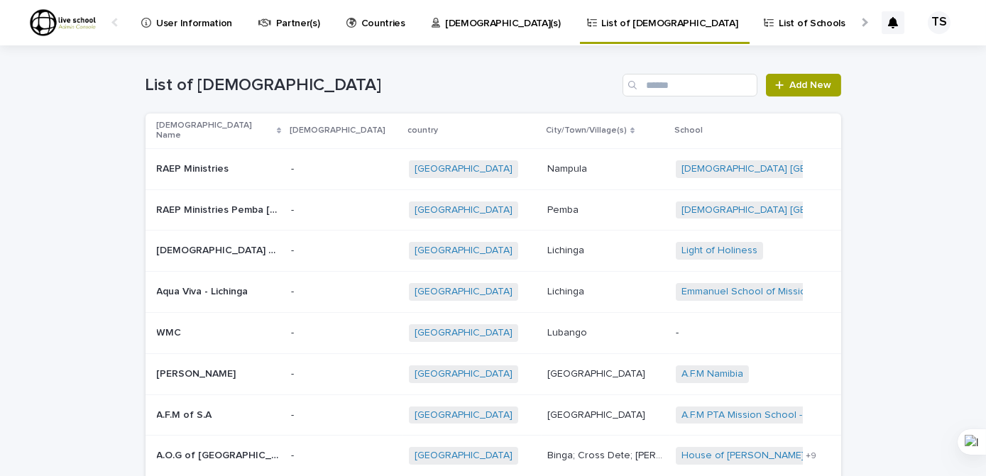
click at [779, 22] on p "List of Schools" at bounding box center [812, 15] width 66 height 30
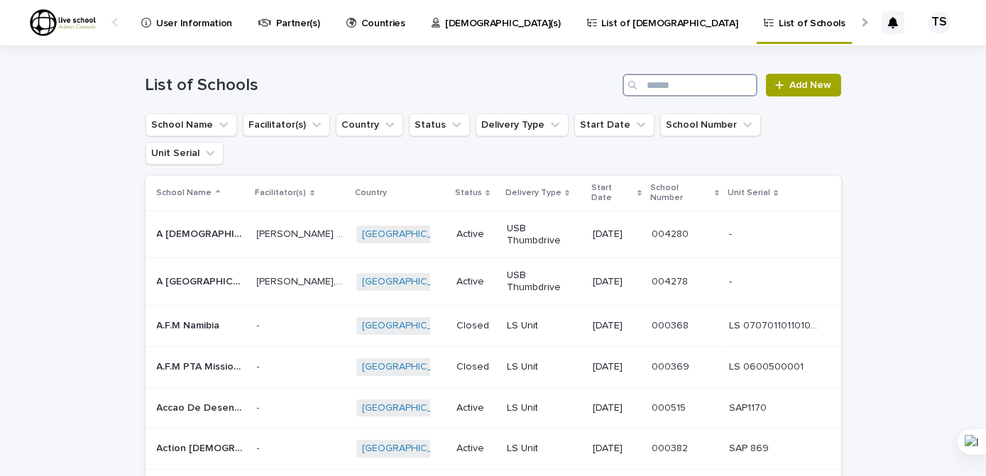
click at [647, 86] on input "Search" at bounding box center [689, 85] width 135 height 23
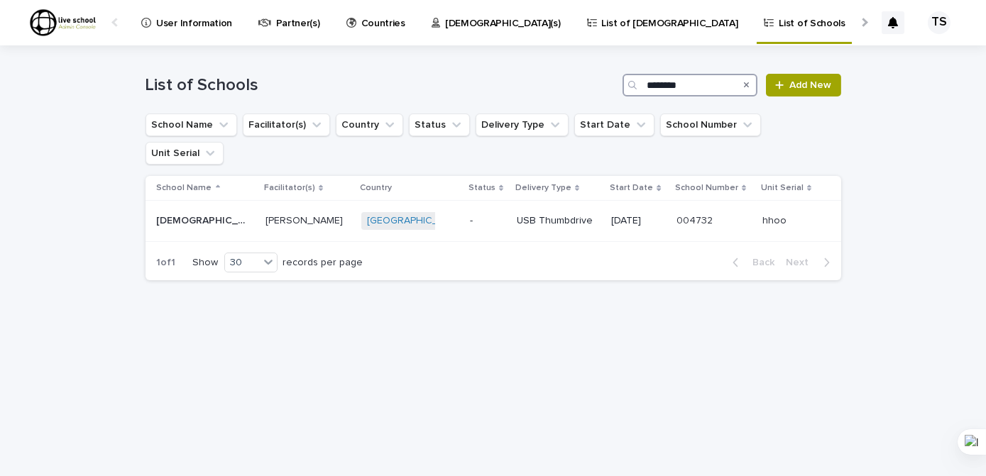
type input "********"
drag, startPoint x: 749, startPoint y: 85, endPoint x: 741, endPoint y: 85, distance: 7.8
click at [749, 85] on icon "Search" at bounding box center [747, 85] width 6 height 9
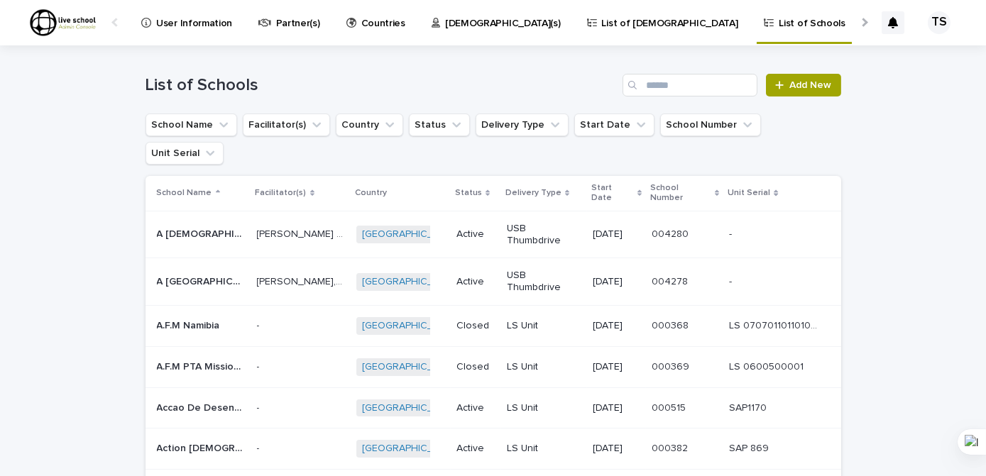
click at [884, 23] on p "Intake(s)" at bounding box center [903, 15] width 38 height 30
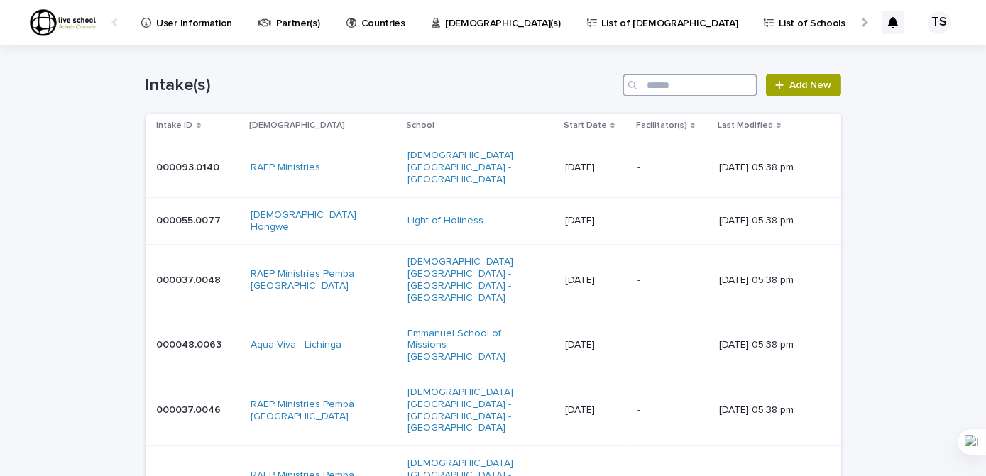
click at [651, 86] on input "Search" at bounding box center [689, 85] width 135 height 23
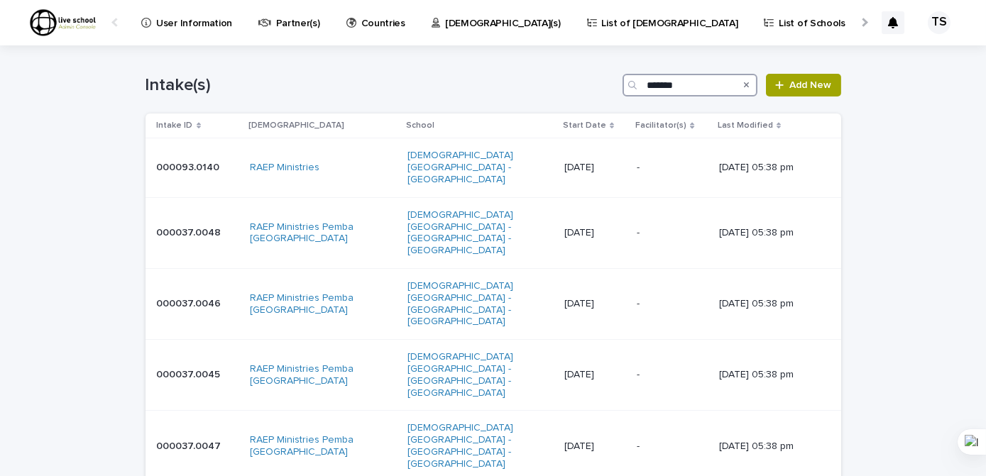
type input "********"
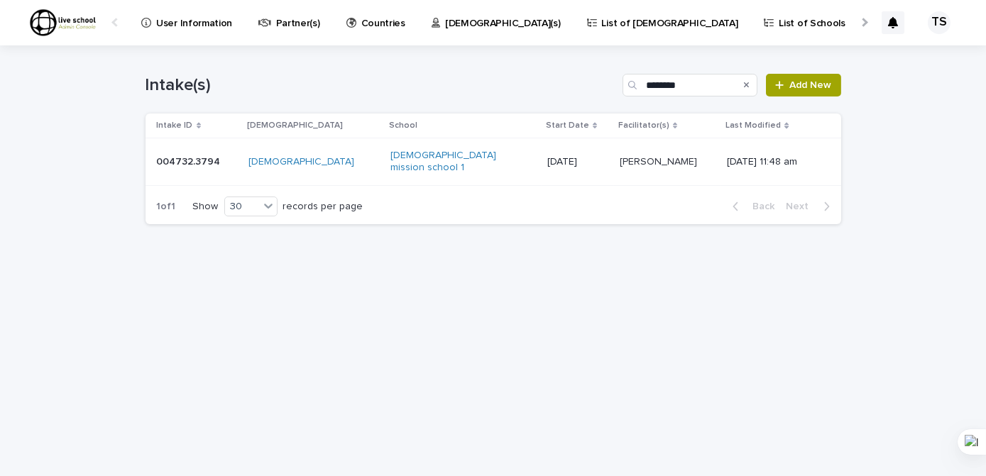
click at [650, 156] on p at bounding box center [668, 162] width 96 height 12
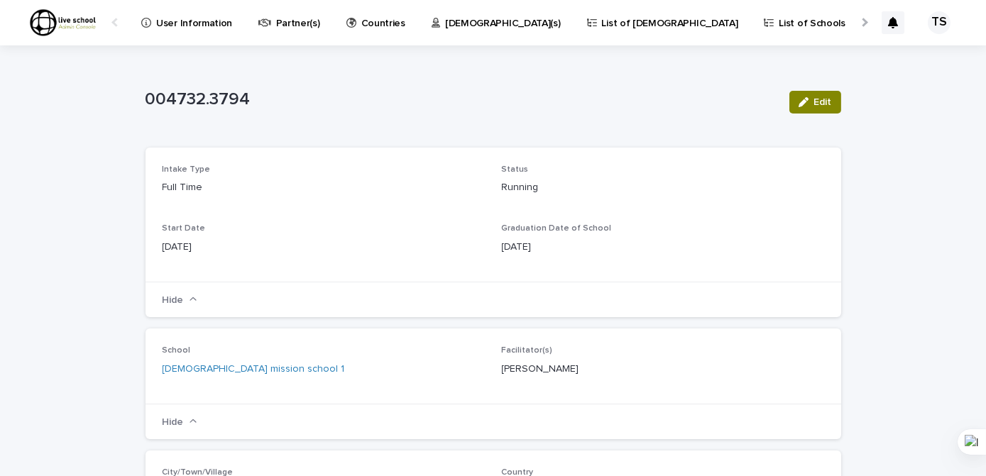
click at [814, 104] on span "Edit" at bounding box center [823, 102] width 18 height 10
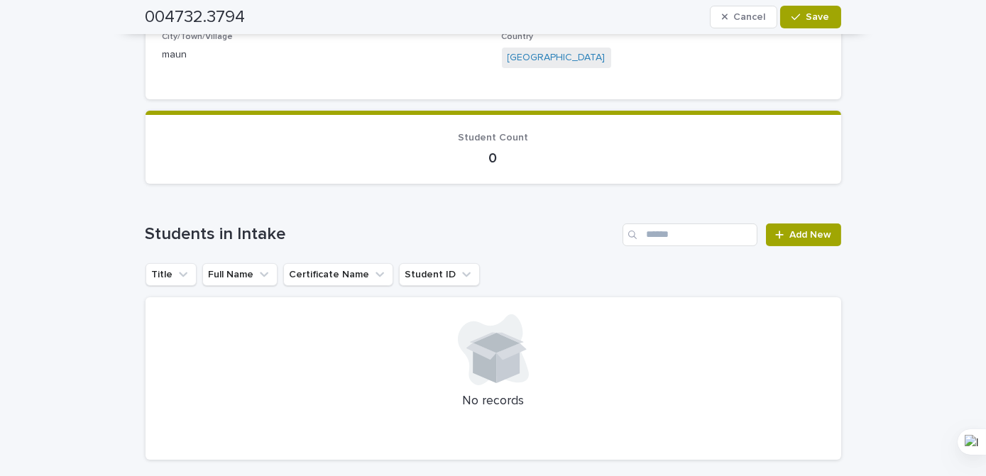
scroll to position [538, 0]
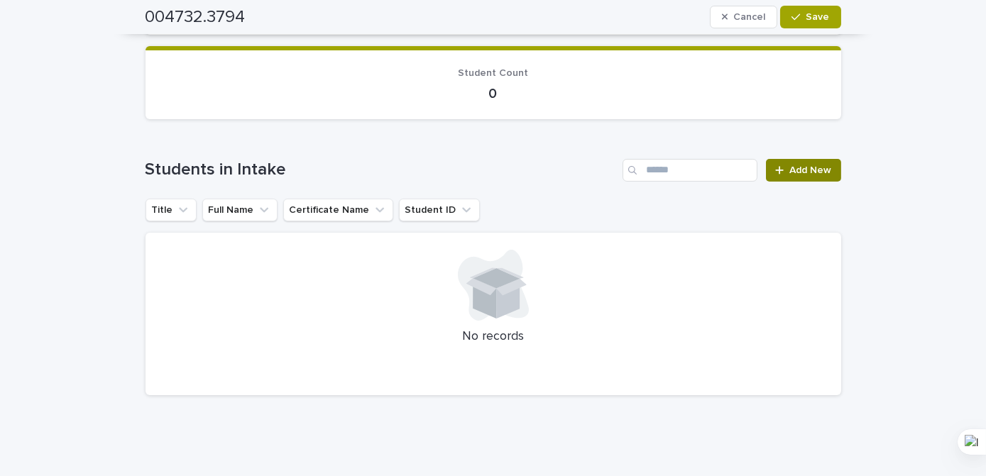
click at [783, 166] on div at bounding box center [782, 170] width 14 height 10
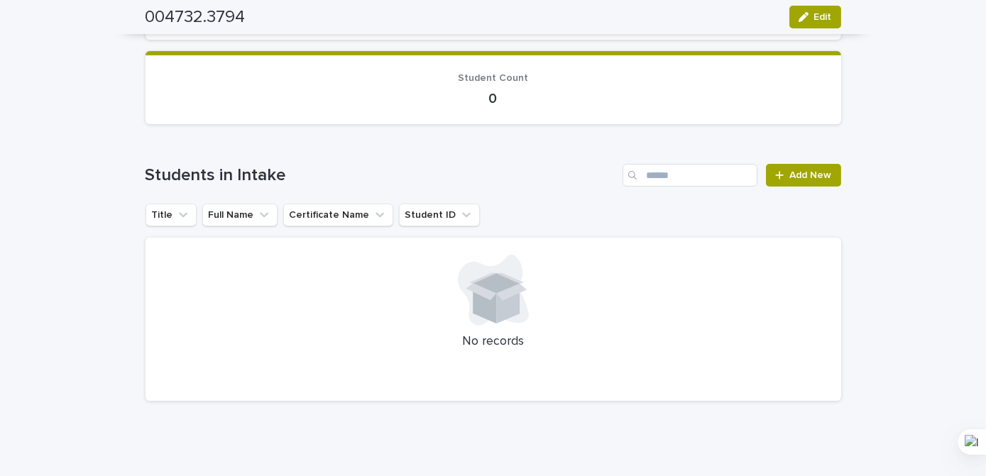
scroll to position [502, 0]
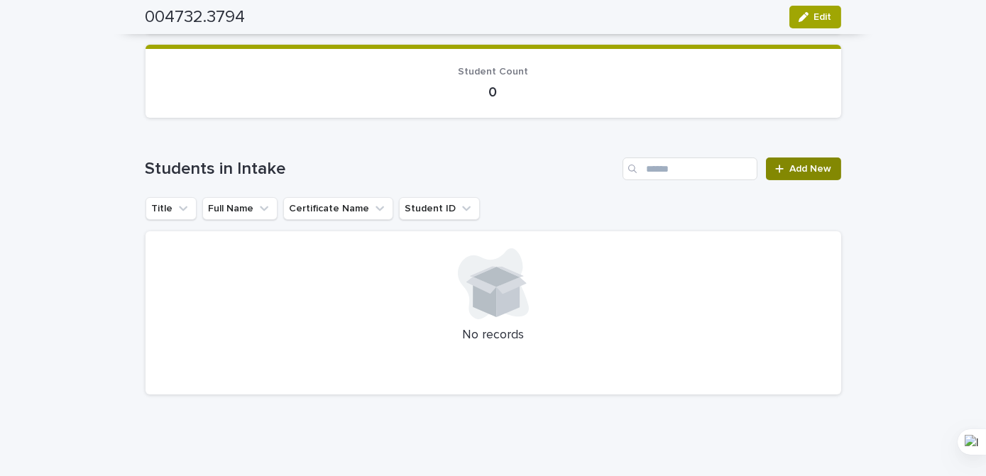
click at [791, 170] on span "Add New" at bounding box center [811, 169] width 42 height 10
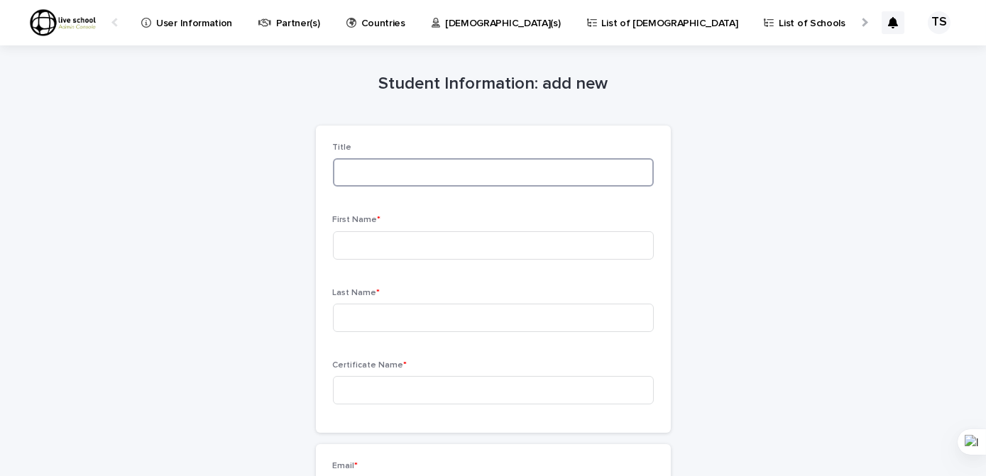
click at [361, 172] on input at bounding box center [493, 172] width 321 height 28
type input "***"
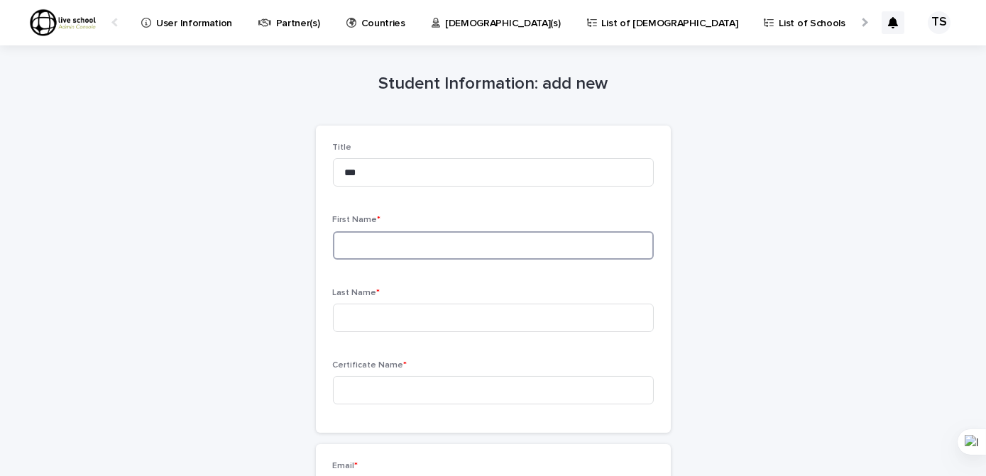
click at [366, 248] on input at bounding box center [493, 245] width 321 height 28
type input "******"
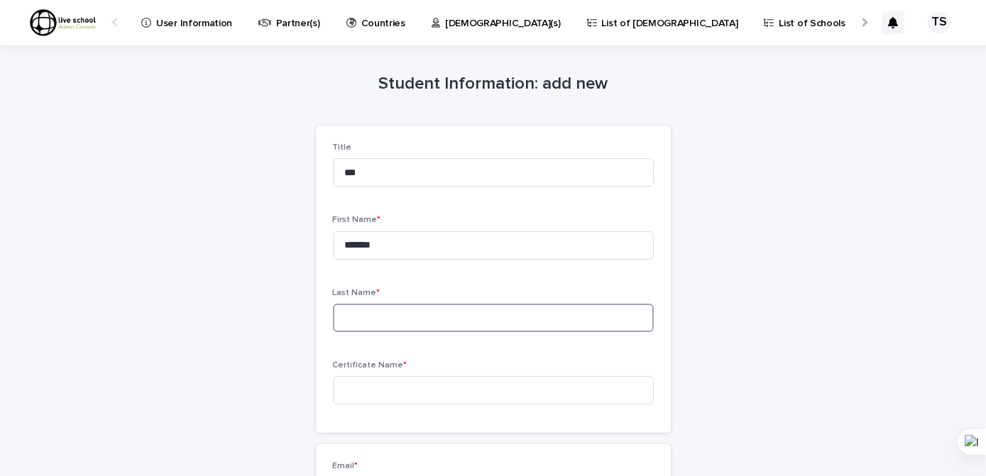
click at [353, 316] on input at bounding box center [493, 318] width 321 height 28
type input "*********"
click at [377, 390] on input at bounding box center [493, 390] width 321 height 28
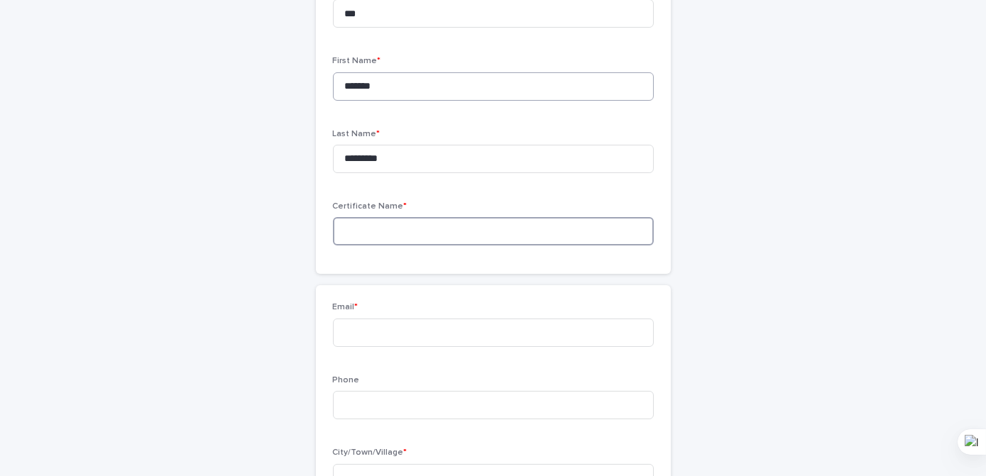
scroll to position [128, 0]
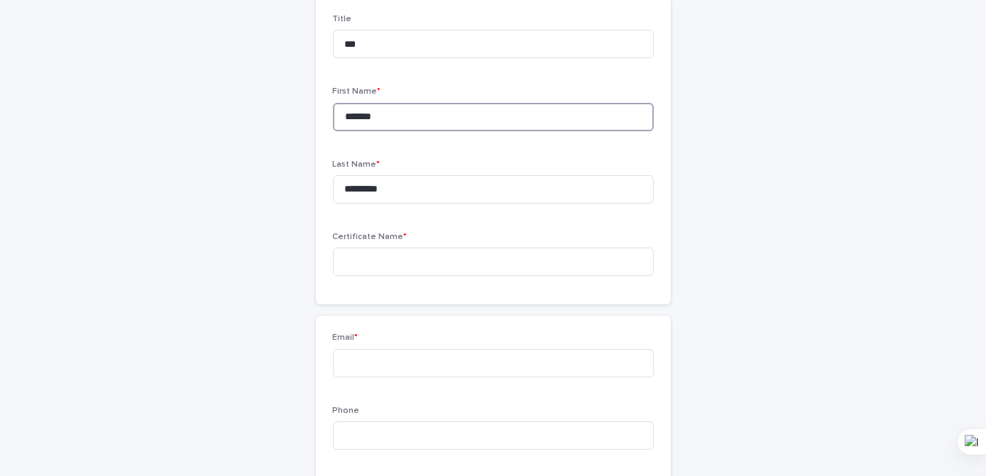
drag, startPoint x: 338, startPoint y: 118, endPoint x: 385, endPoint y: 118, distance: 47.5
click at [385, 118] on input "******" at bounding box center [493, 117] width 321 height 28
click at [351, 139] on div "Copy" at bounding box center [351, 138] width 23 height 11
paste input "******"
drag, startPoint x: 338, startPoint y: 190, endPoint x: 388, endPoint y: 189, distance: 50.4
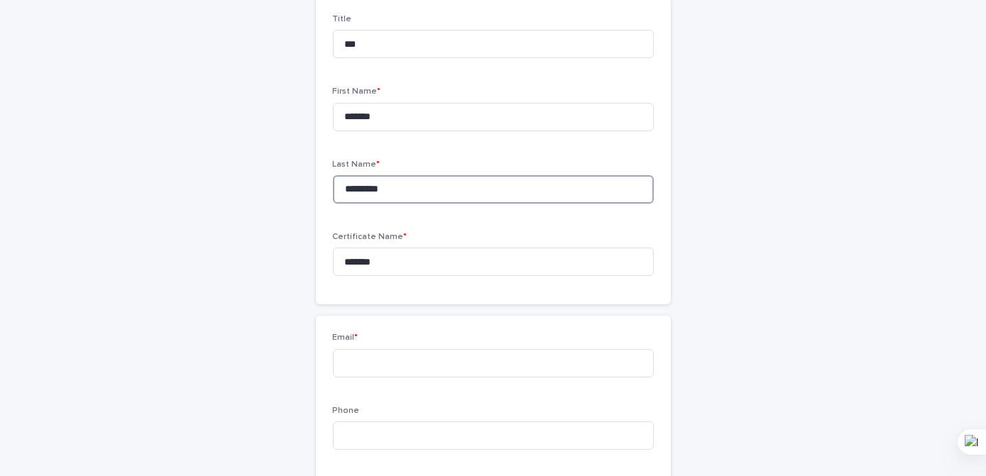
click at [388, 189] on input "*********" at bounding box center [493, 189] width 321 height 28
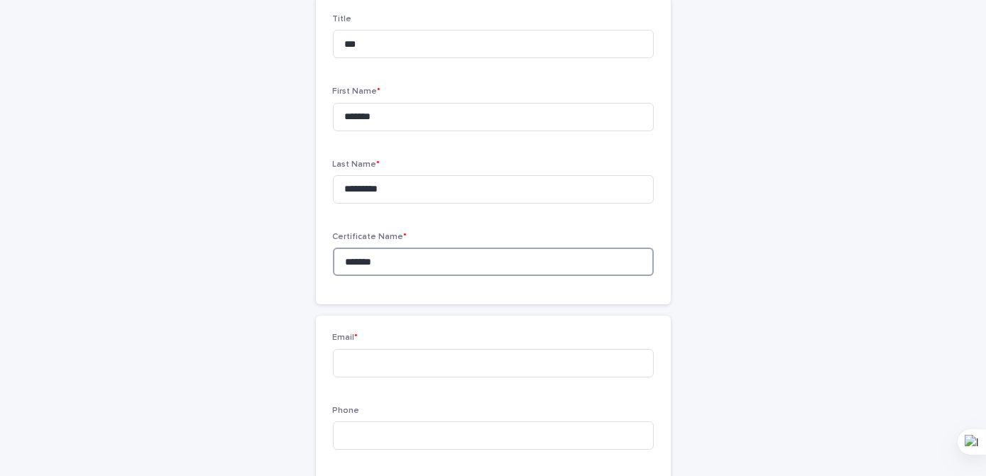
paste input "**********"
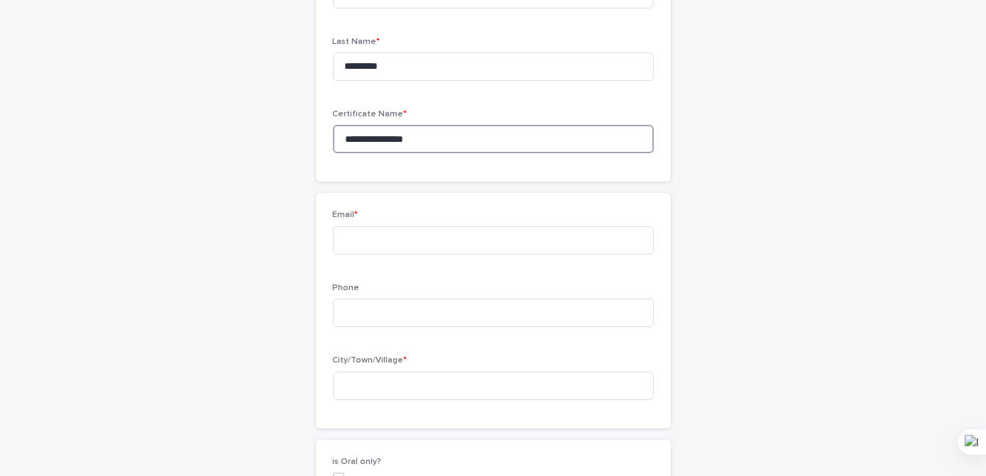
scroll to position [258, 0]
type input "**********"
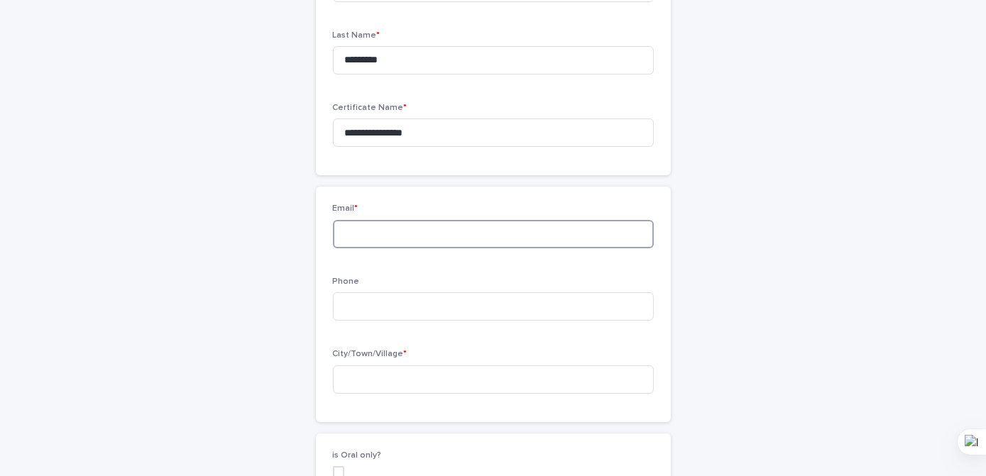
click at [387, 234] on input at bounding box center [493, 234] width 321 height 28
click at [408, 230] on input at bounding box center [493, 234] width 321 height 28
click at [652, 260] on div "Email * Phone City/Town/Village *" at bounding box center [493, 304] width 355 height 235
click at [351, 230] on input at bounding box center [493, 234] width 321 height 28
type input "**********"
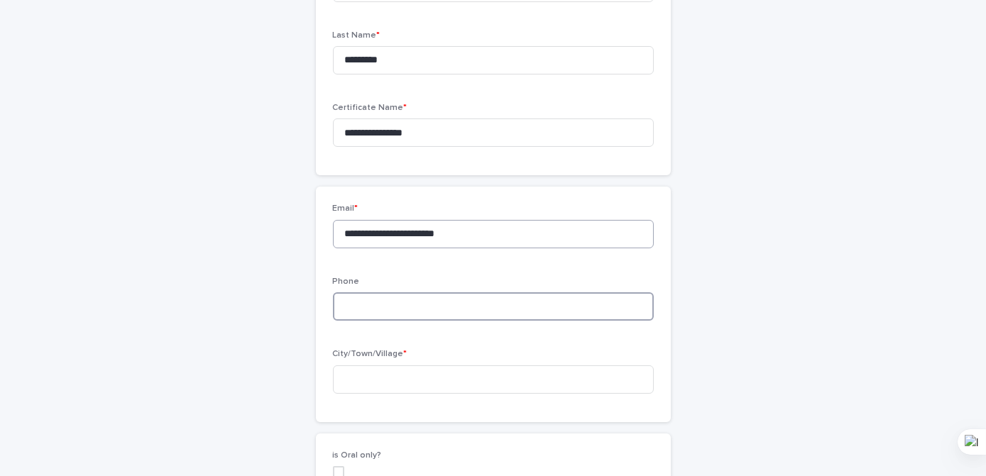
type input "********"
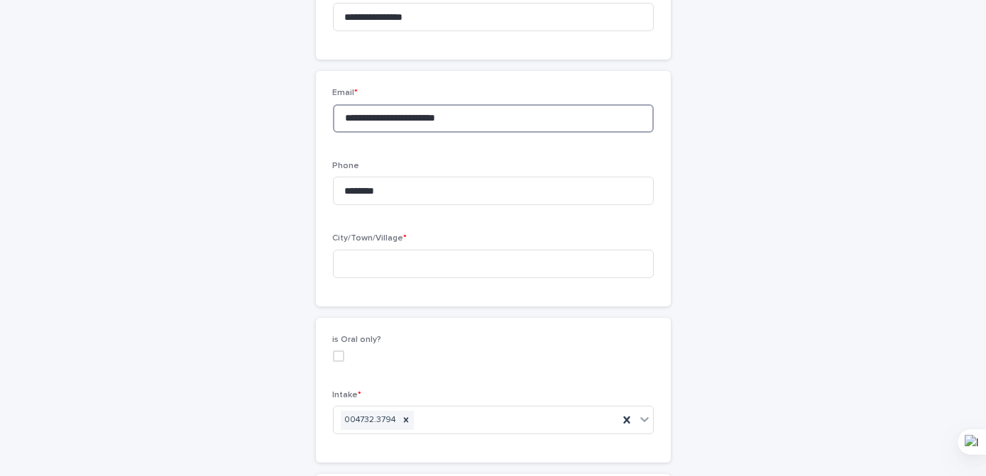
scroll to position [387, 0]
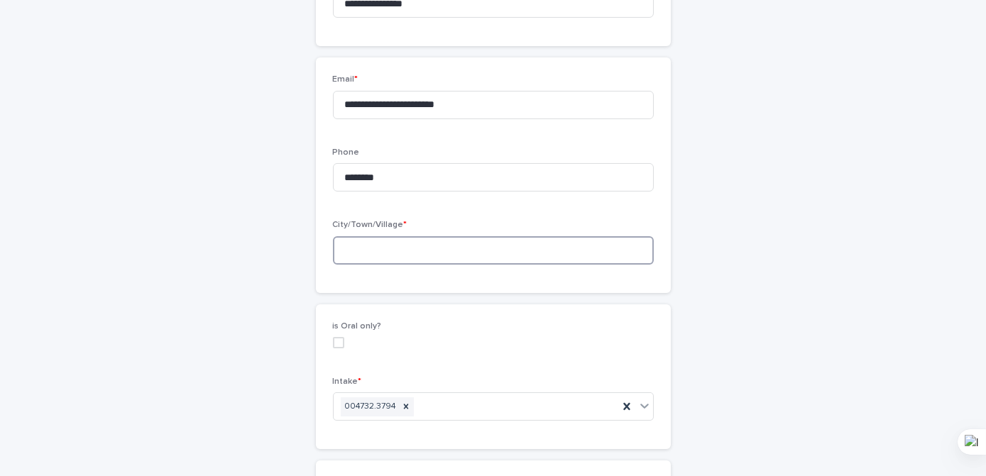
click at [361, 253] on input at bounding box center [493, 250] width 321 height 28
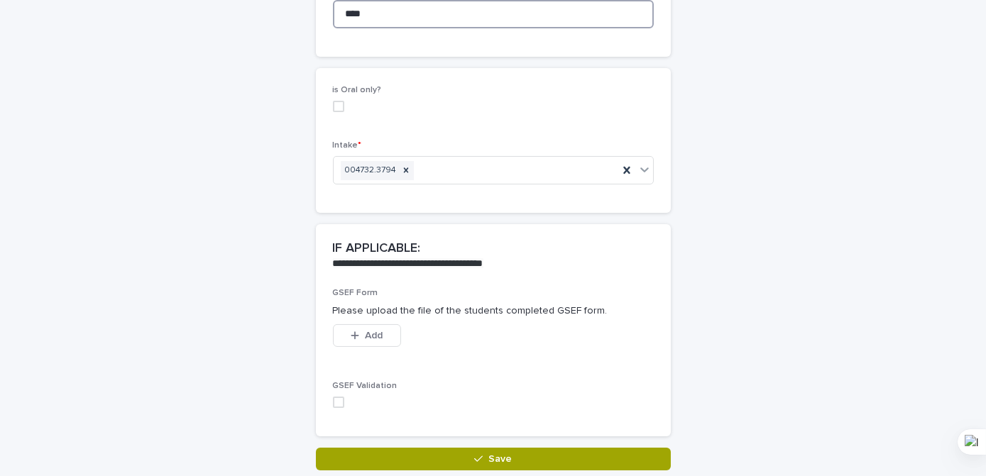
scroll to position [688, 0]
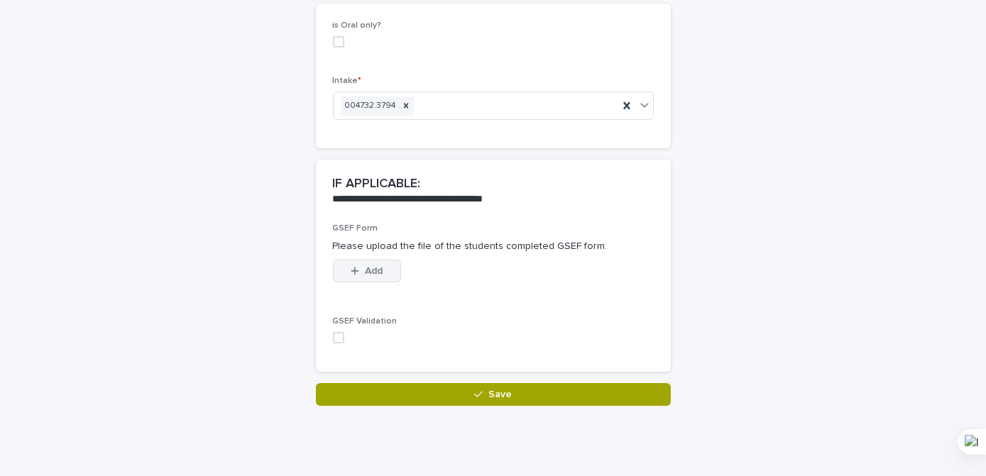
type input "****"
click at [373, 273] on span "Add" at bounding box center [374, 271] width 18 height 10
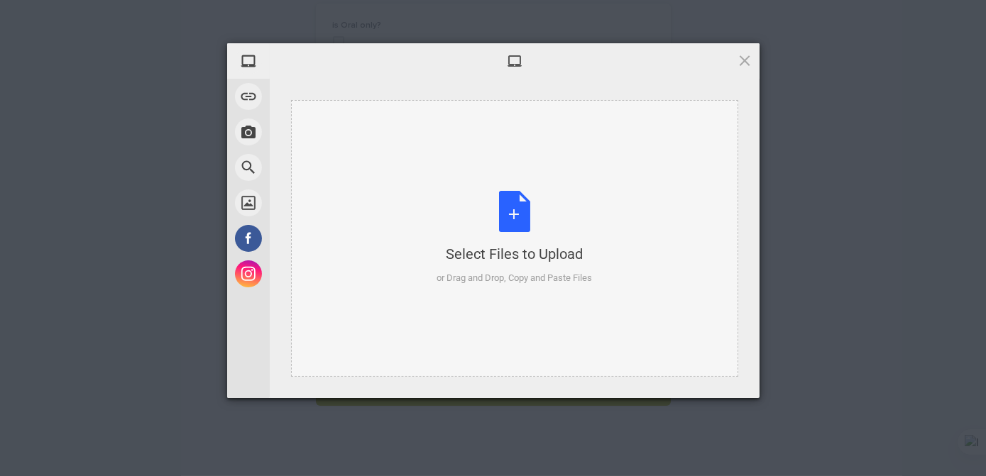
click at [512, 222] on div "Select Files to Upload or Drag and Drop, Copy and Paste Files" at bounding box center [513, 238] width 155 height 94
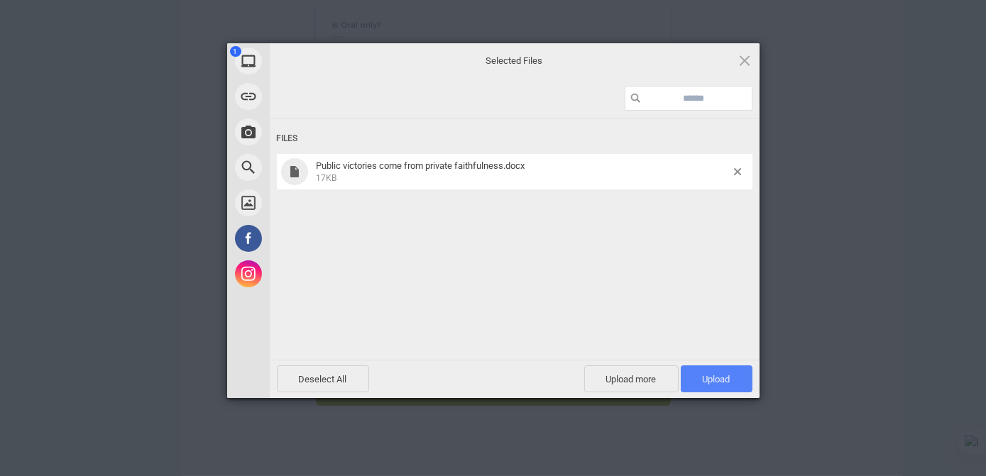
click at [706, 383] on span "Upload 1" at bounding box center [717, 379] width 28 height 11
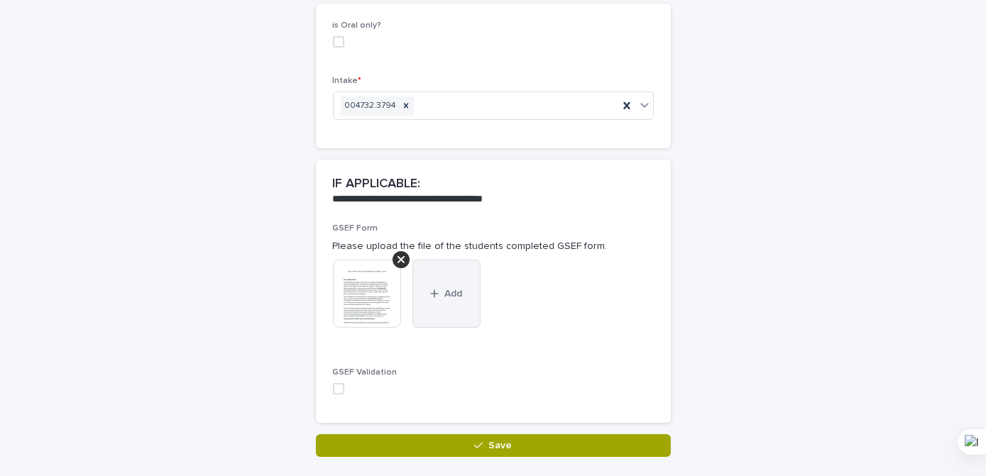
click at [444, 293] on span "Add" at bounding box center [453, 294] width 18 height 10
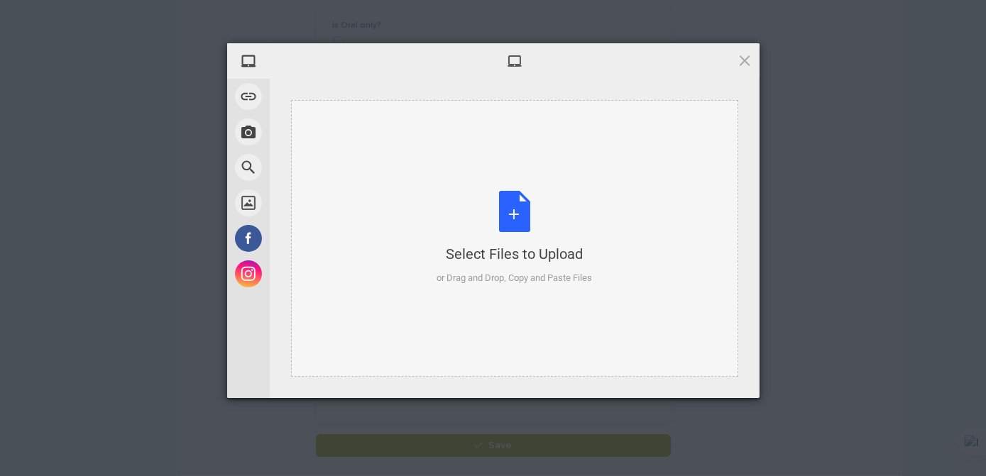
click at [517, 227] on div "Select Files to Upload or Drag and Drop, Copy and Paste Files" at bounding box center [513, 238] width 155 height 94
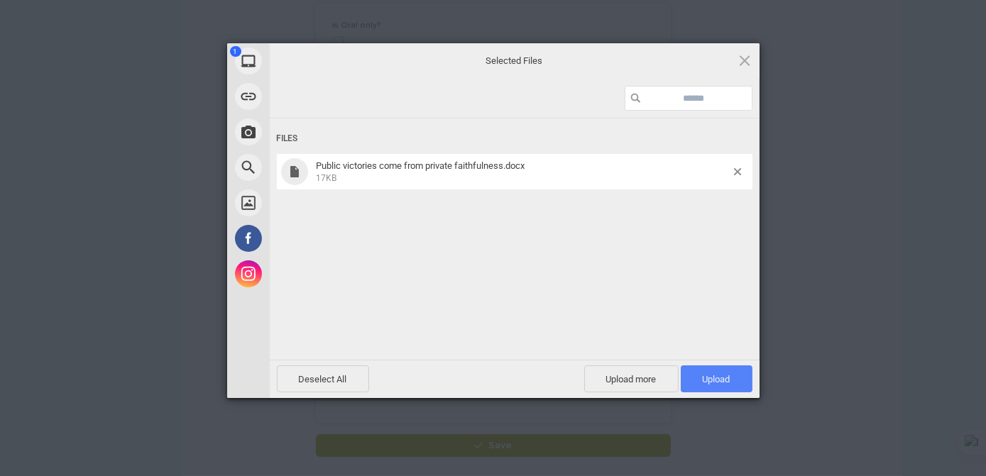
click at [710, 375] on span "Upload 1" at bounding box center [717, 379] width 28 height 11
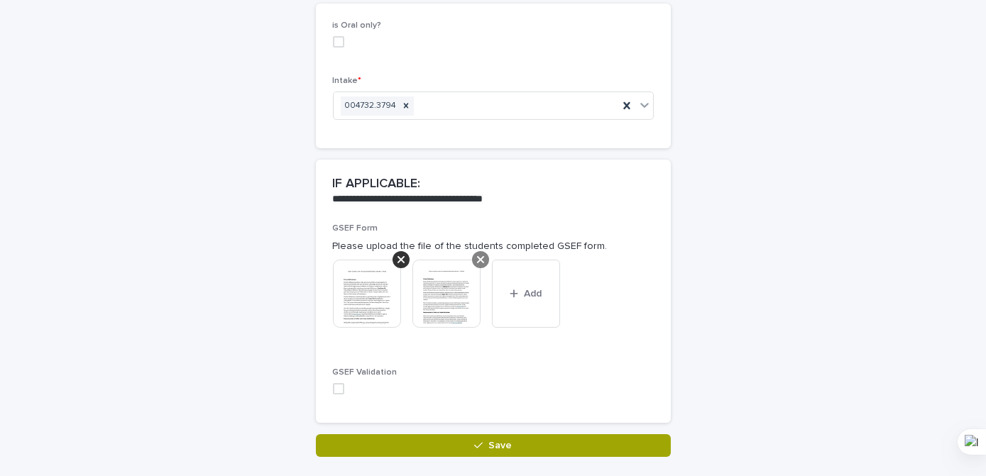
click at [477, 260] on icon at bounding box center [480, 259] width 7 height 11
click at [333, 387] on span at bounding box center [338, 388] width 11 height 11
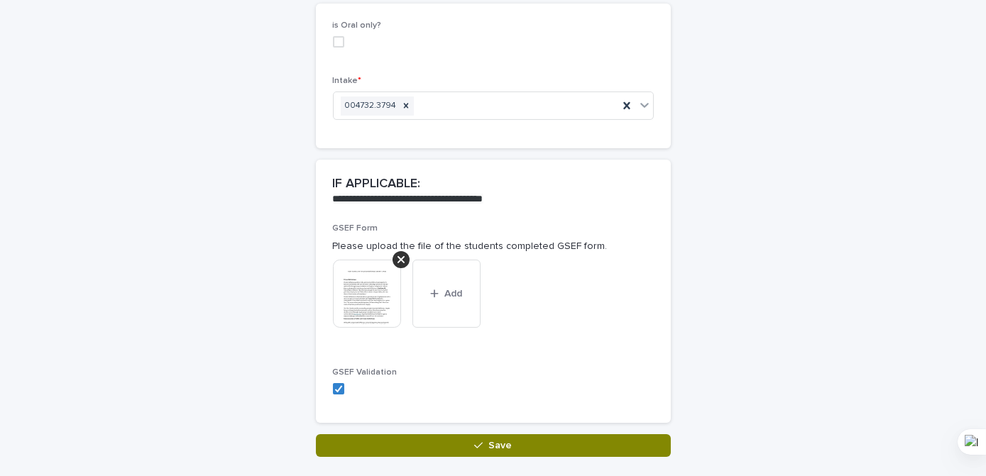
click at [500, 445] on span "Save" at bounding box center [499, 446] width 23 height 10
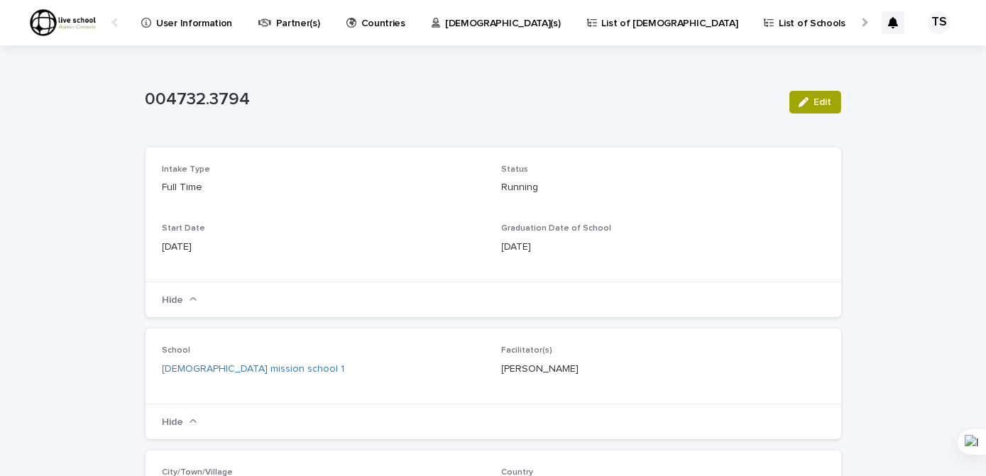
click at [299, 96] on p "004732.3794" at bounding box center [461, 99] width 632 height 21
click at [208, 24] on p "User Information" at bounding box center [194, 15] width 76 height 30
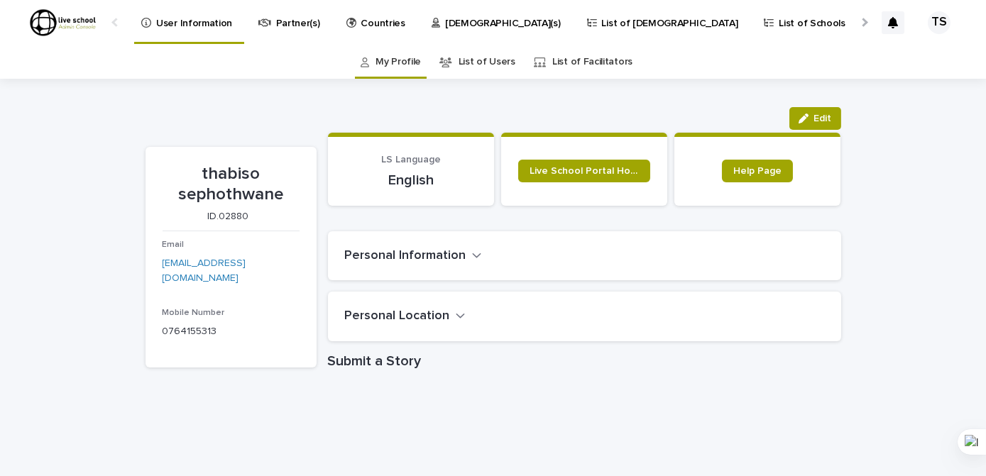
click at [884, 24] on p "Intake(s)" at bounding box center [903, 15] width 38 height 30
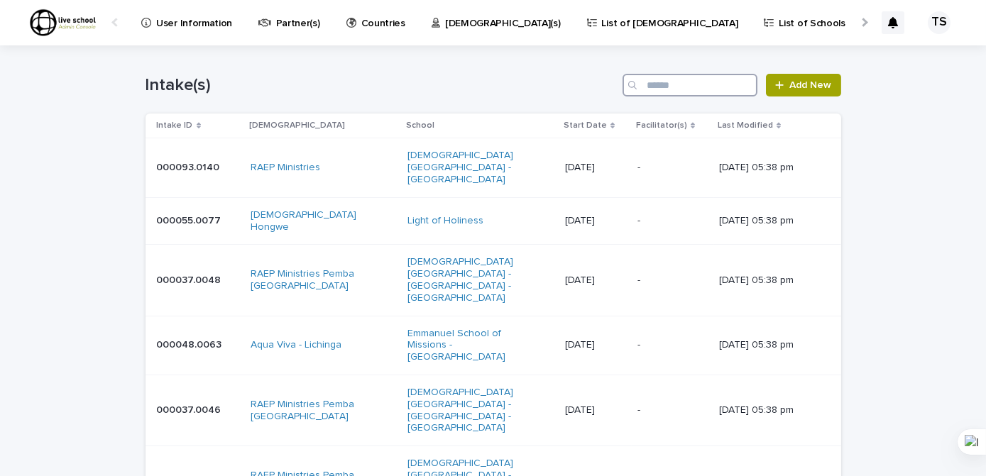
click at [648, 86] on input "Search" at bounding box center [689, 85] width 135 height 23
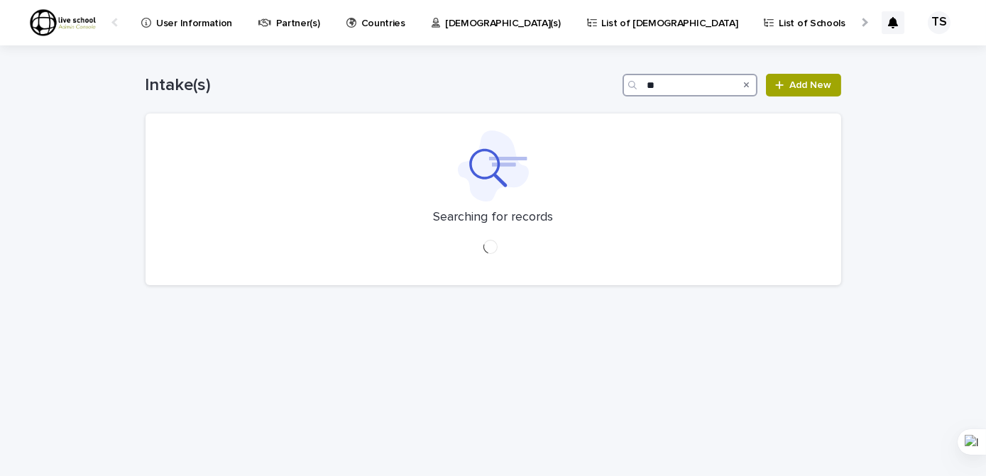
type input "*"
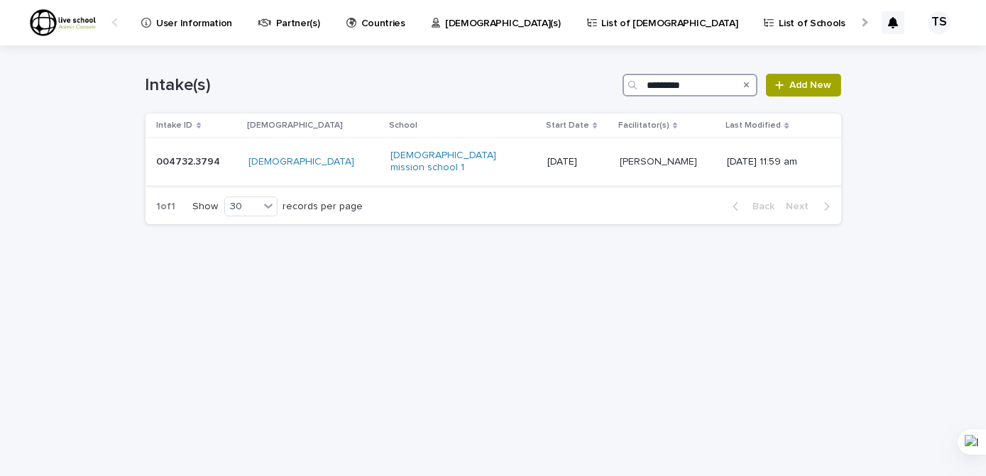
type input "********"
click at [549, 156] on p "[DATE]" at bounding box center [577, 162] width 61 height 12
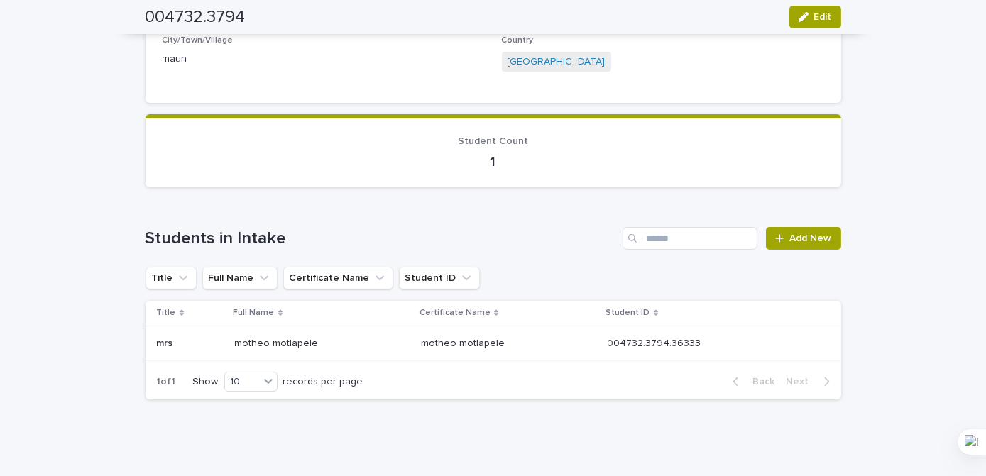
scroll to position [437, 0]
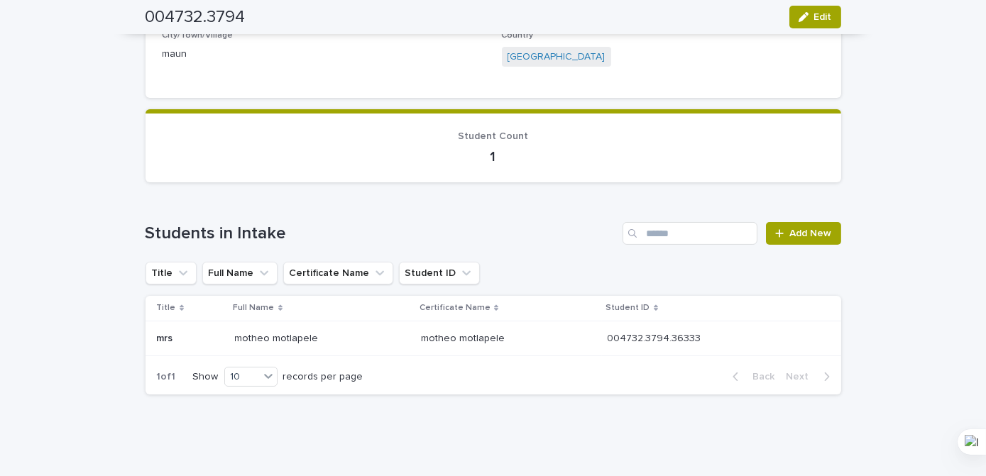
click at [517, 338] on p at bounding box center [508, 339] width 175 height 12
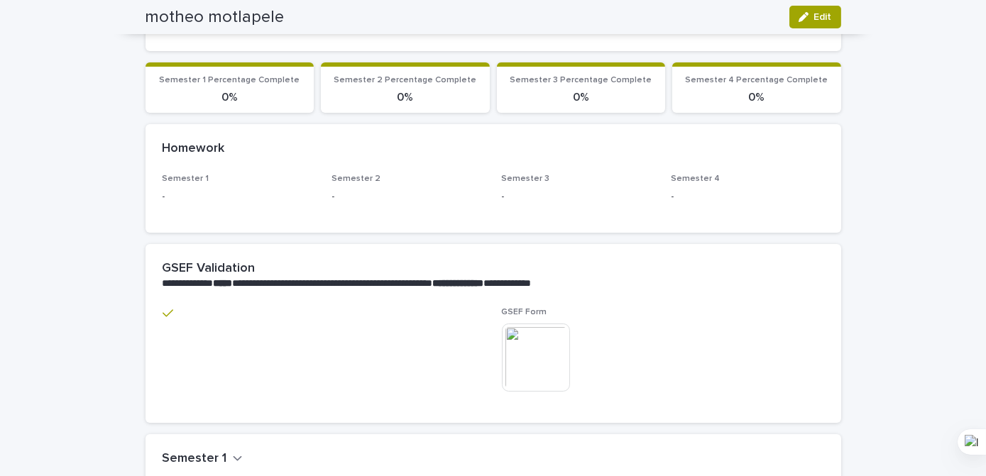
scroll to position [587, 0]
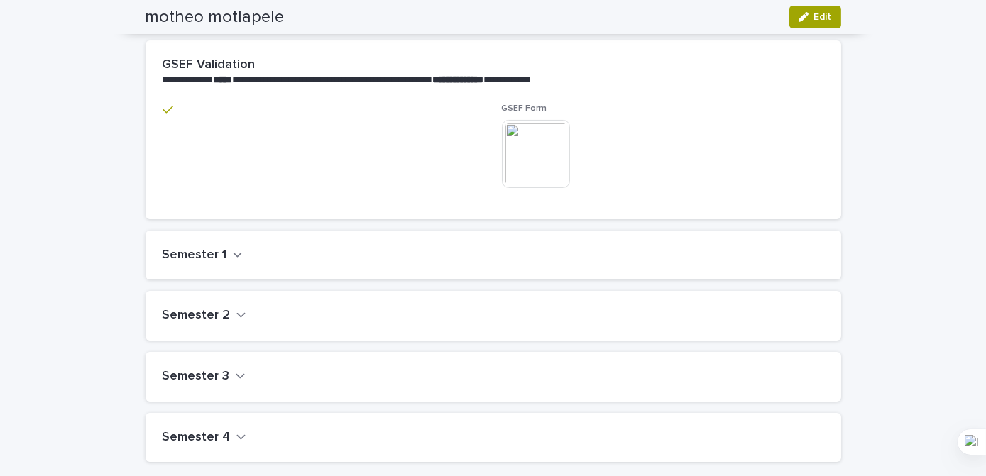
click at [529, 153] on img at bounding box center [536, 154] width 68 height 68
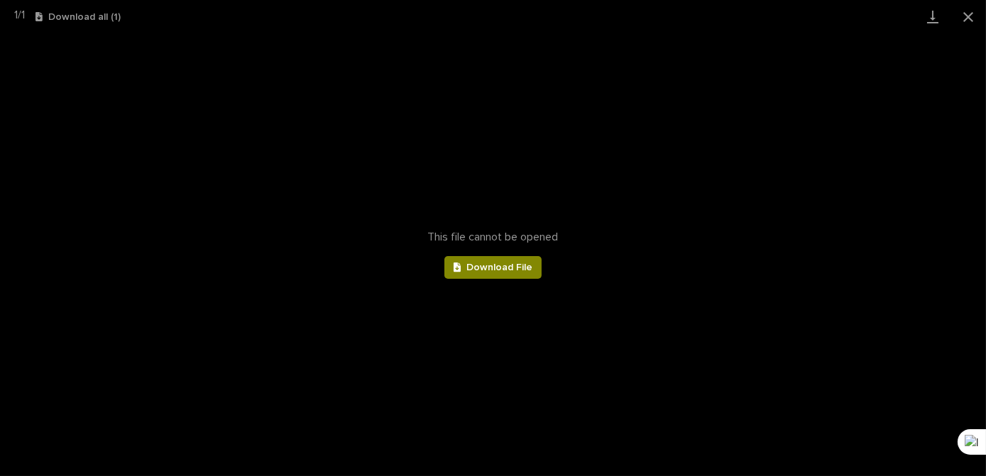
click at [507, 268] on span "Download File" at bounding box center [499, 268] width 66 height 10
click at [971, 14] on button "Close gallery" at bounding box center [967, 16] width 35 height 33
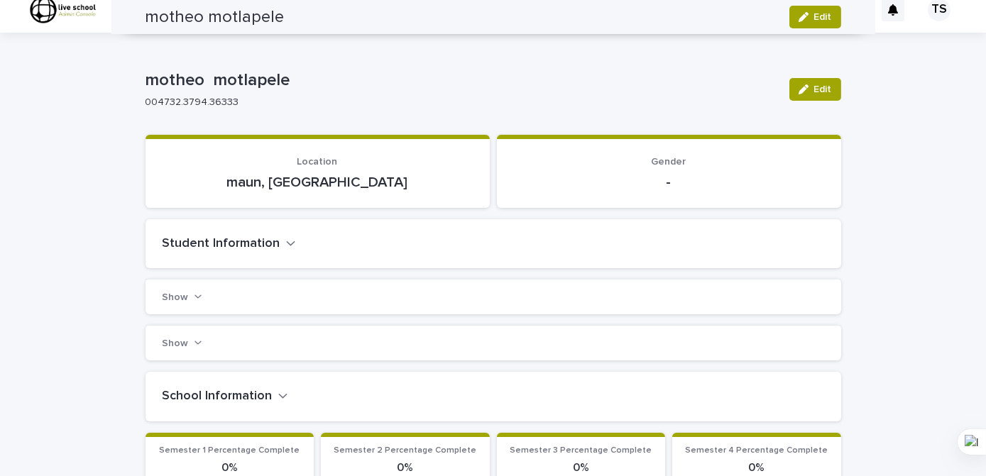
scroll to position [0, 0]
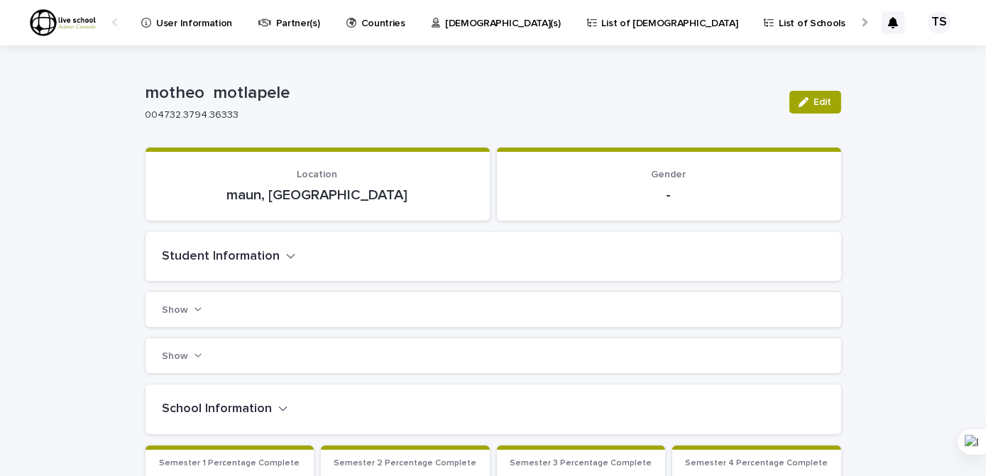
click at [286, 258] on icon "button" at bounding box center [291, 256] width 10 height 13
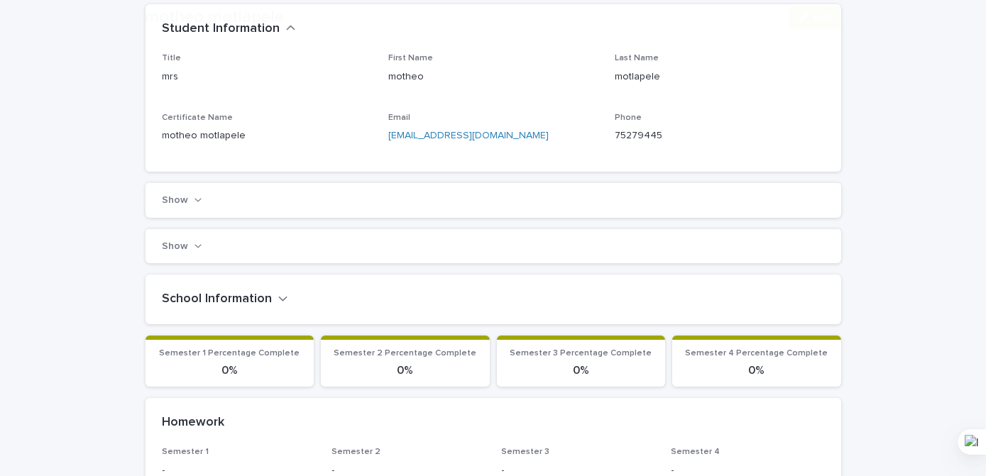
scroll to position [258, 0]
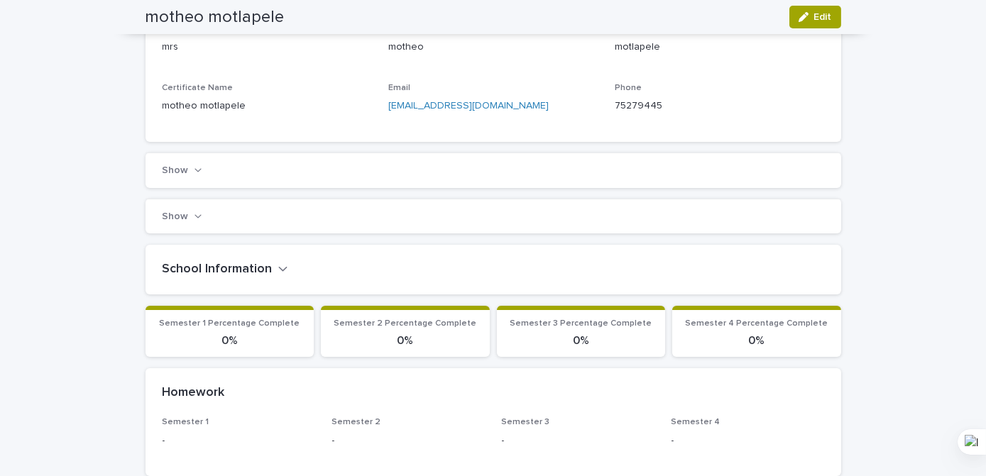
click at [194, 167] on icon "button" at bounding box center [198, 170] width 8 height 10
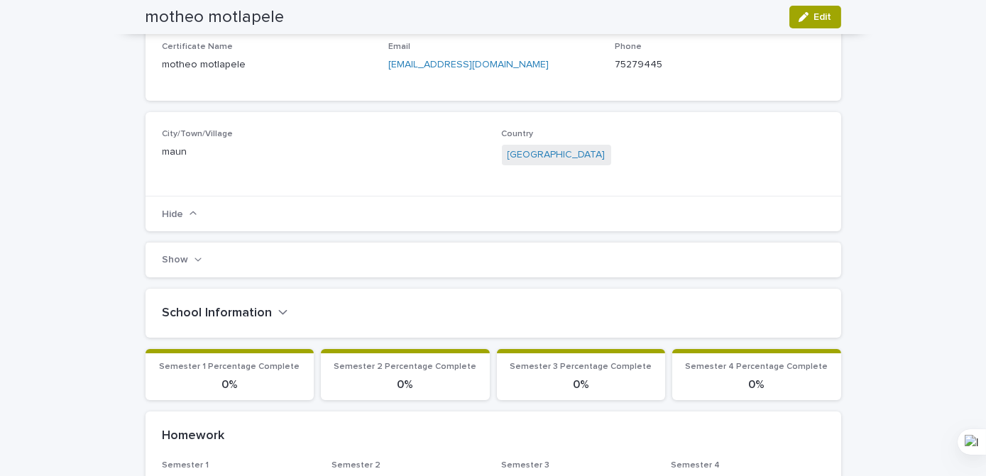
scroll to position [300, 0]
click at [194, 258] on icon "button" at bounding box center [198, 258] width 8 height 10
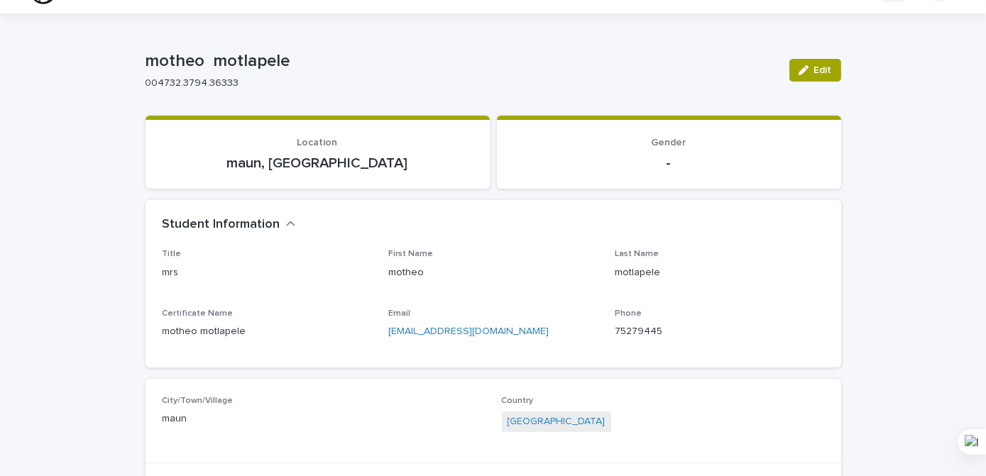
scroll to position [0, 0]
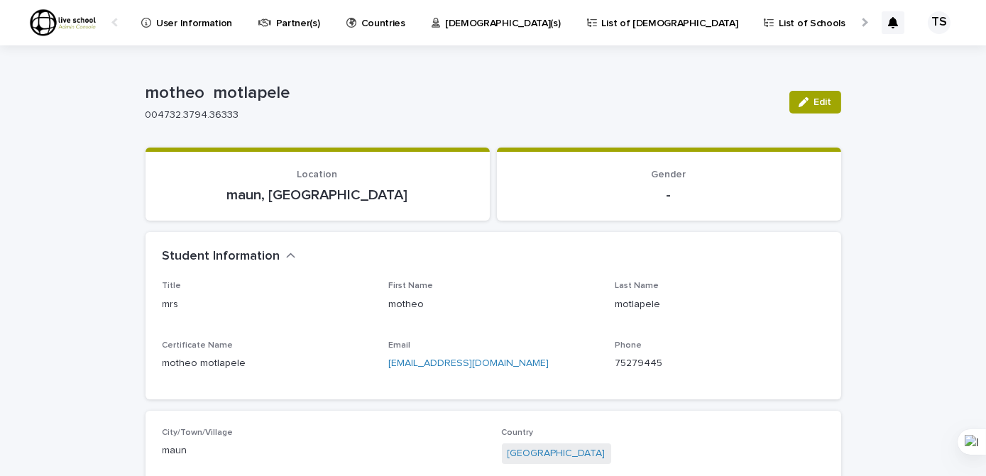
click at [191, 27] on p "User Information" at bounding box center [194, 15] width 76 height 30
